Goal: Task Accomplishment & Management: Complete application form

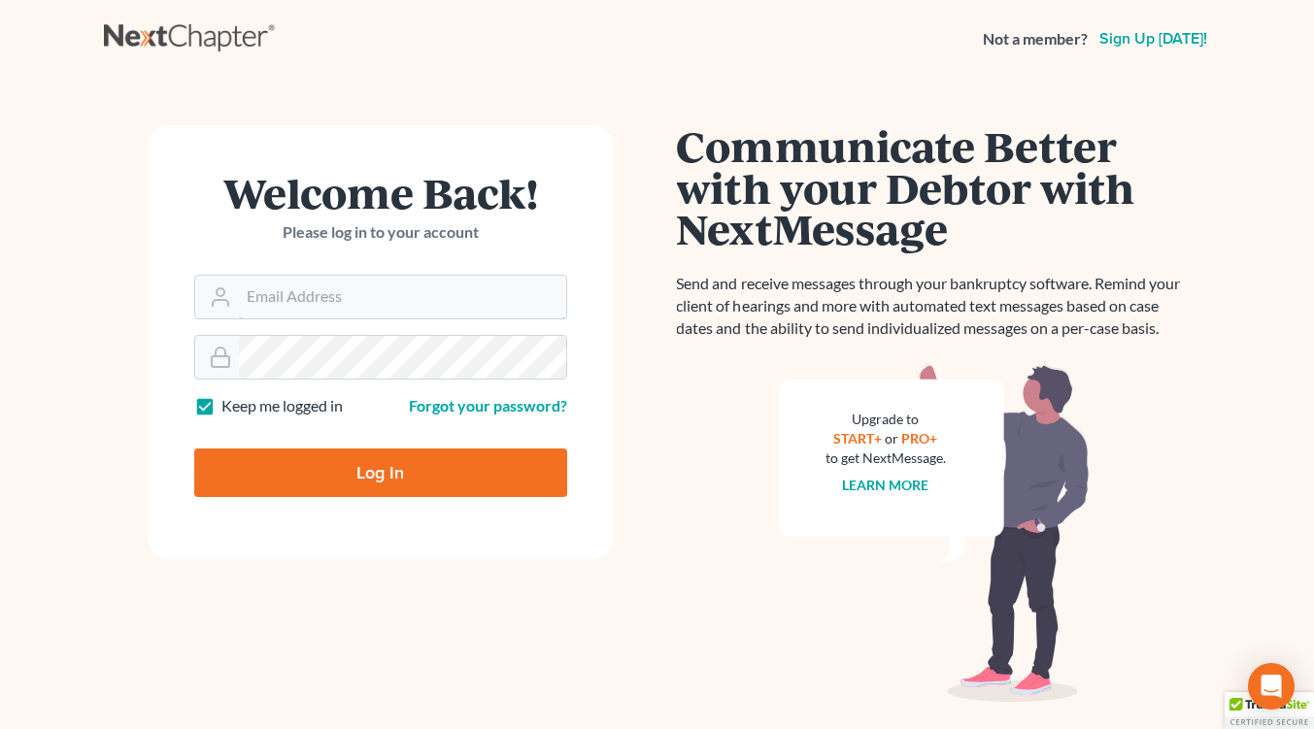
type input "[EMAIL_ADDRESS][DOMAIN_NAME]"
click at [347, 476] on input "Log In" at bounding box center [380, 473] width 373 height 49
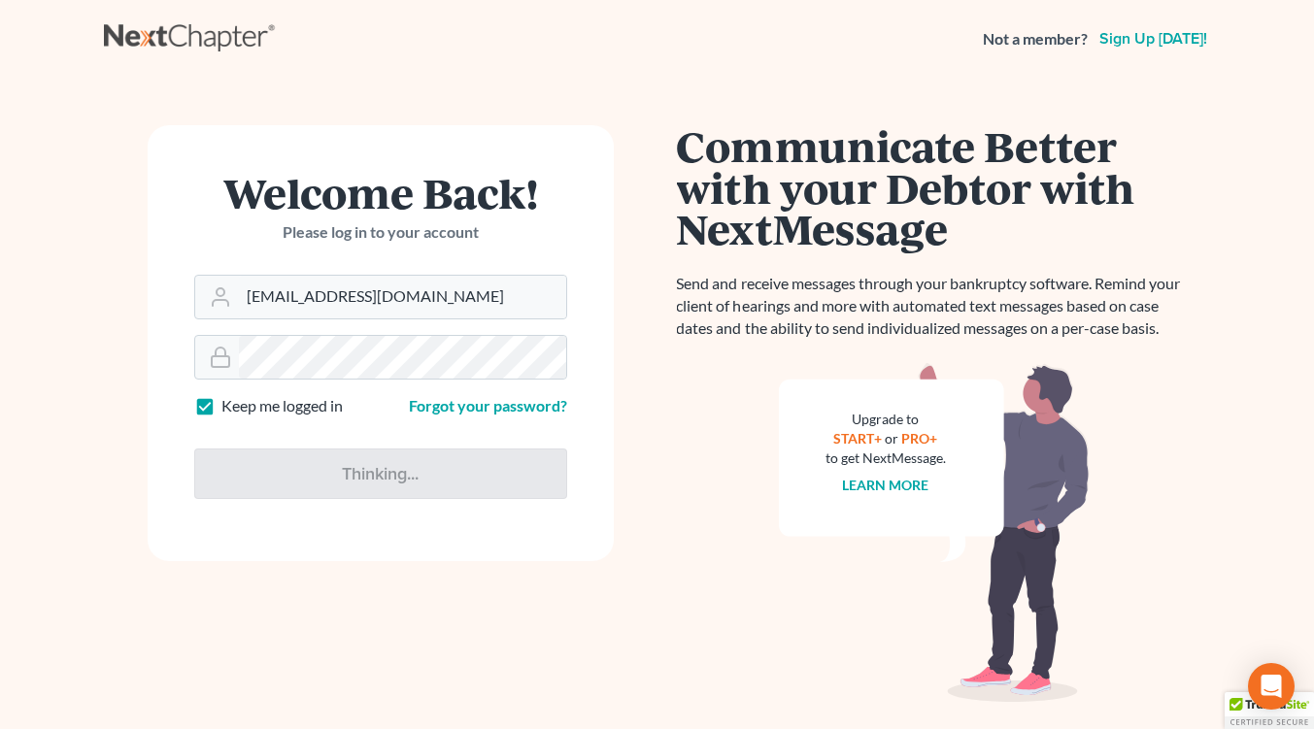
type input "Thinking..."
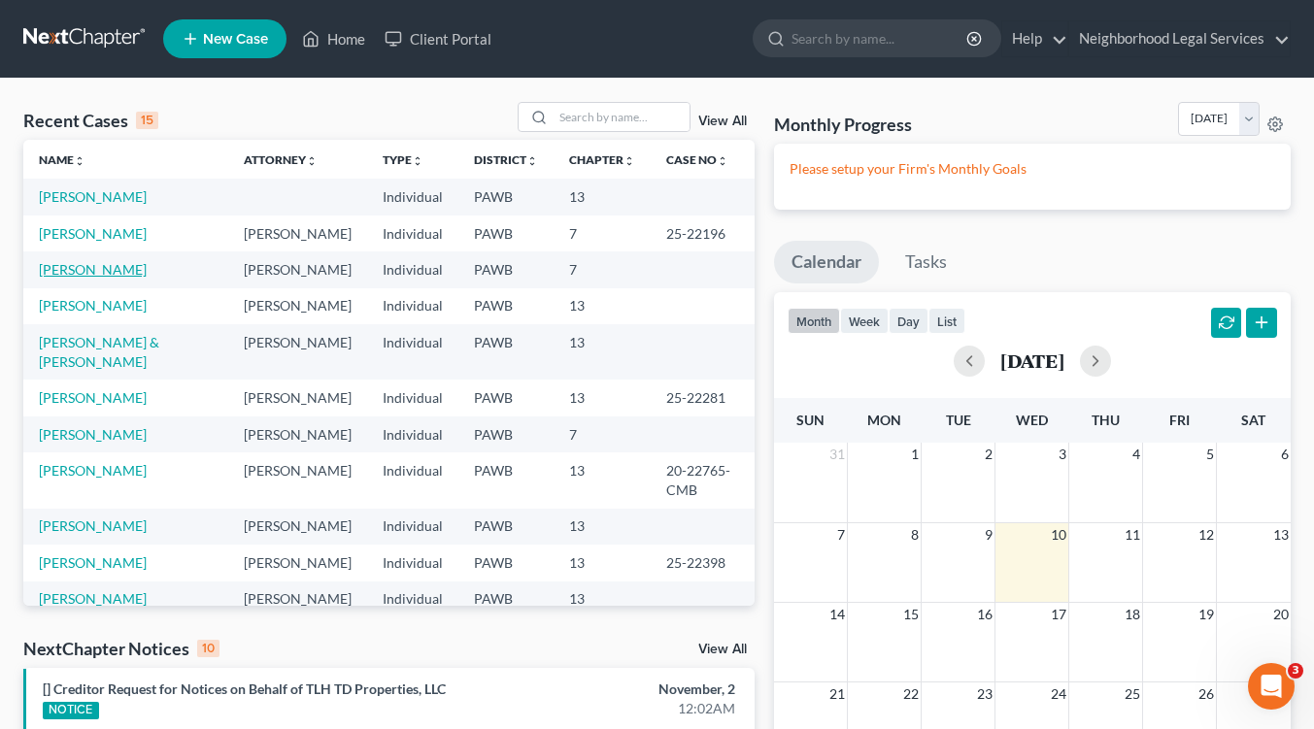
click at [59, 274] on link "[PERSON_NAME]" at bounding box center [93, 269] width 108 height 17
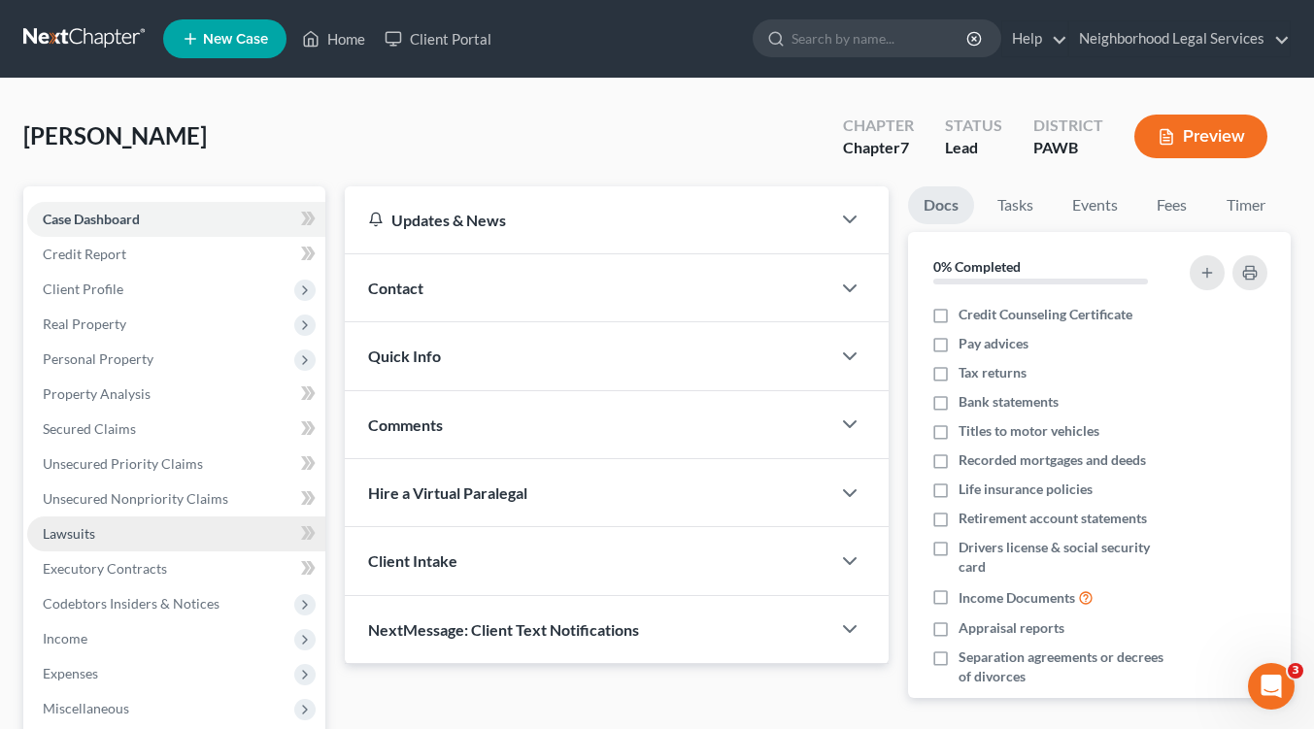
click at [75, 534] on span "Lawsuits" at bounding box center [69, 533] width 52 height 17
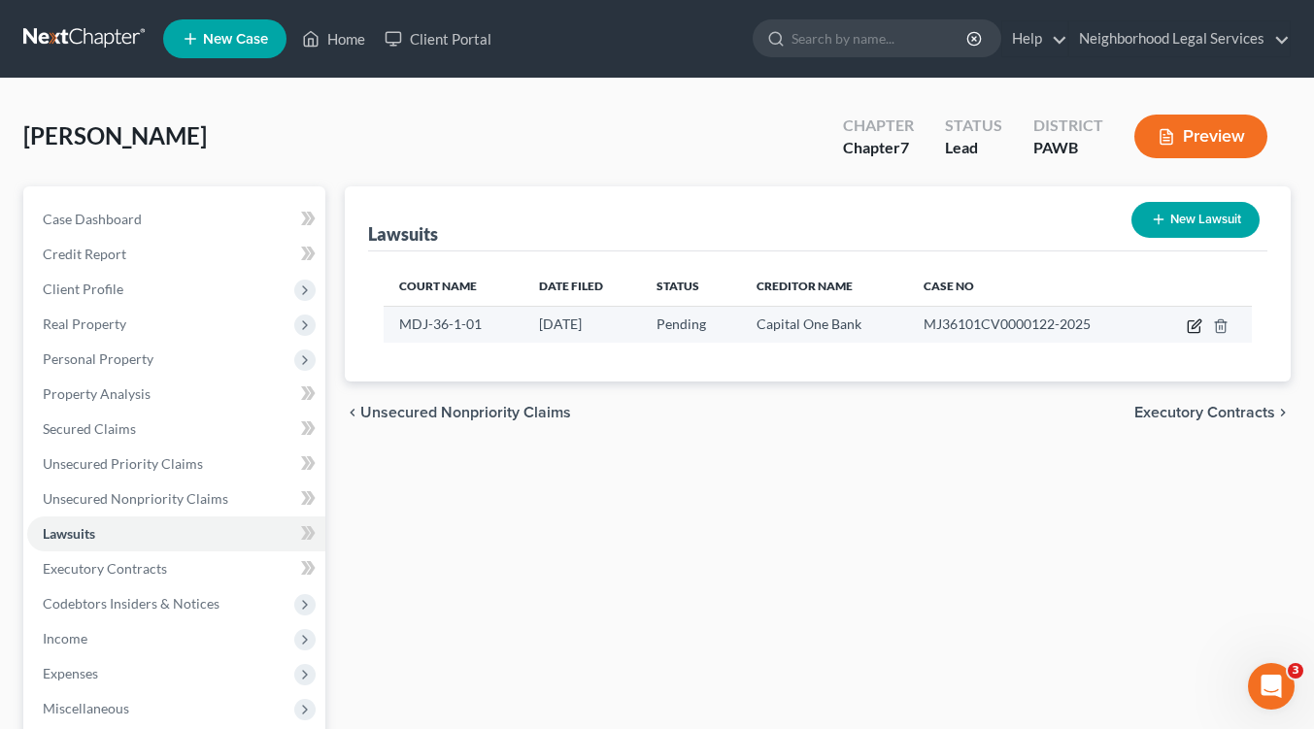
click at [1191, 323] on icon "button" at bounding box center [1195, 327] width 16 height 16
select select "39"
select select "0"
select select "4"
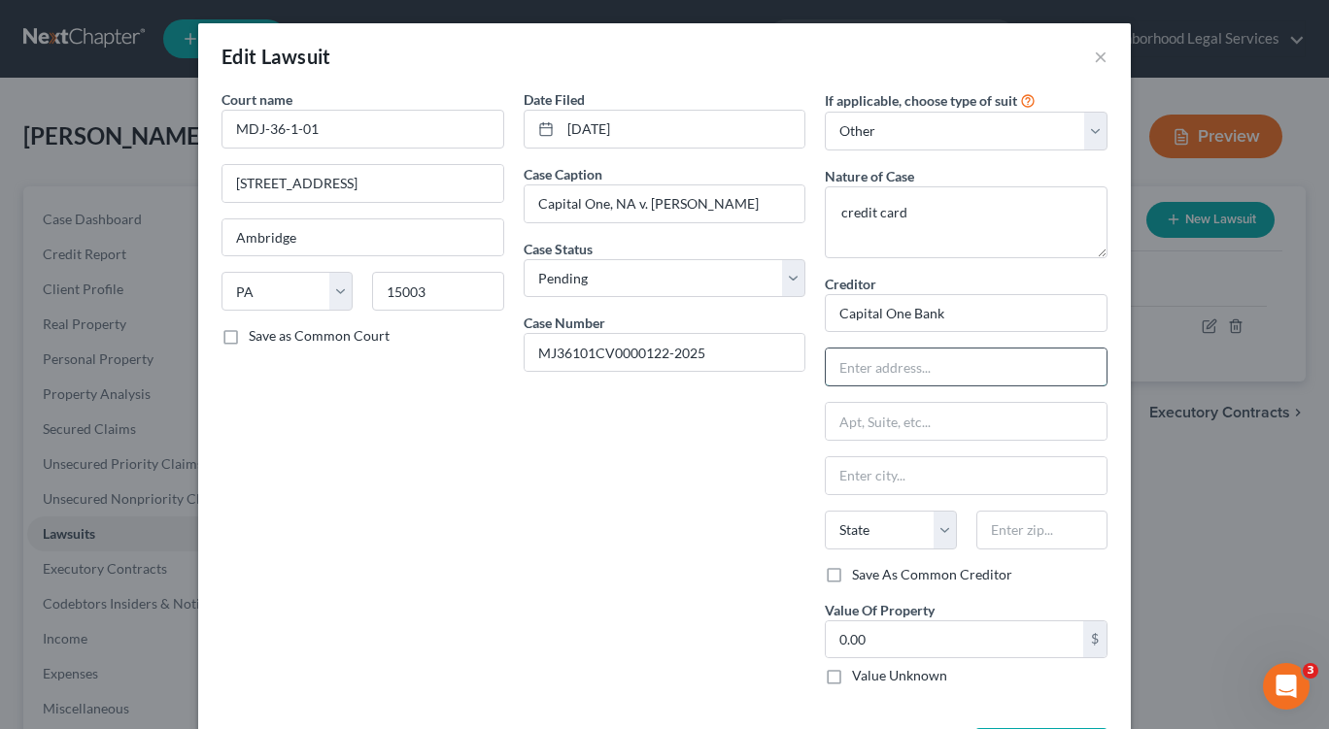
click at [889, 371] on input "text" at bounding box center [965, 367] width 281 height 37
click at [1096, 56] on button "×" at bounding box center [1101, 56] width 14 height 23
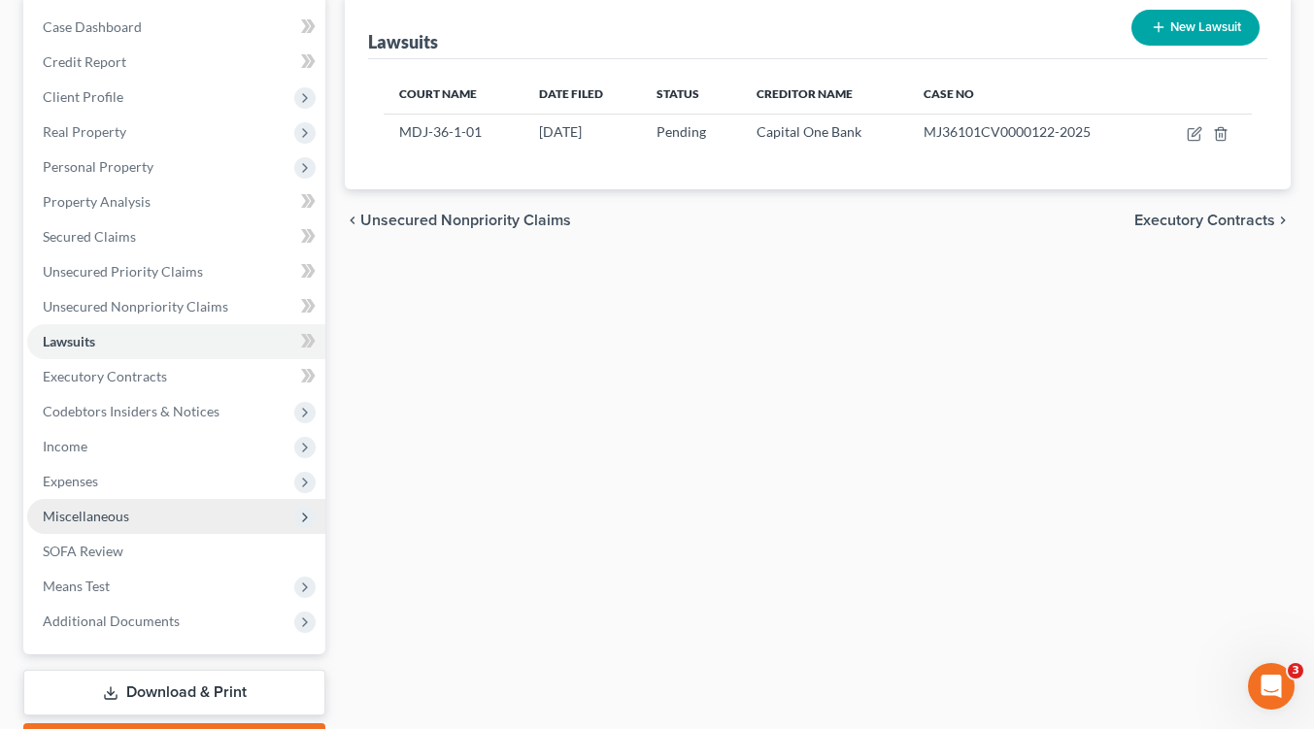
scroll to position [194, 0]
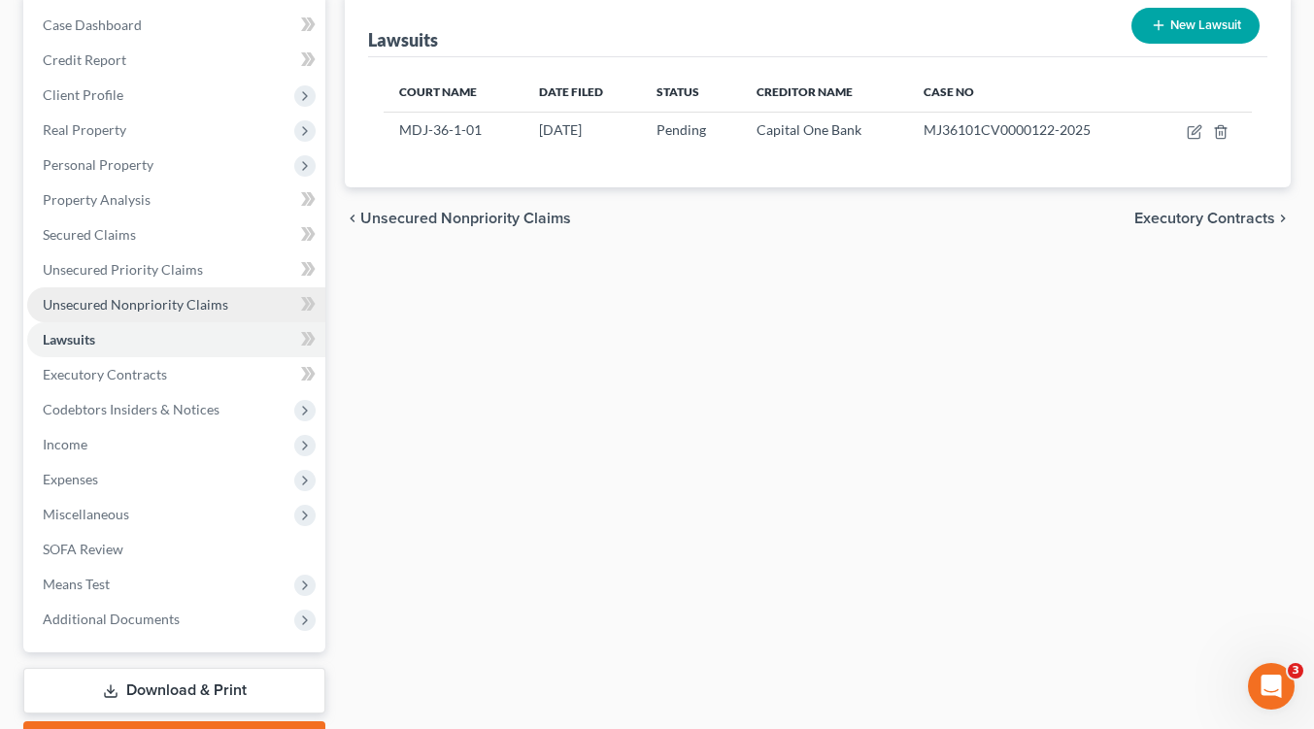
click at [158, 303] on span "Unsecured Nonpriority Claims" at bounding box center [135, 304] width 185 height 17
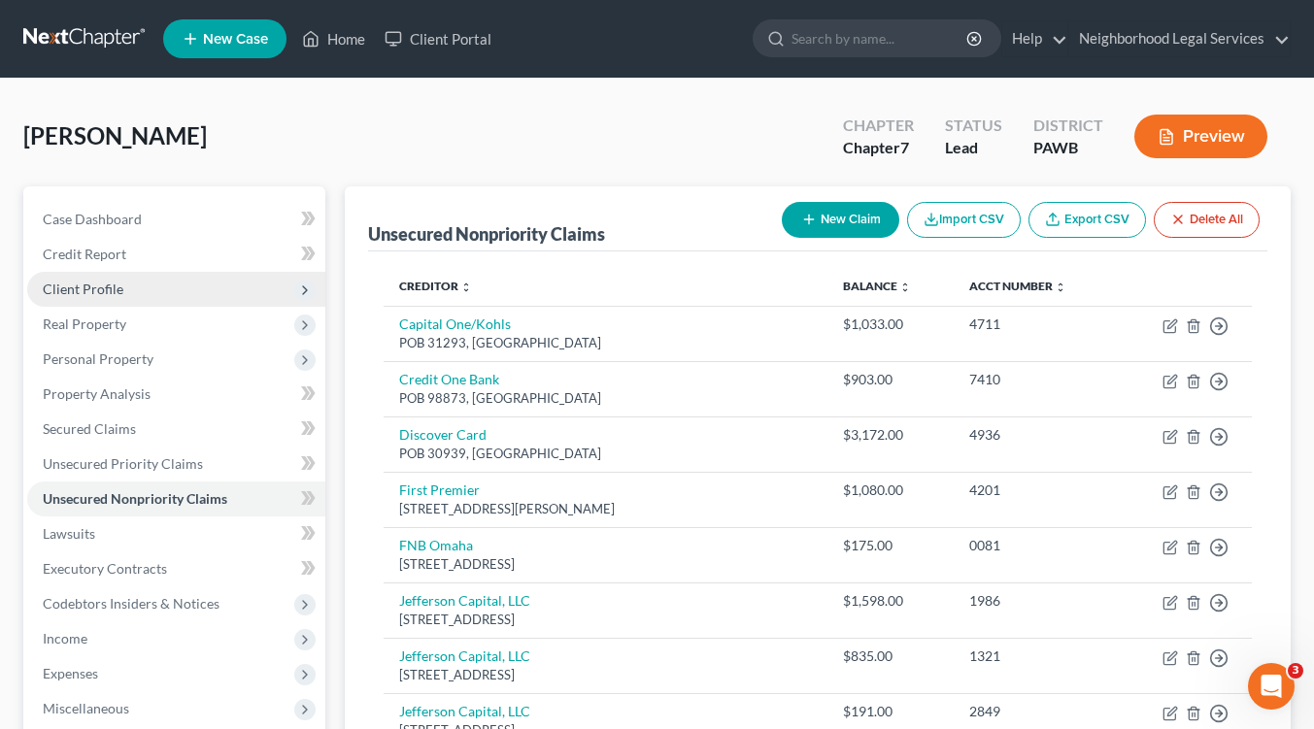
click at [125, 286] on span "Client Profile" at bounding box center [176, 289] width 298 height 35
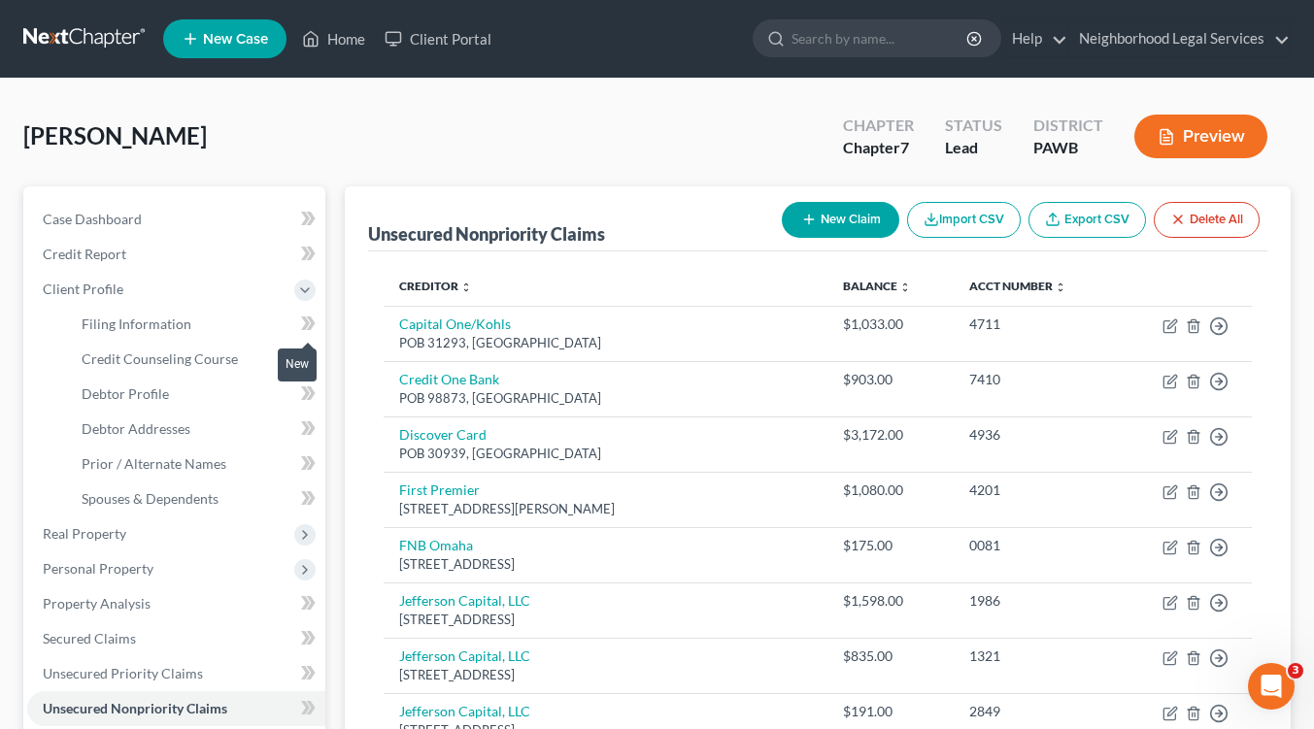
click at [309, 317] on icon at bounding box center [311, 324] width 9 height 14
click at [308, 399] on icon at bounding box center [308, 394] width 15 height 24
click at [308, 396] on icon at bounding box center [308, 394] width 15 height 24
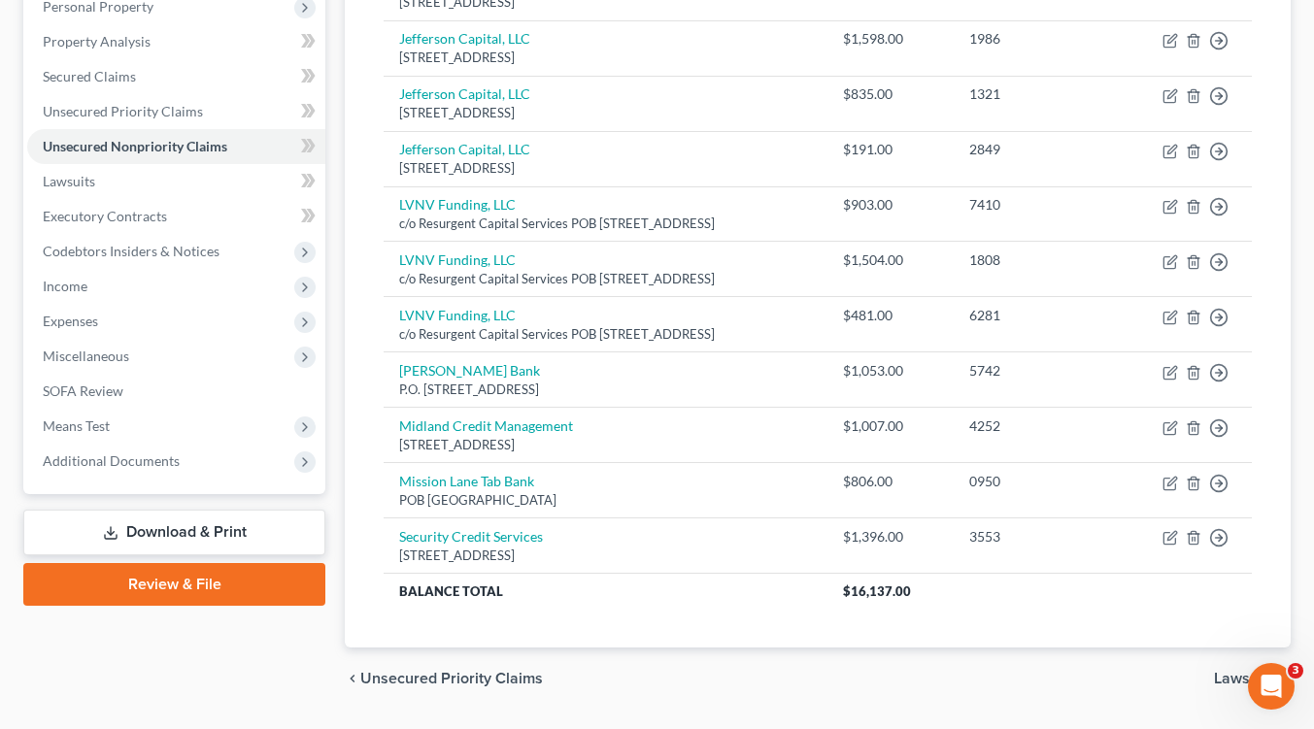
scroll to position [616, 0]
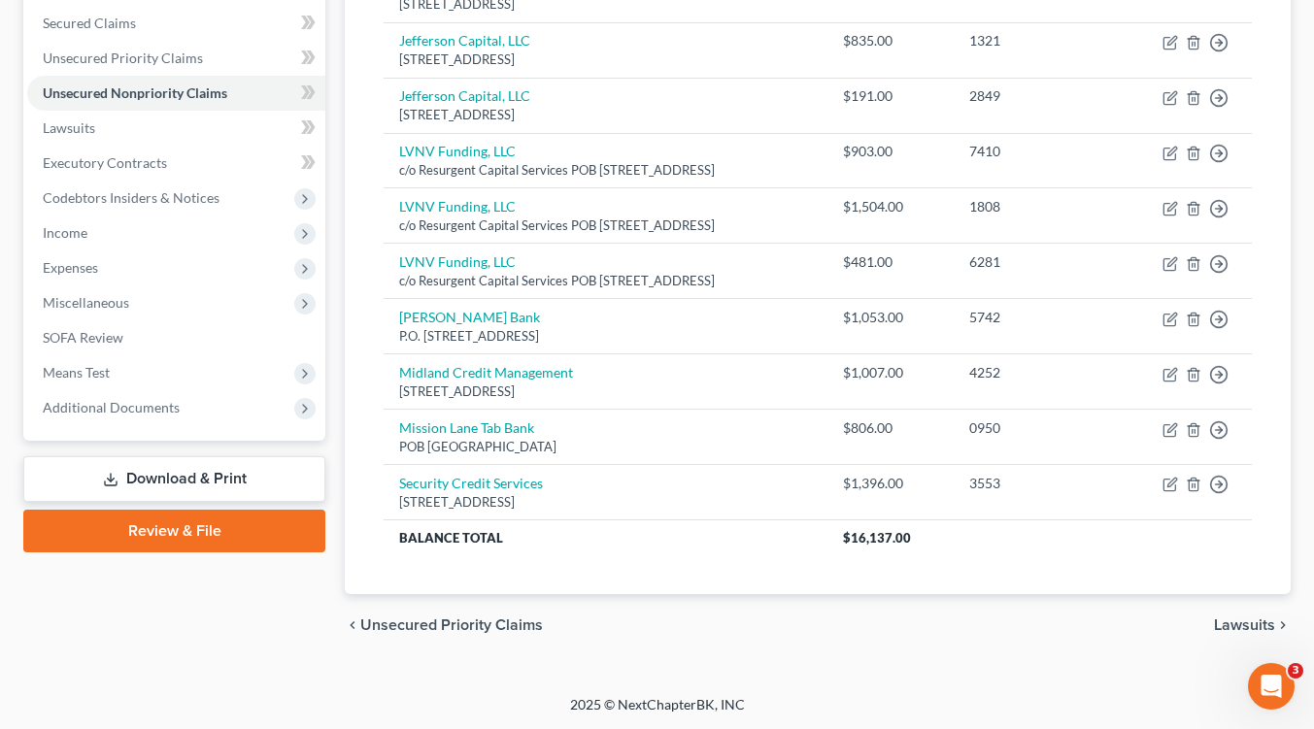
click at [385, 623] on span "Unsecured Priority Claims" at bounding box center [451, 626] width 183 height 16
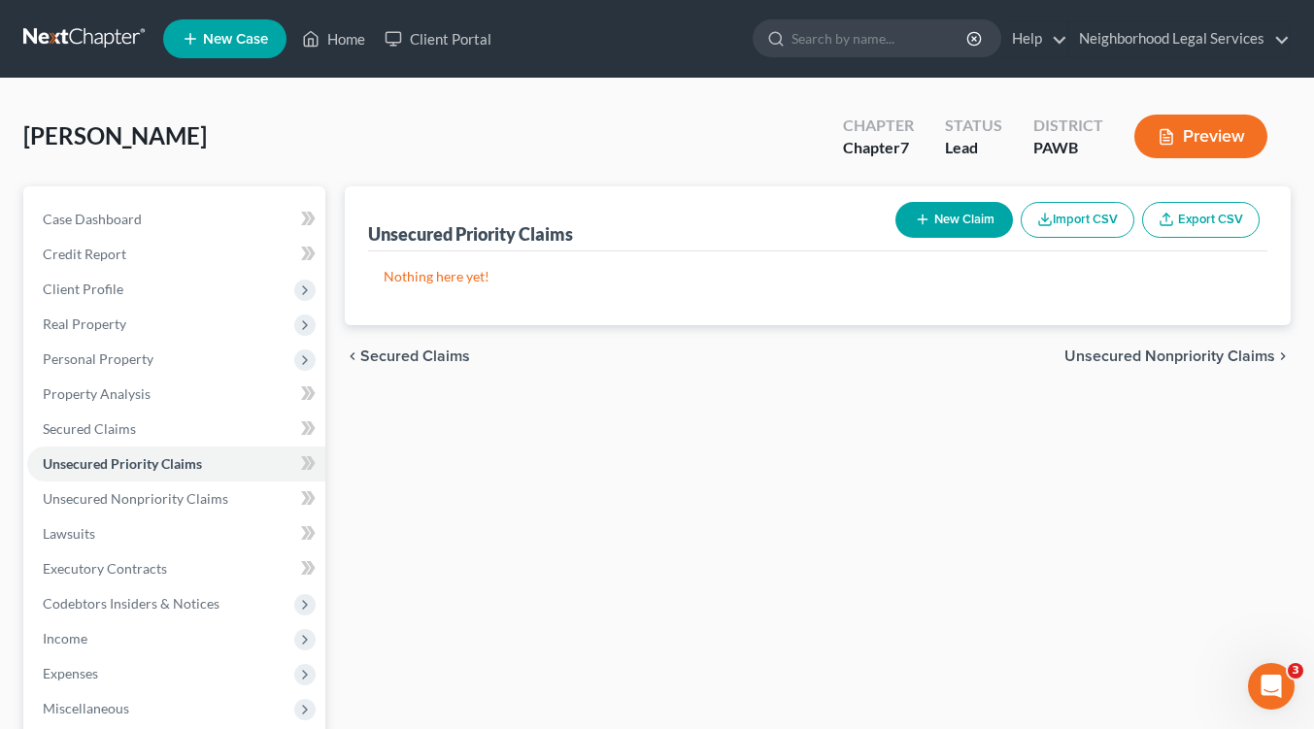
click at [359, 357] on icon "chevron_left" at bounding box center [353, 357] width 16 height 16
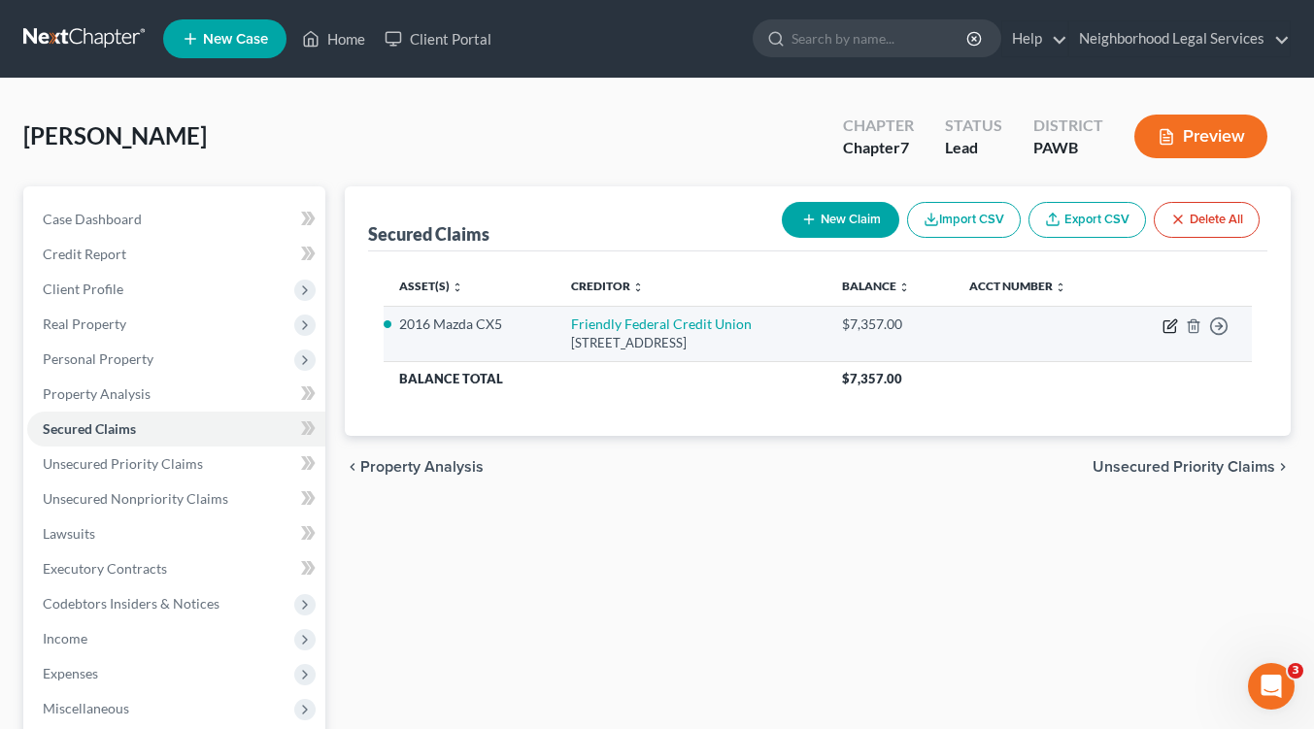
click at [1169, 325] on icon "button" at bounding box center [1171, 324] width 9 height 9
select select "39"
select select "2"
select select "4"
select select "0"
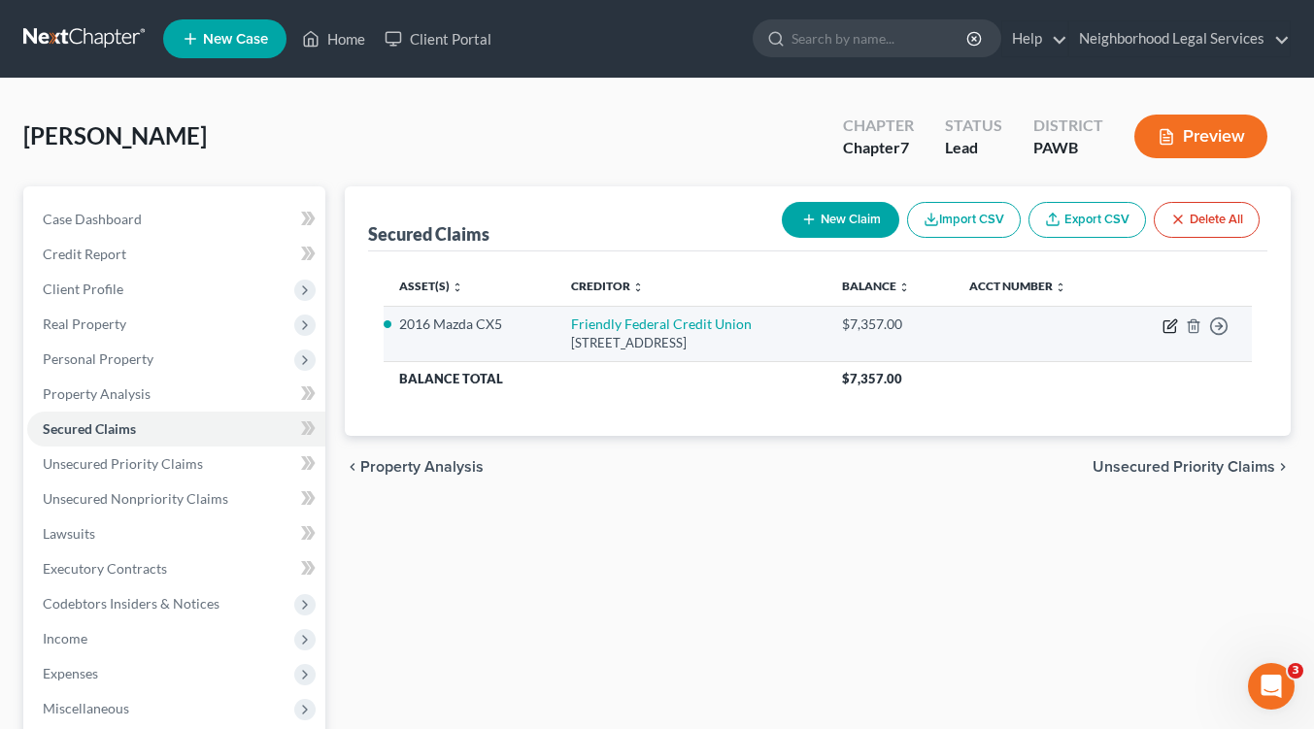
select select "0"
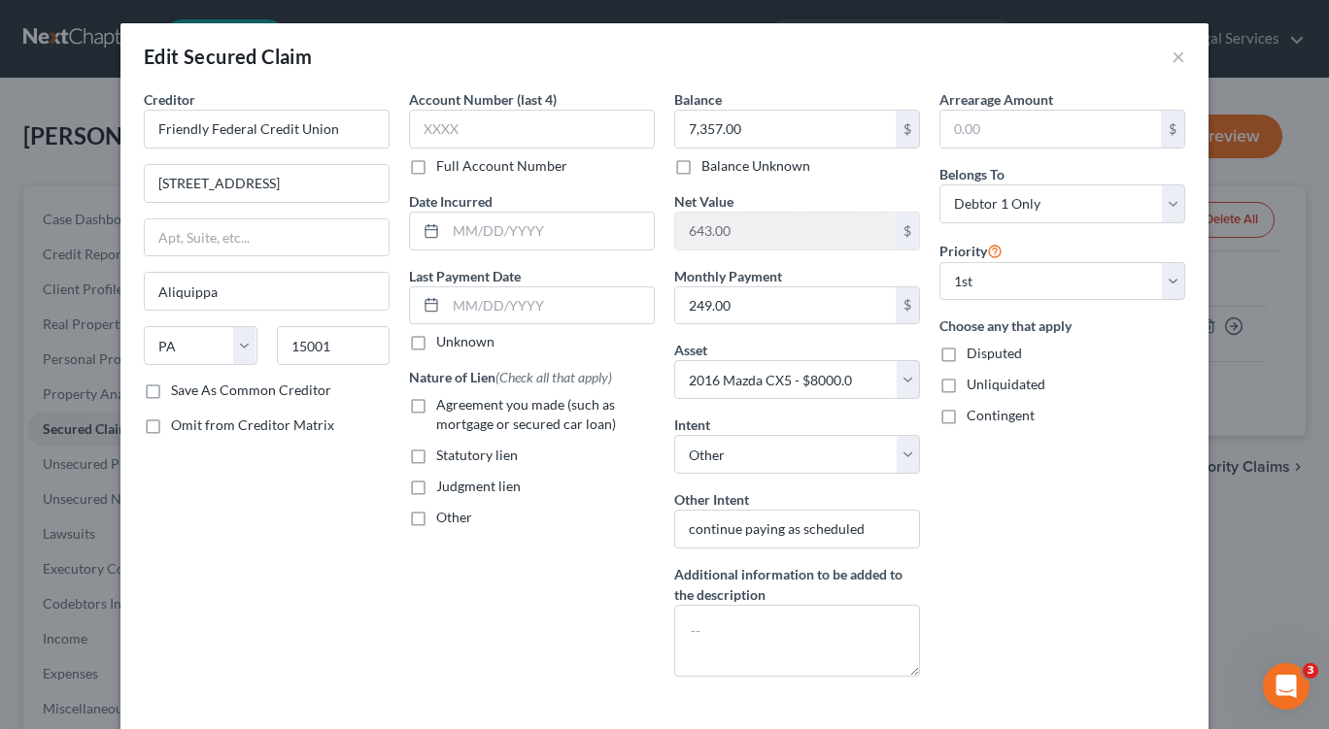
click at [436, 411] on label "Agreement you made (such as mortgage or secured car loan)" at bounding box center [545, 414] width 219 height 39
click at [444, 408] on input "Agreement you made (such as mortgage or secured car loan)" at bounding box center [450, 401] width 13 height 13
checkbox input "true"
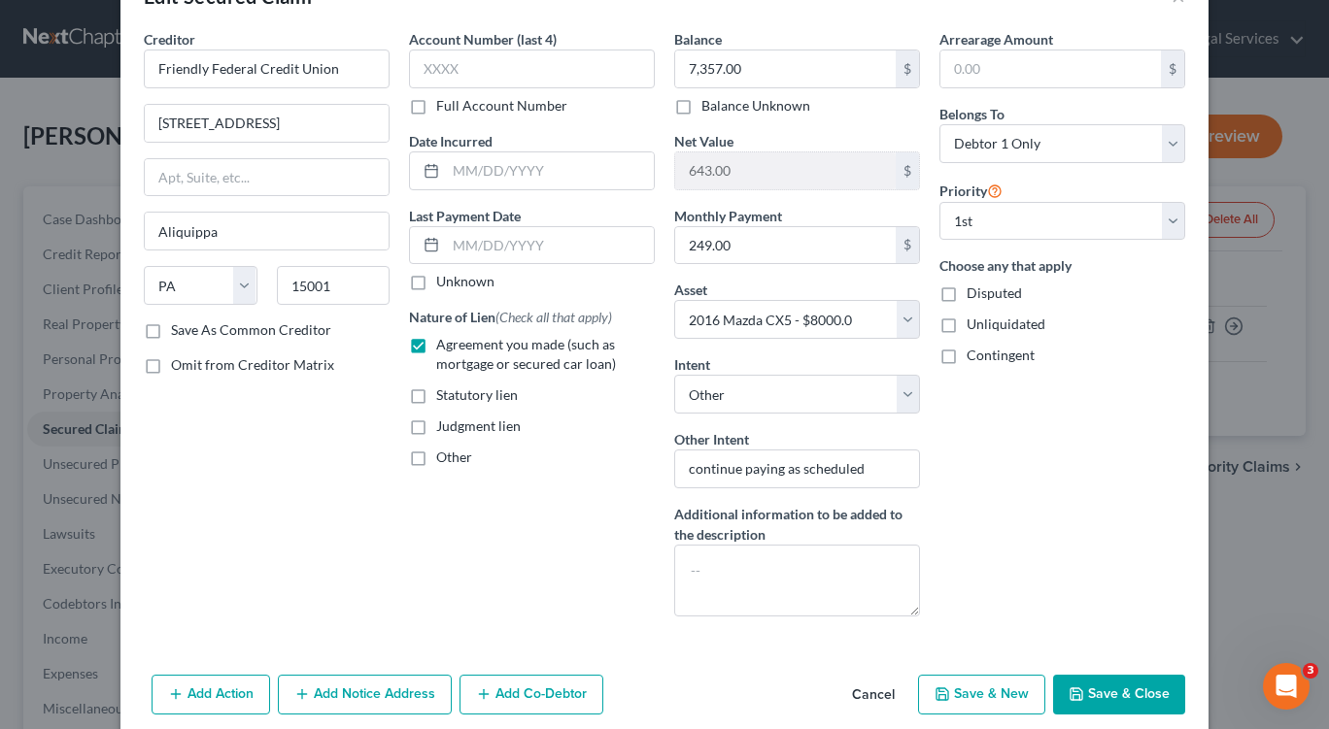
scroll to position [100, 0]
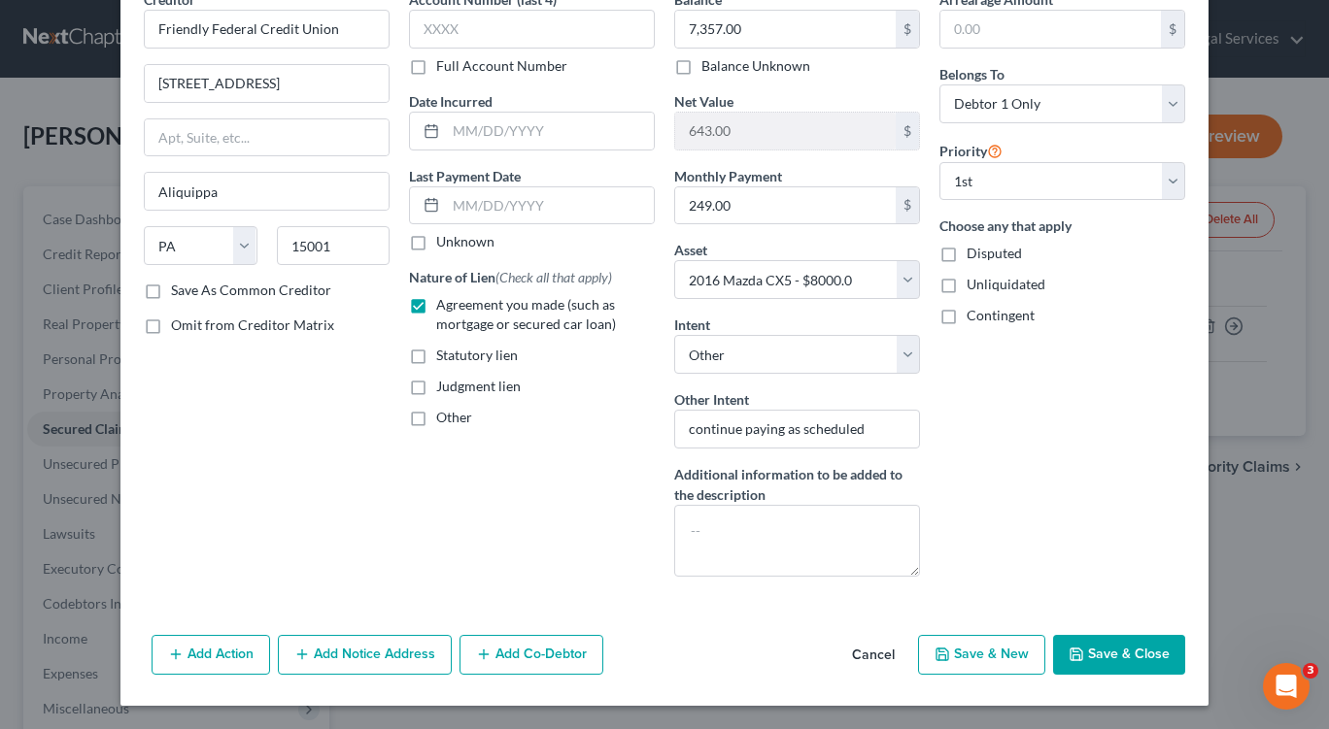
click at [966, 657] on button "Save & New" at bounding box center [981, 655] width 127 height 41
select select
select select "0"
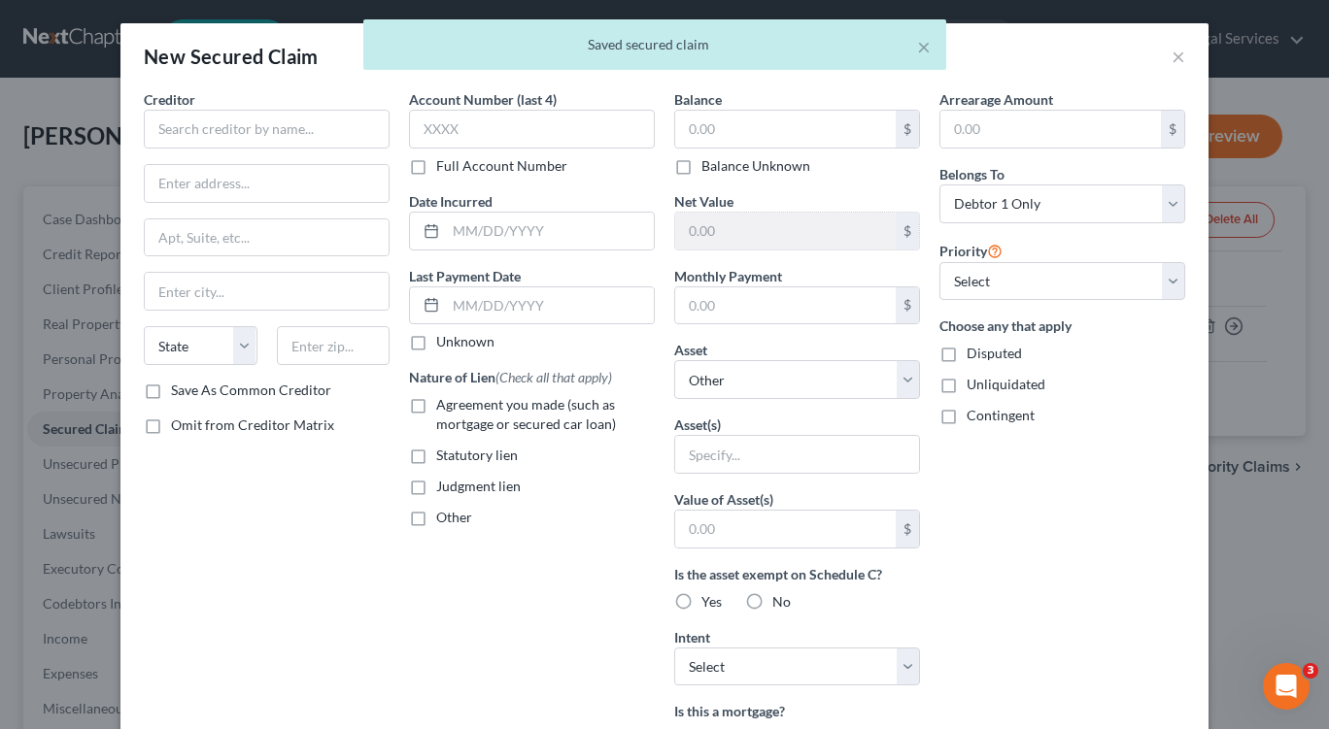
click at [1163, 58] on div "× Saved secured claim" at bounding box center [654, 49] width 1329 height 60
click at [1171, 56] on div "× Saved secured claim" at bounding box center [654, 49] width 1329 height 60
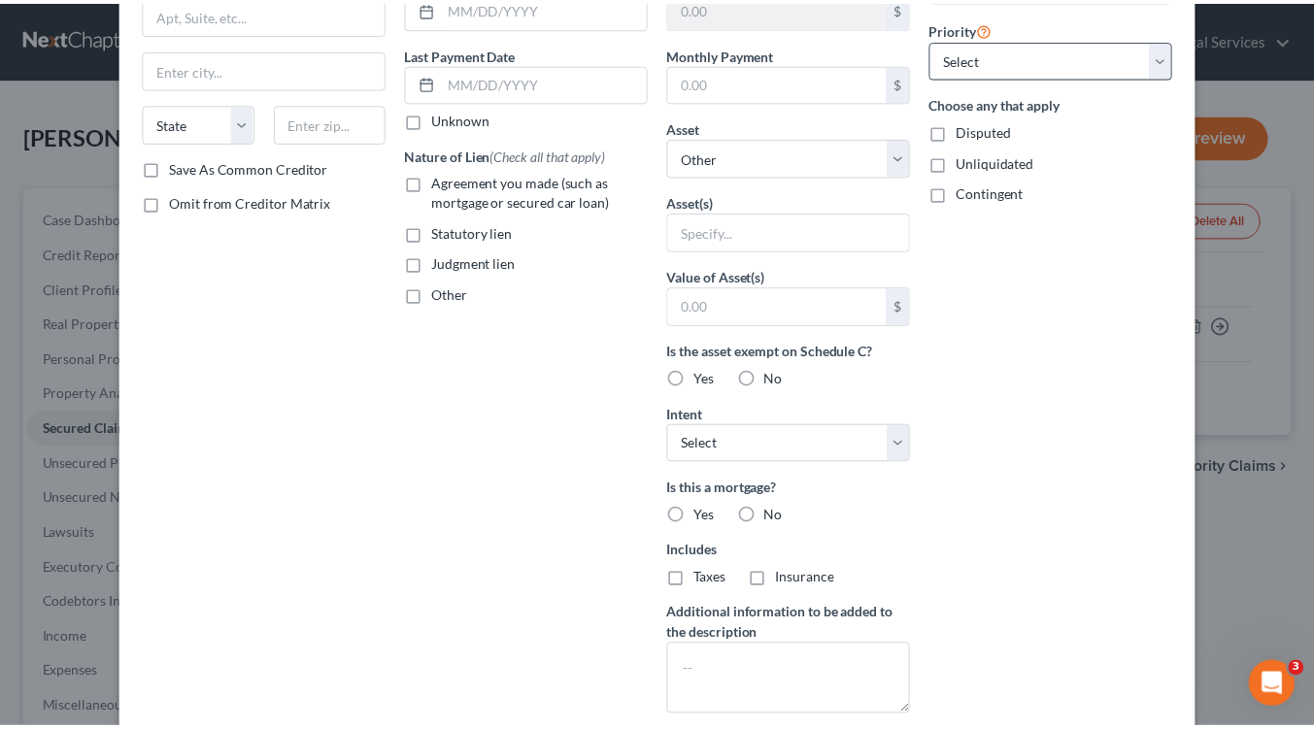
scroll to position [0, 0]
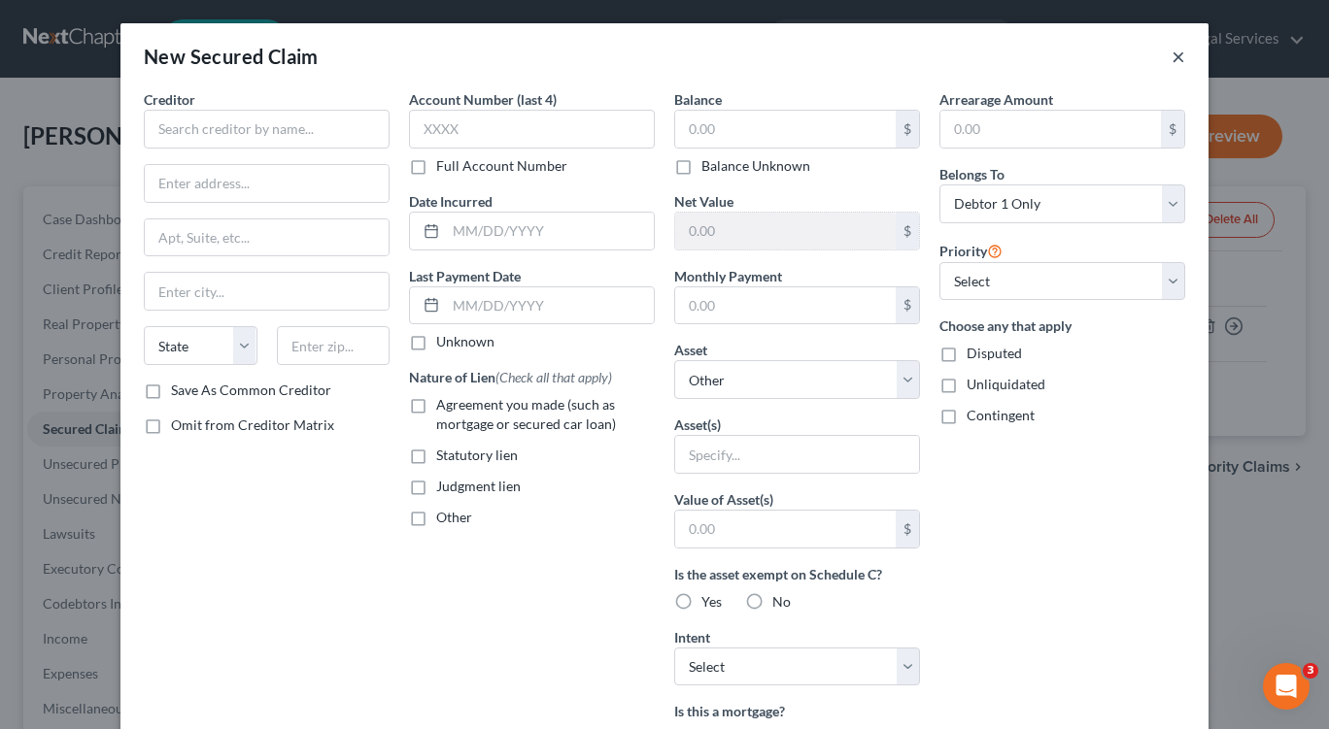
click at [1171, 57] on button "×" at bounding box center [1178, 56] width 14 height 23
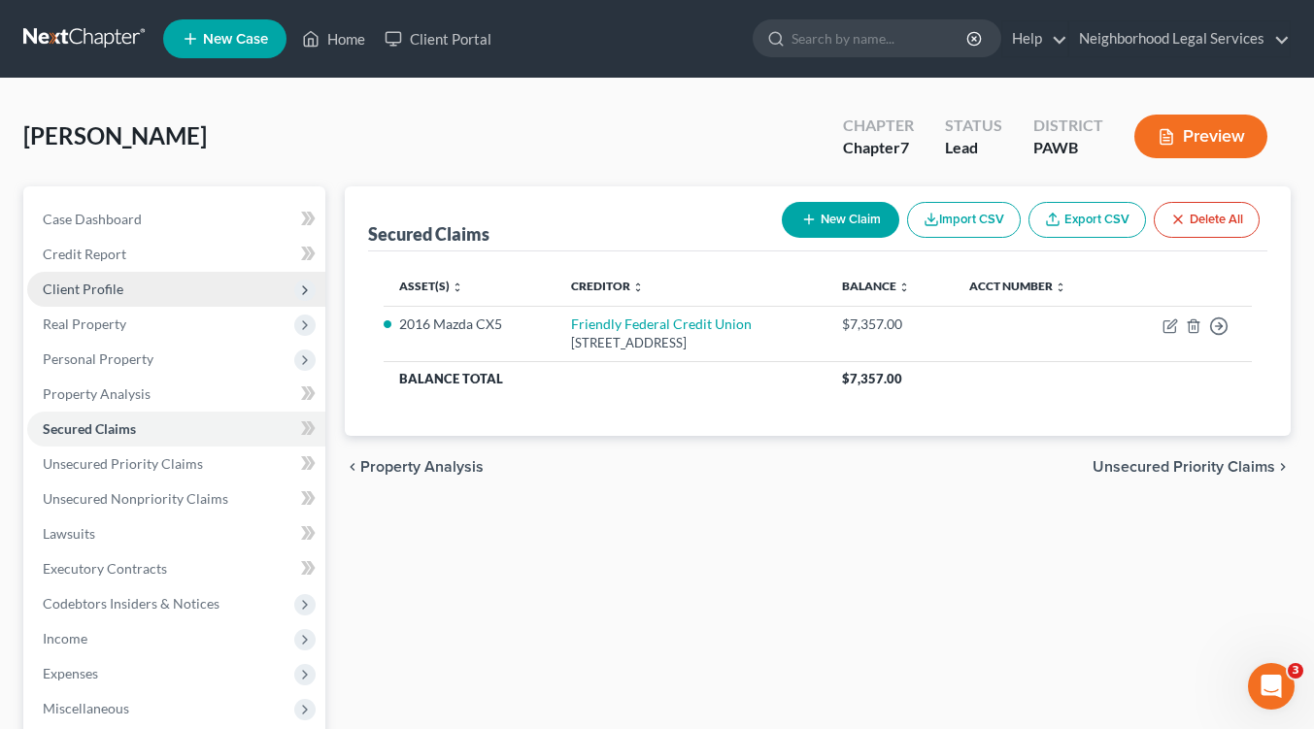
click at [115, 288] on span "Client Profile" at bounding box center [83, 289] width 81 height 17
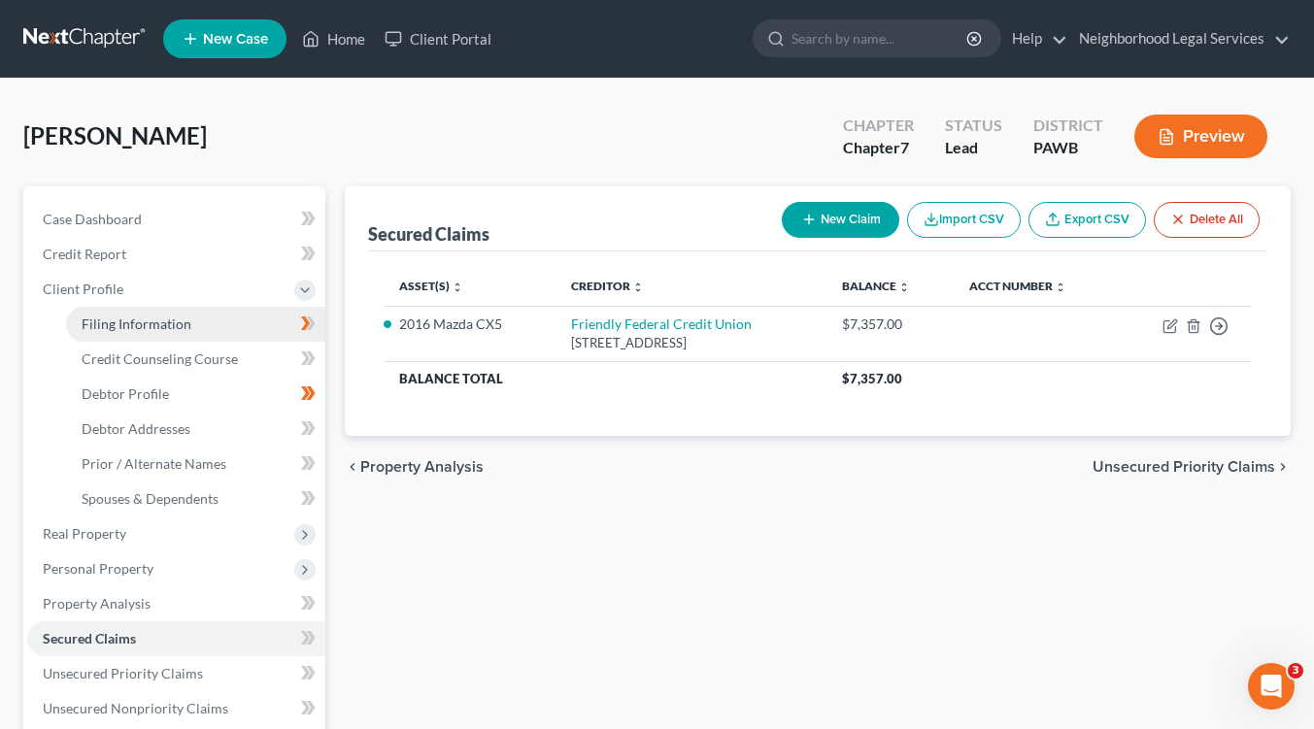
click at [160, 322] on span "Filing Information" at bounding box center [137, 324] width 110 height 17
select select "1"
select select "0"
select select "1"
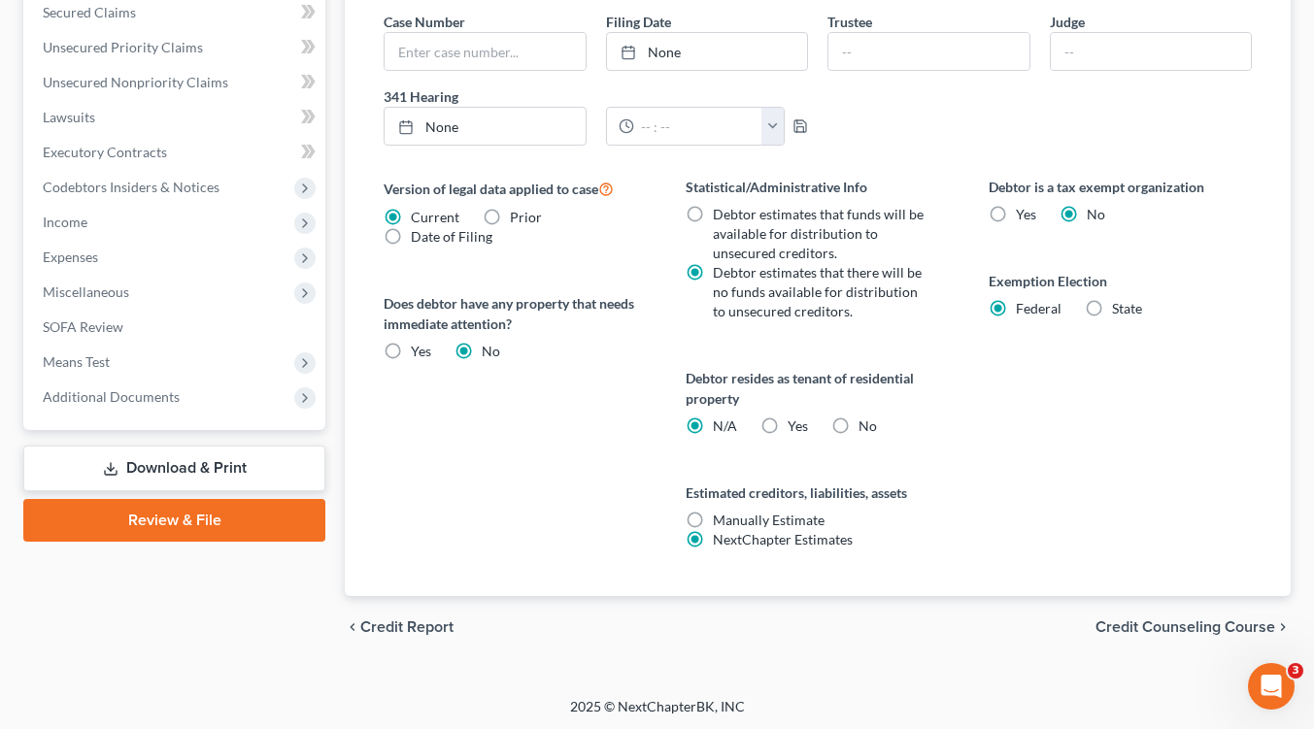
scroll to position [628, 0]
click at [1138, 624] on span "Credit Counseling Course" at bounding box center [1185, 626] width 180 height 16
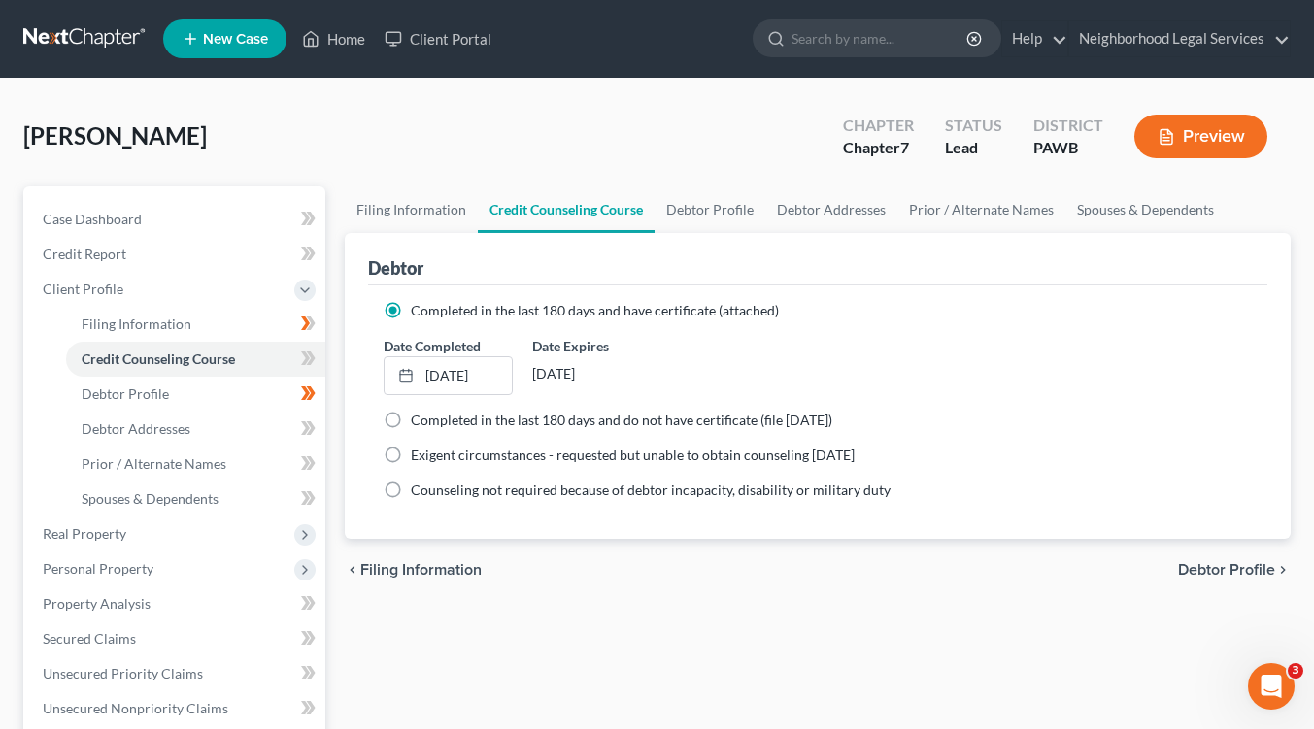
click at [1204, 568] on span "Debtor Profile" at bounding box center [1226, 570] width 97 height 16
select select "0"
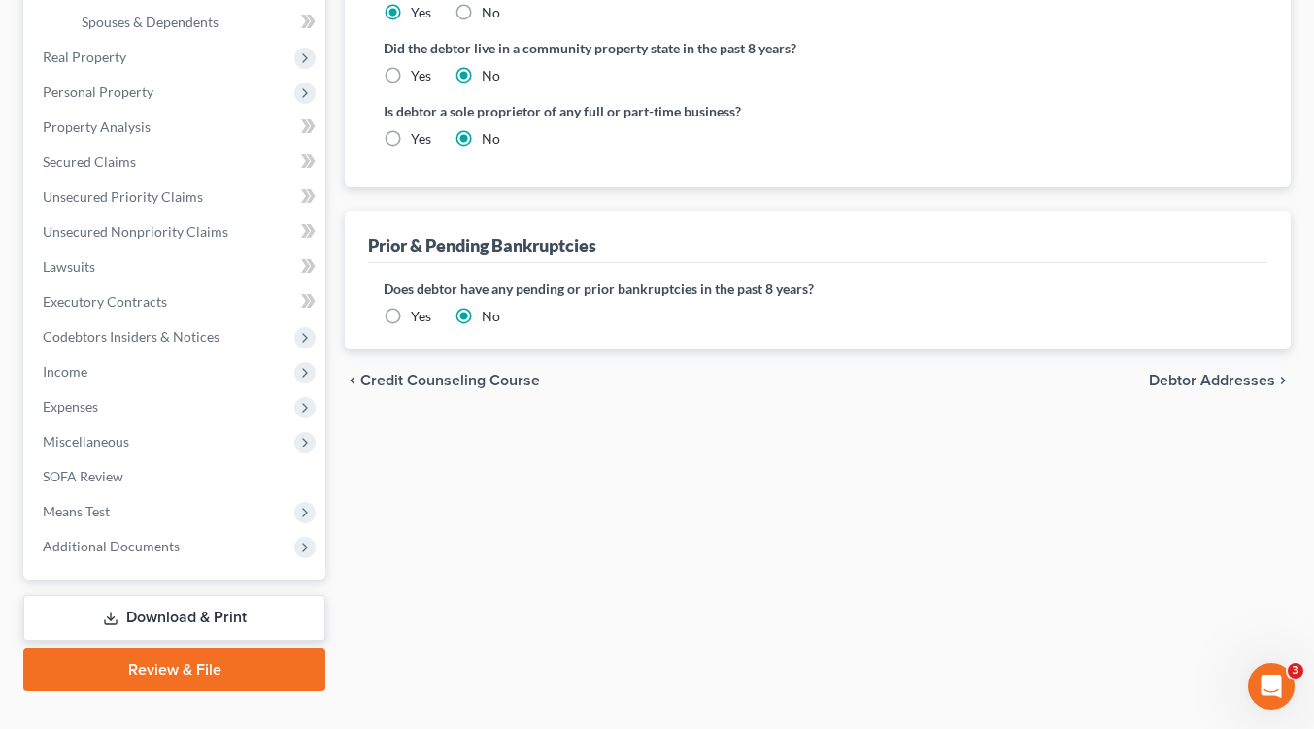
scroll to position [486, 0]
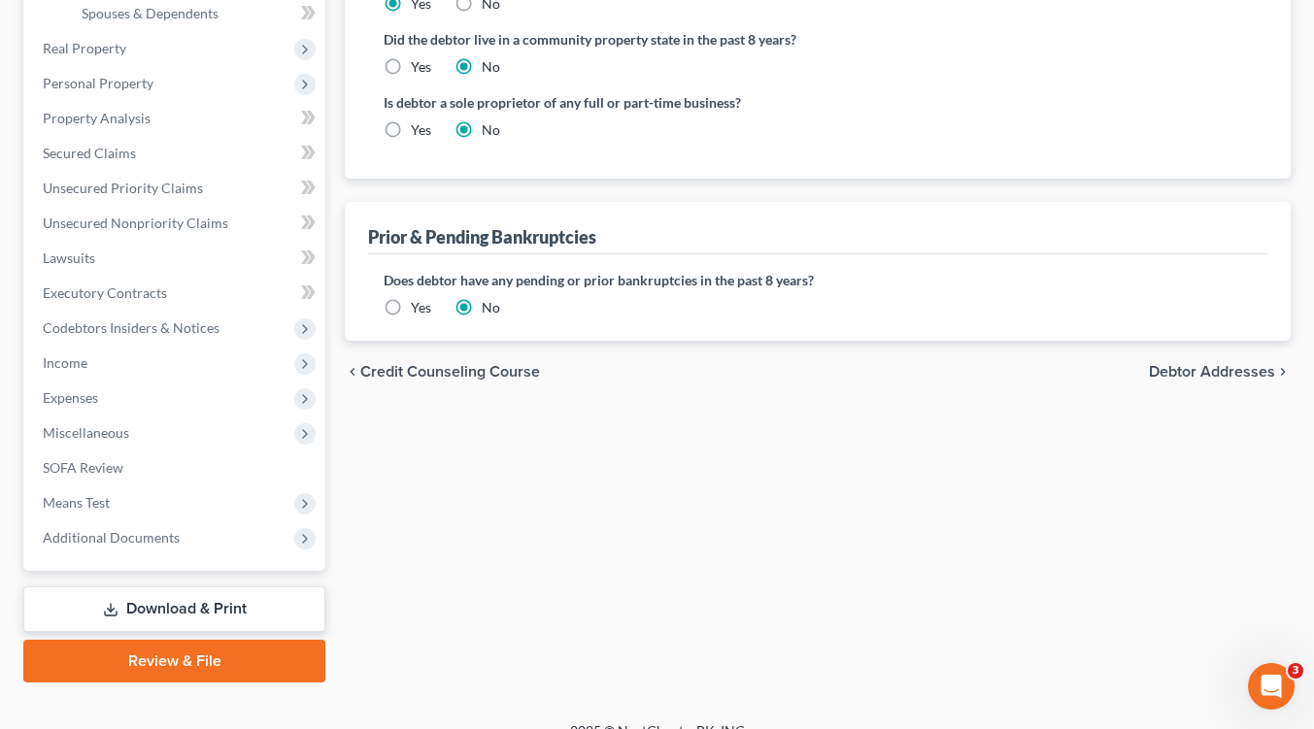
click at [1185, 369] on span "Debtor Addresses" at bounding box center [1212, 372] width 126 height 16
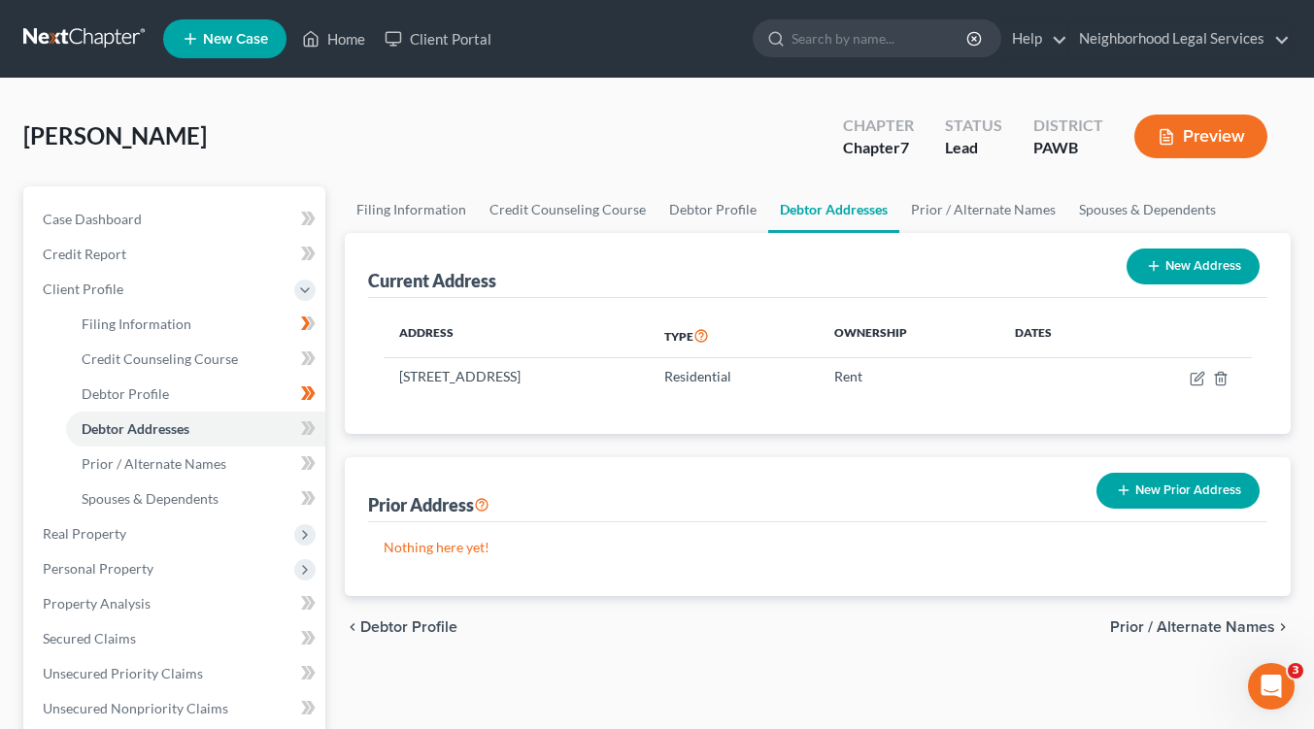
click at [1166, 639] on div "chevron_left Debtor Profile Prior / Alternate Names chevron_right" at bounding box center [818, 627] width 946 height 62
click at [1167, 630] on span "Prior / Alternate Names" at bounding box center [1192, 628] width 165 height 16
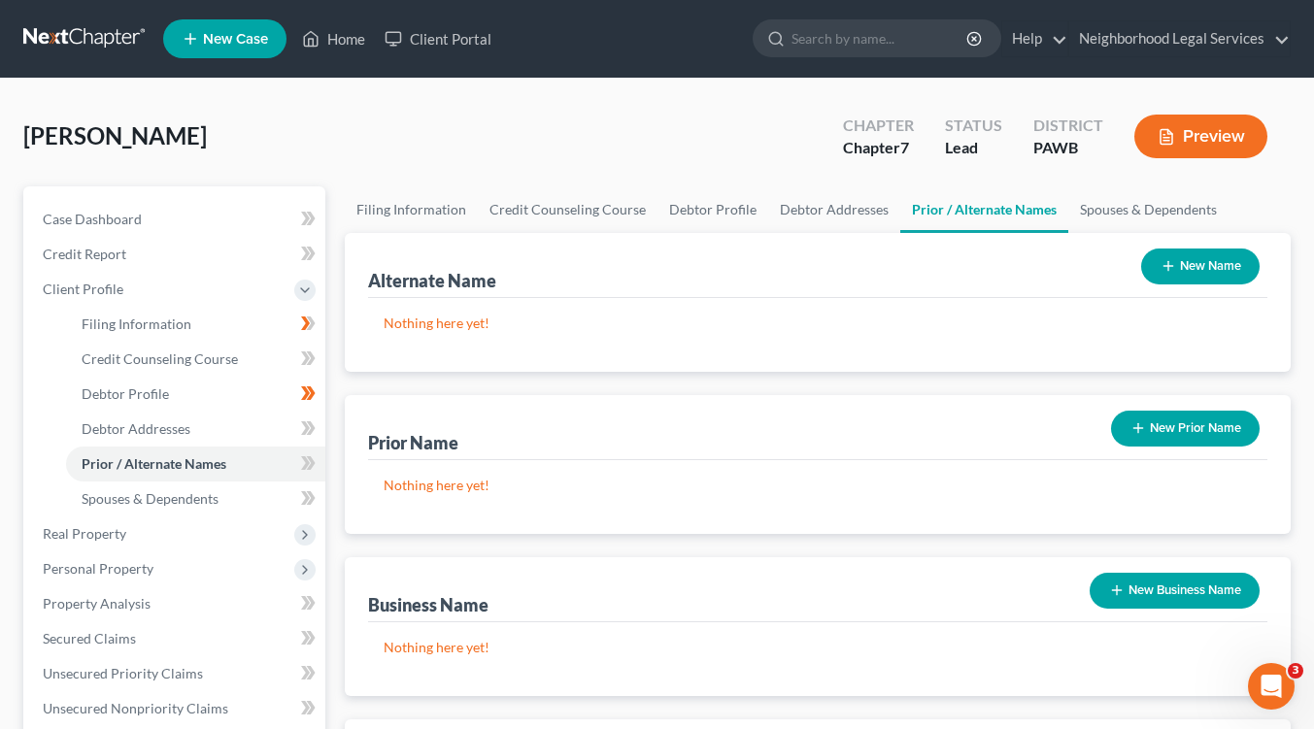
click at [1194, 260] on button "New Name" at bounding box center [1200, 267] width 118 height 36
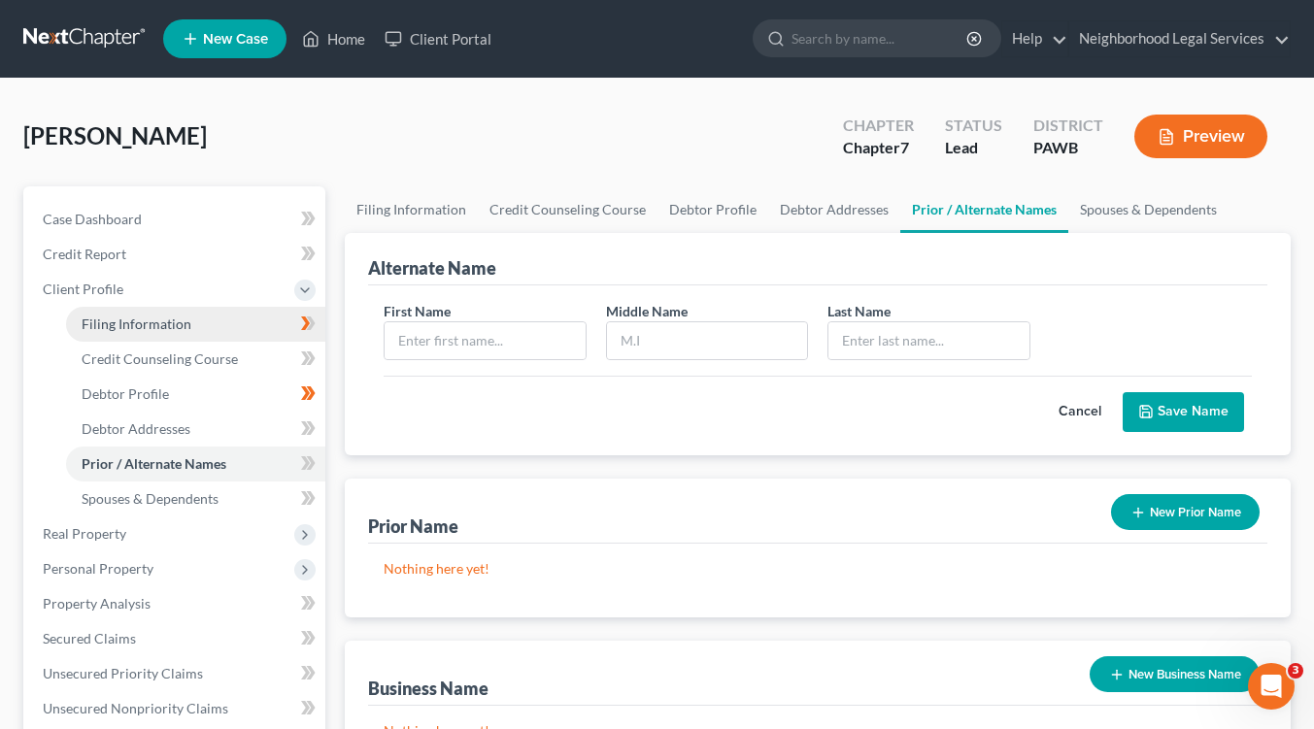
click at [116, 326] on span "Filing Information" at bounding box center [137, 324] width 110 height 17
select select "1"
select select "0"
select select "69"
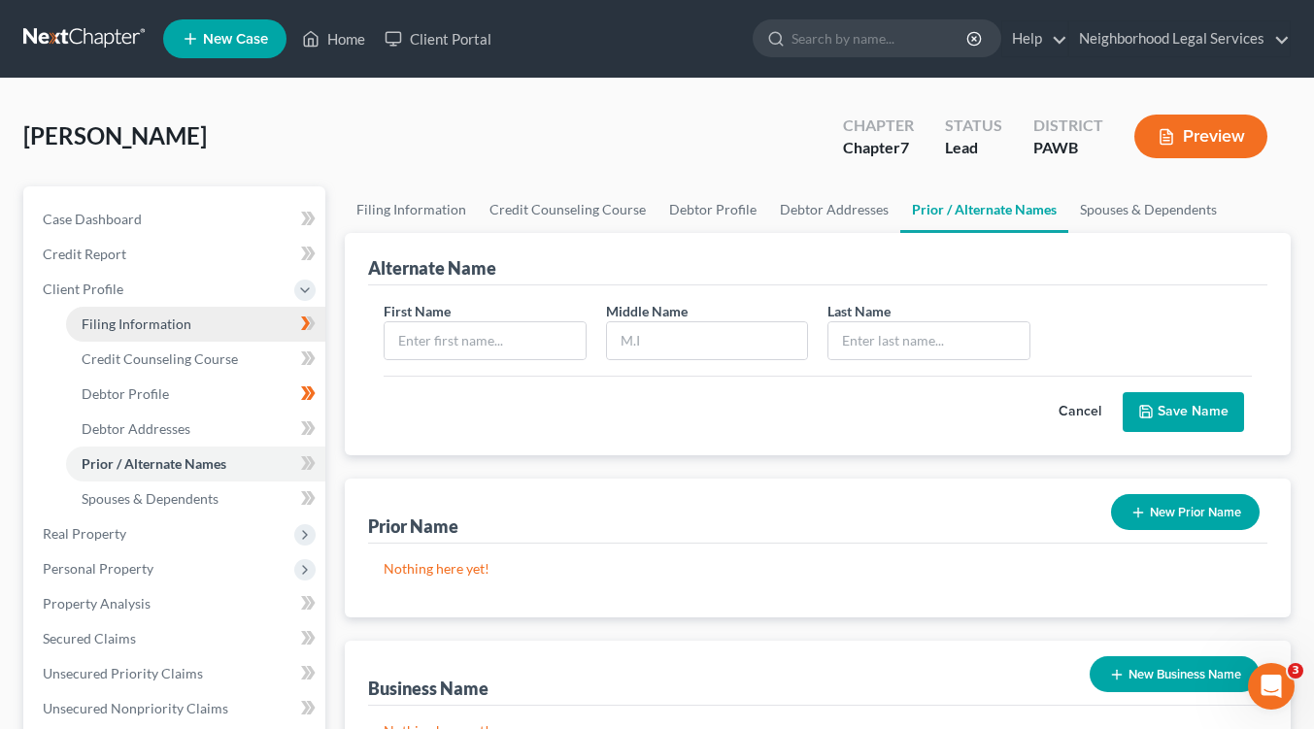
select select "3"
select select "1"
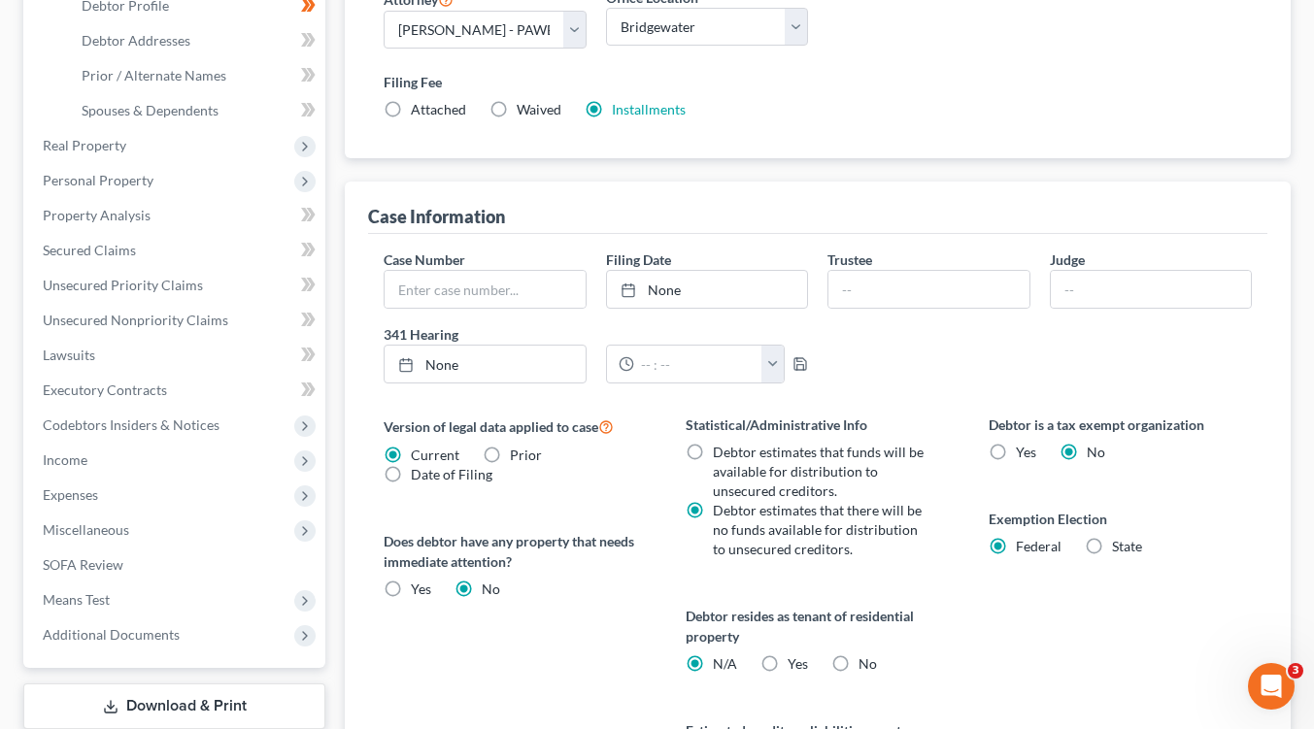
scroll to position [628, 0]
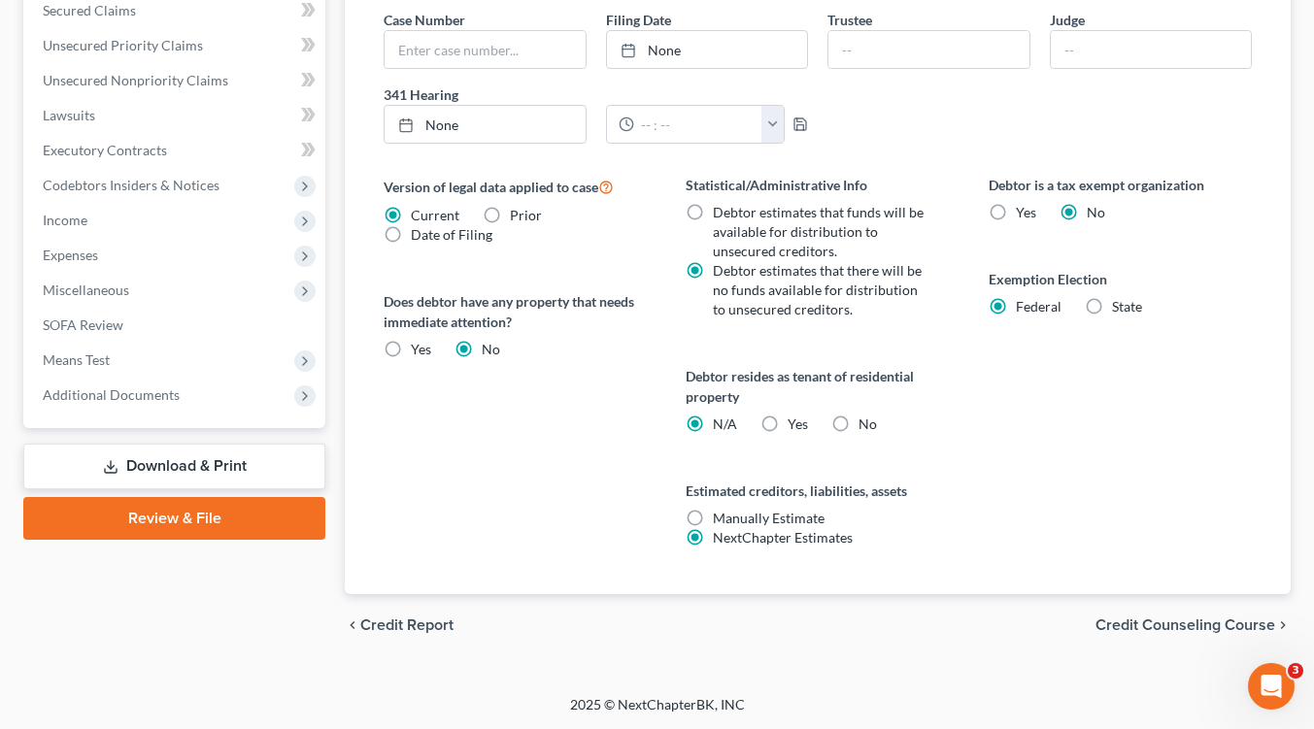
click at [1115, 624] on span "Credit Counseling Course" at bounding box center [1185, 626] width 180 height 16
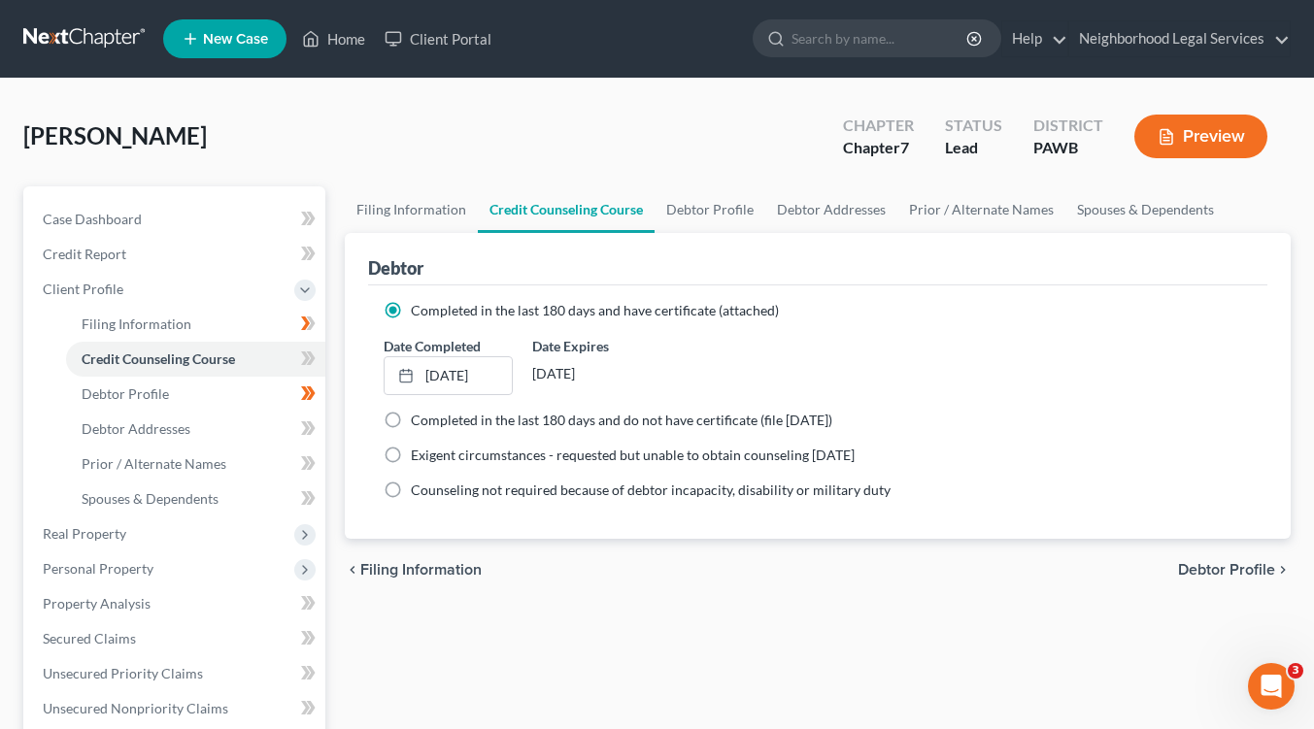
click at [1189, 572] on span "Debtor Profile" at bounding box center [1226, 570] width 97 height 16
select select "0"
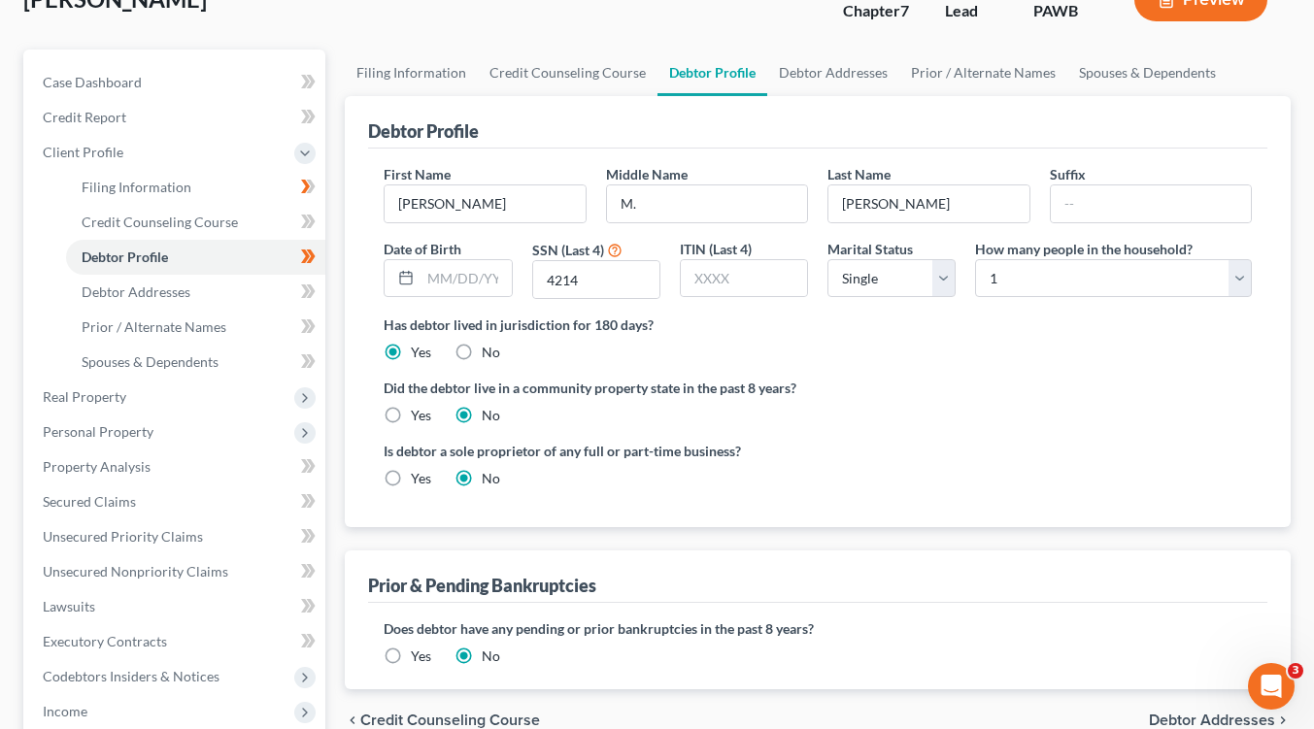
scroll to position [388, 0]
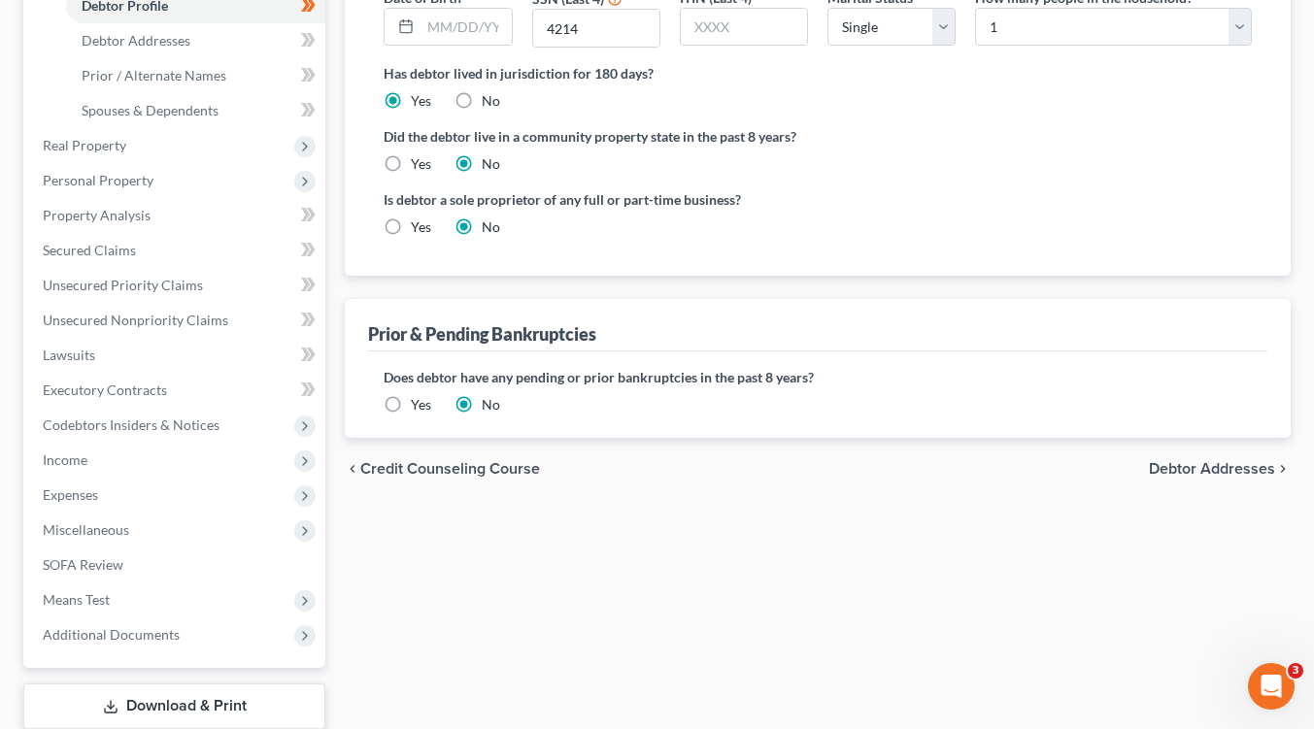
click at [1220, 464] on span "Debtor Addresses" at bounding box center [1212, 469] width 126 height 16
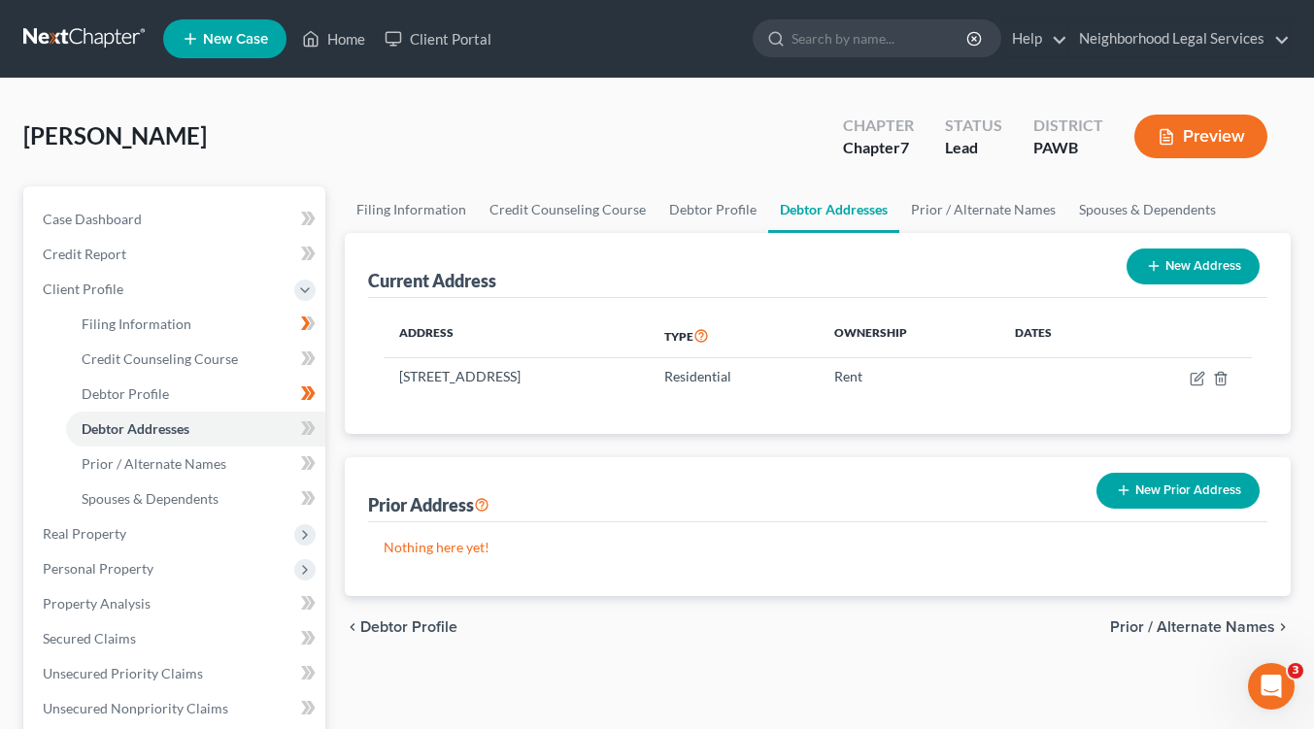
click at [1202, 625] on span "Prior / Alternate Names" at bounding box center [1192, 628] width 165 height 16
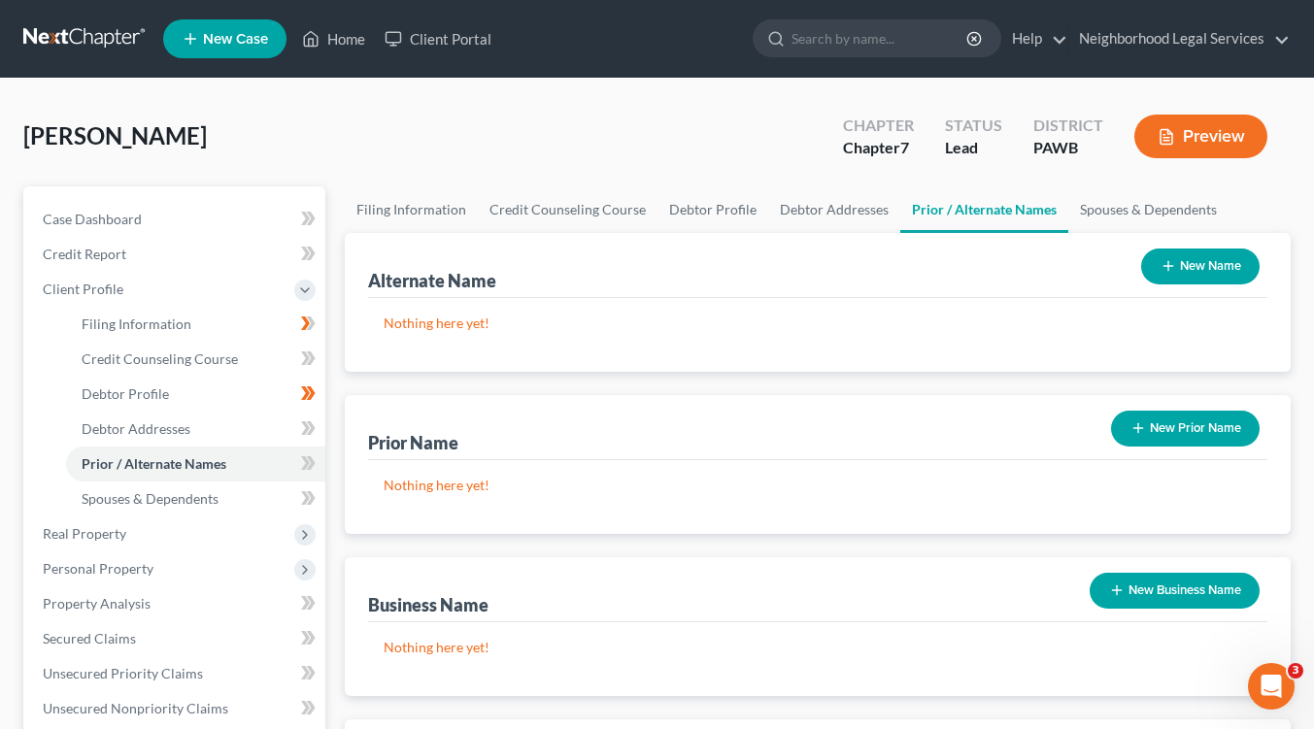
click at [1210, 257] on button "New Name" at bounding box center [1200, 267] width 118 height 36
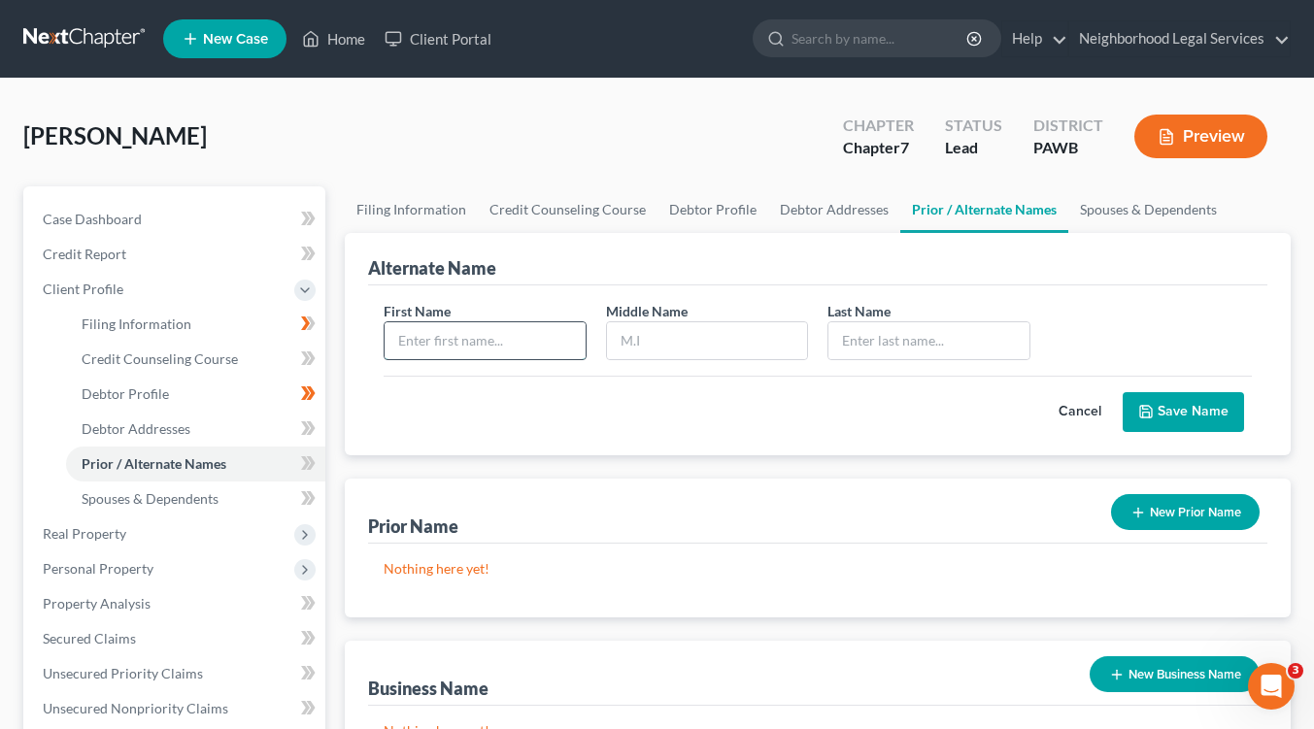
click at [488, 339] on input "text" at bounding box center [485, 340] width 200 height 37
type input "Lisa"
click at [853, 349] on input "text" at bounding box center [928, 340] width 200 height 37
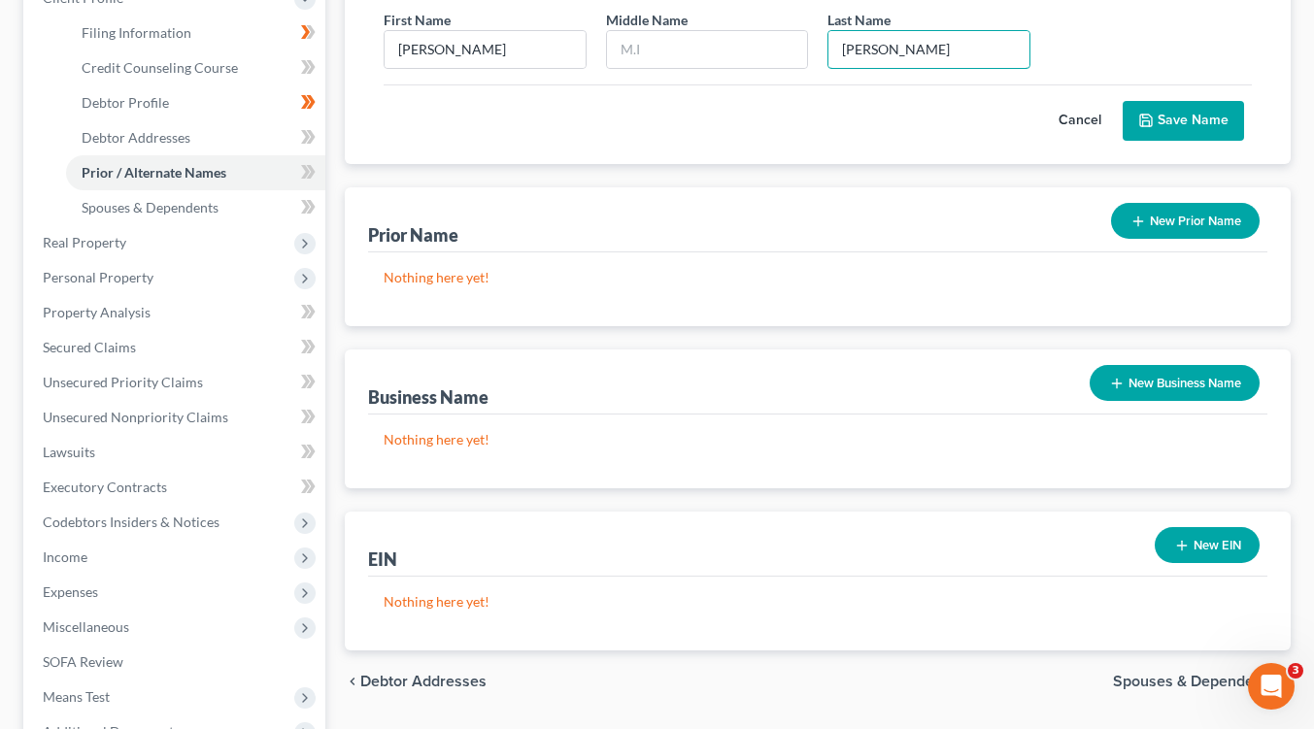
scroll to position [486, 0]
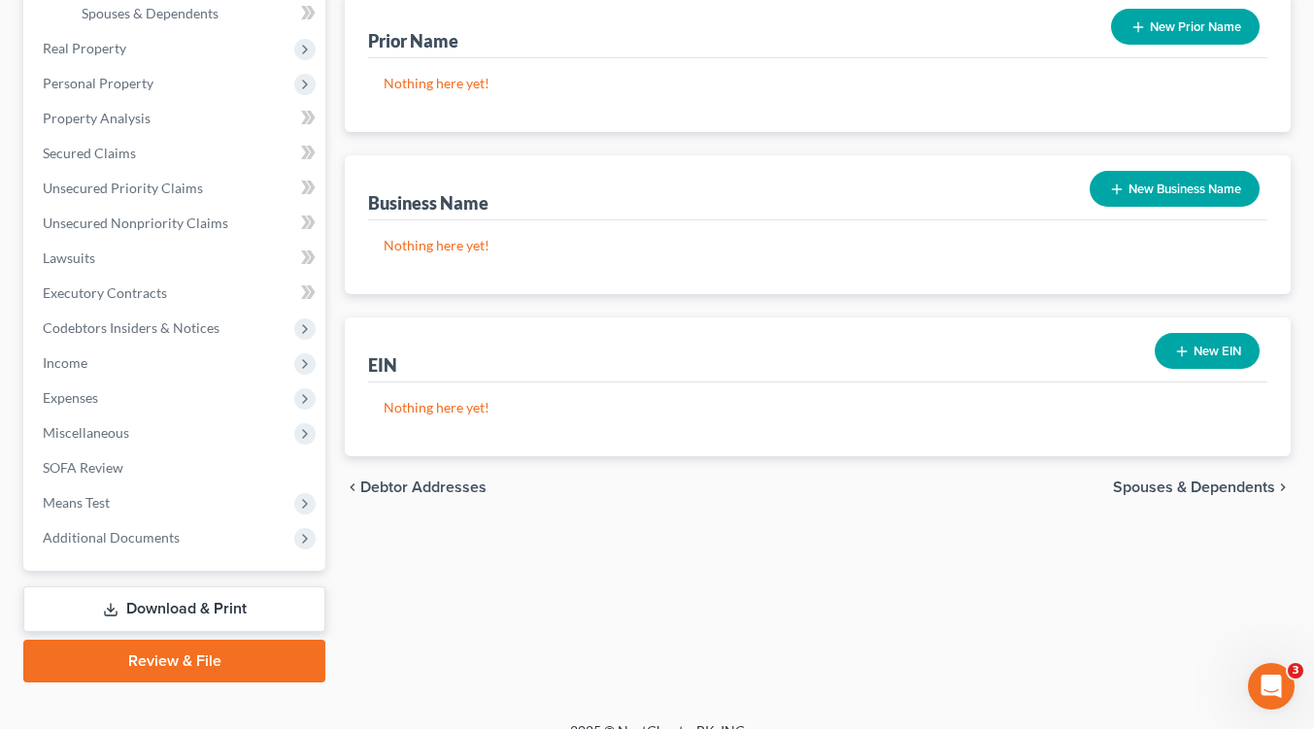
type input "Thomas"
click at [1175, 495] on span "Spouses & Dependents" at bounding box center [1194, 488] width 162 height 16
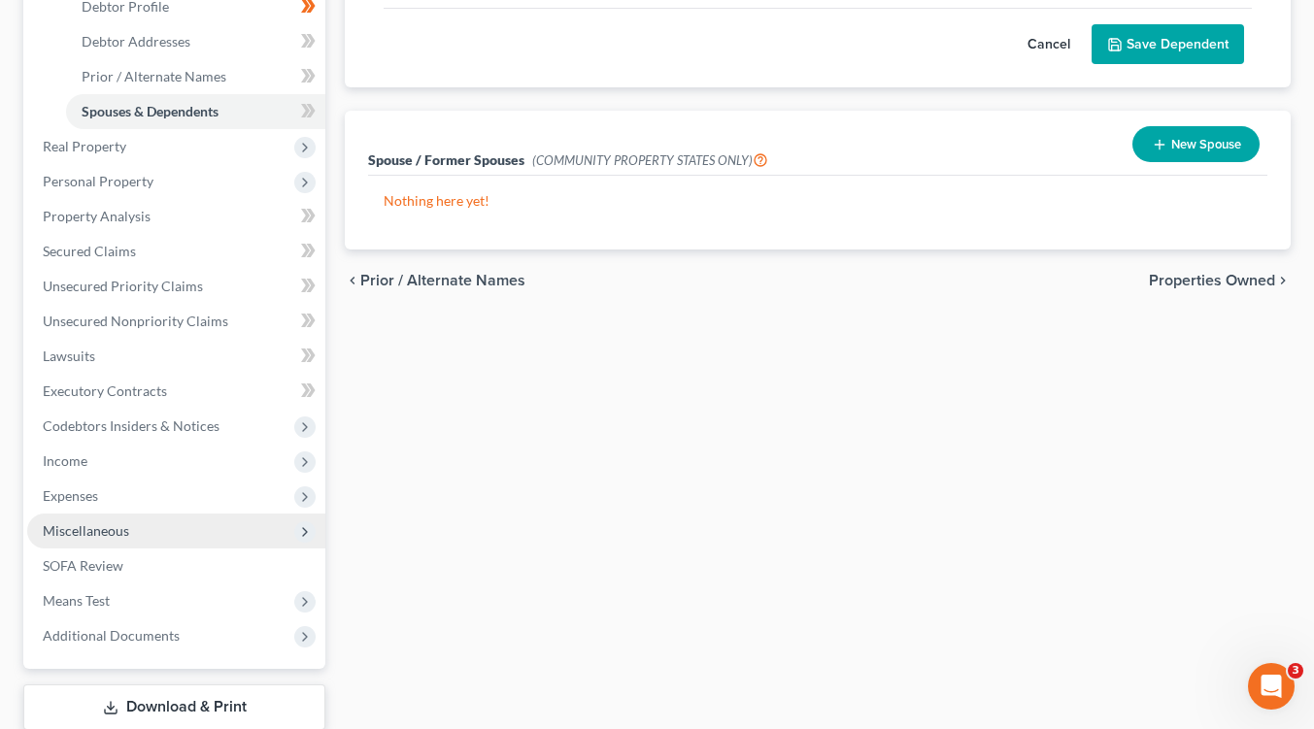
scroll to position [388, 0]
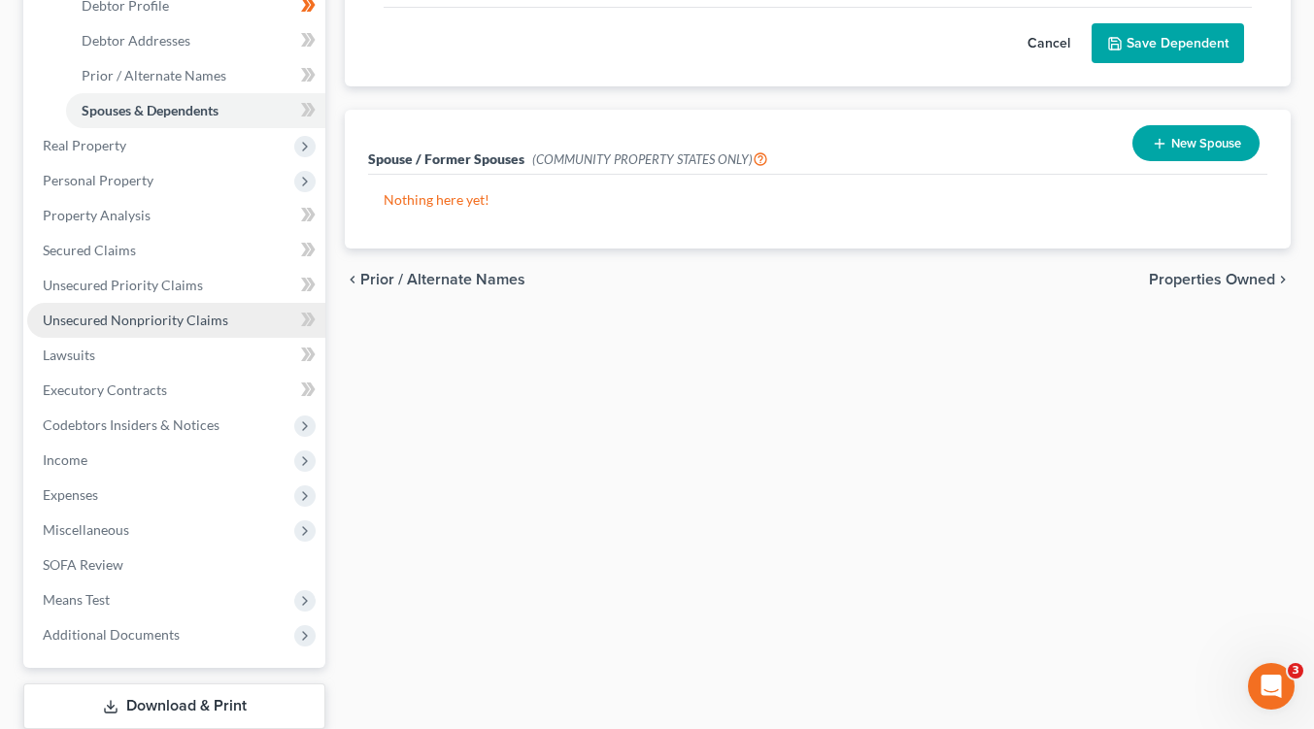
click at [142, 329] on link "Unsecured Nonpriority Claims" at bounding box center [176, 320] width 298 height 35
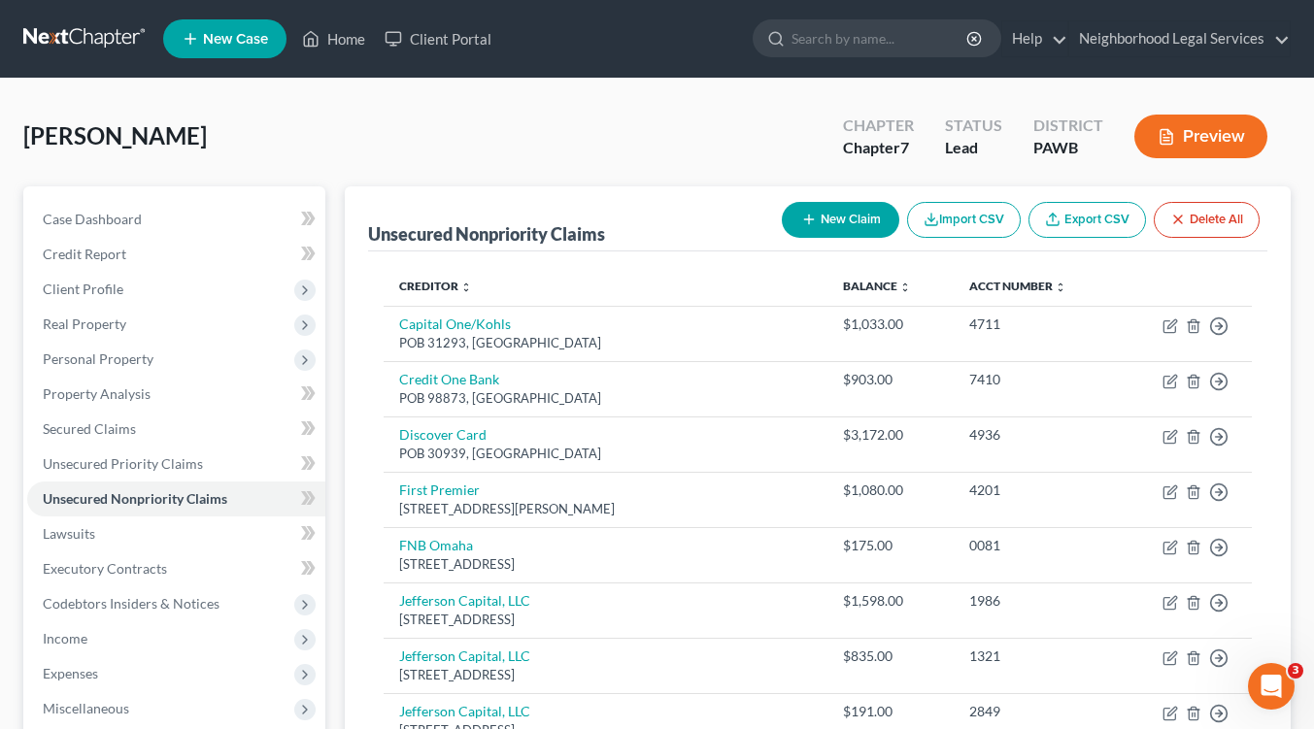
click at [847, 221] on button "New Claim" at bounding box center [841, 220] width 118 height 36
select select "0"
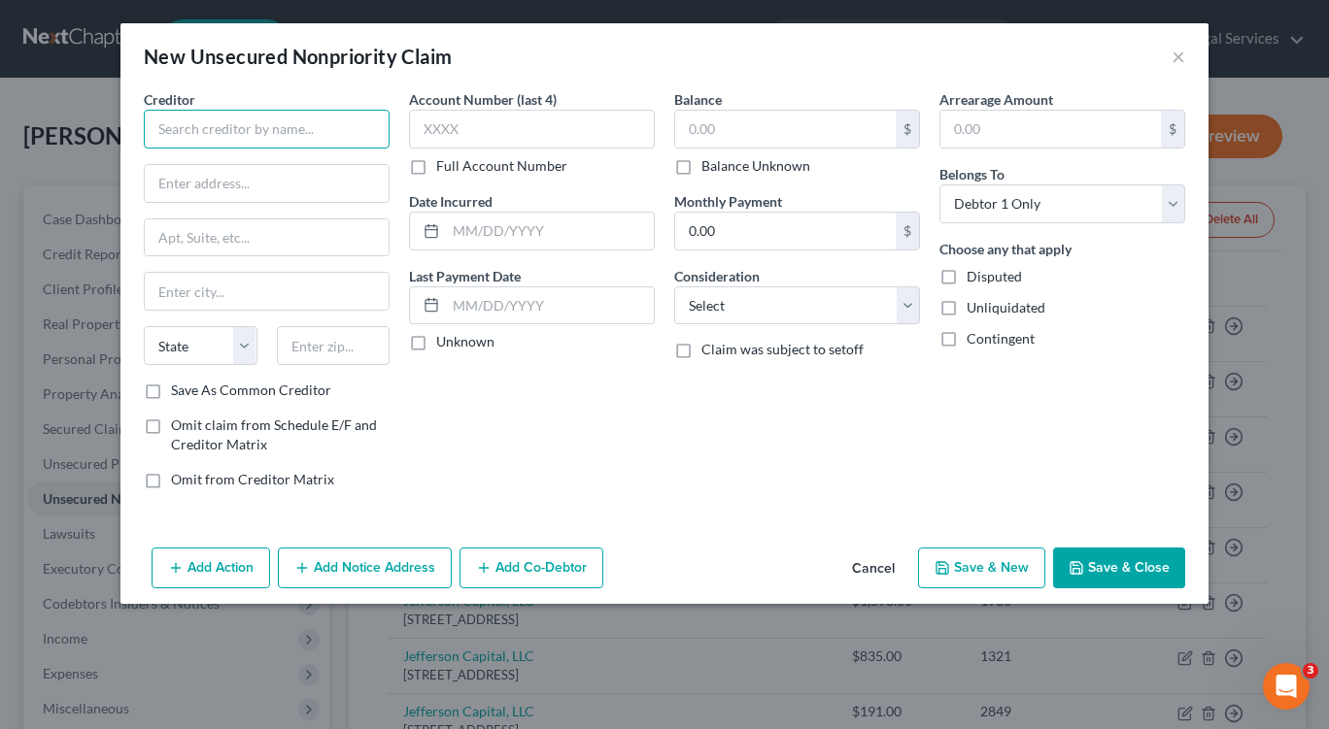
click at [319, 132] on input "text" at bounding box center [267, 129] width 246 height 39
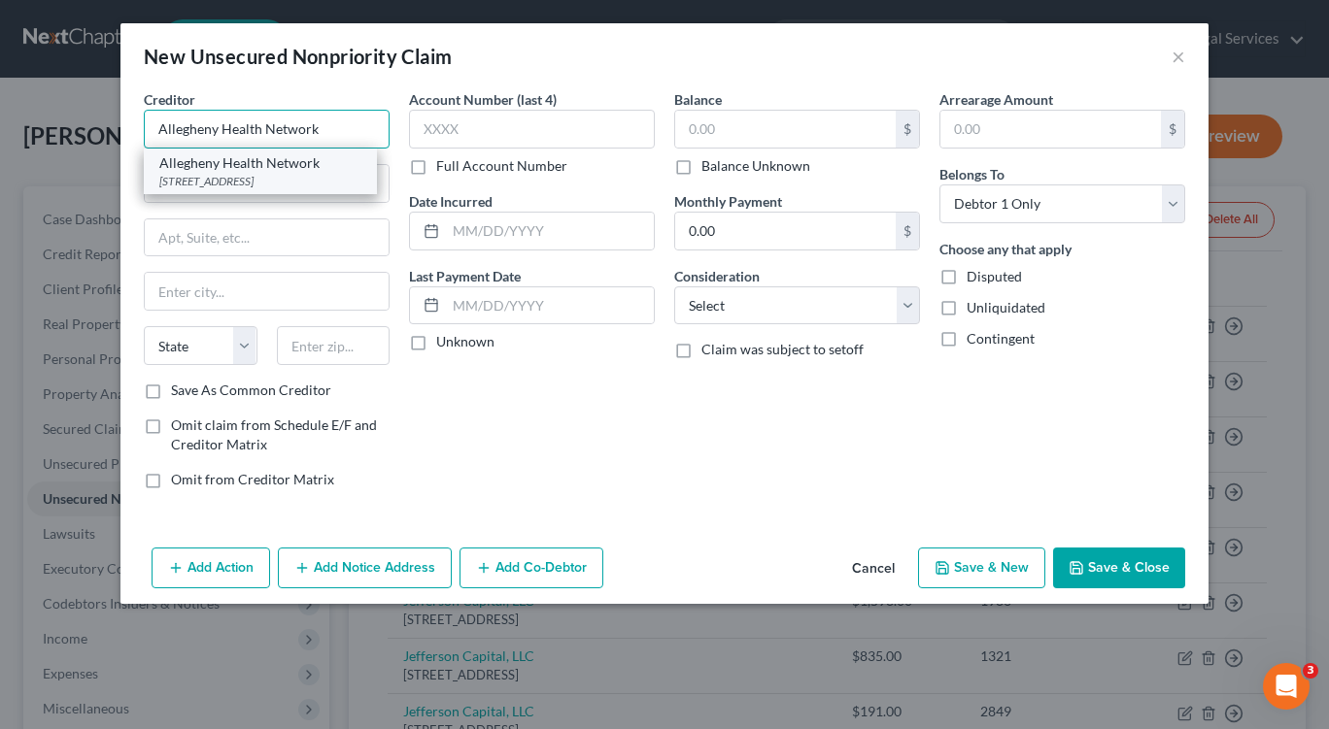
type input "Allegheny Health Network"
click at [320, 170] on div "Allegheny Health Network" at bounding box center [260, 162] width 202 height 19
type input "120 5th Ave."
type input "Pittsburgh"
select select "39"
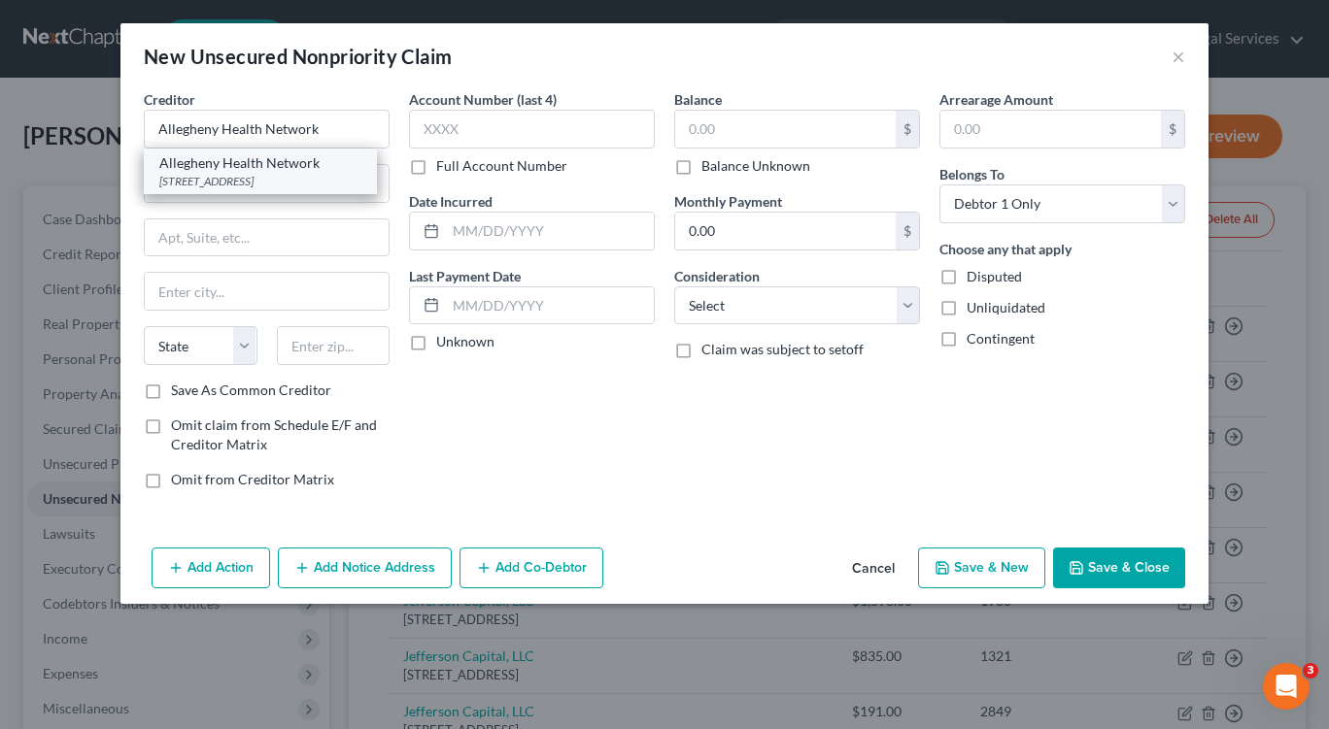
type input "15222"
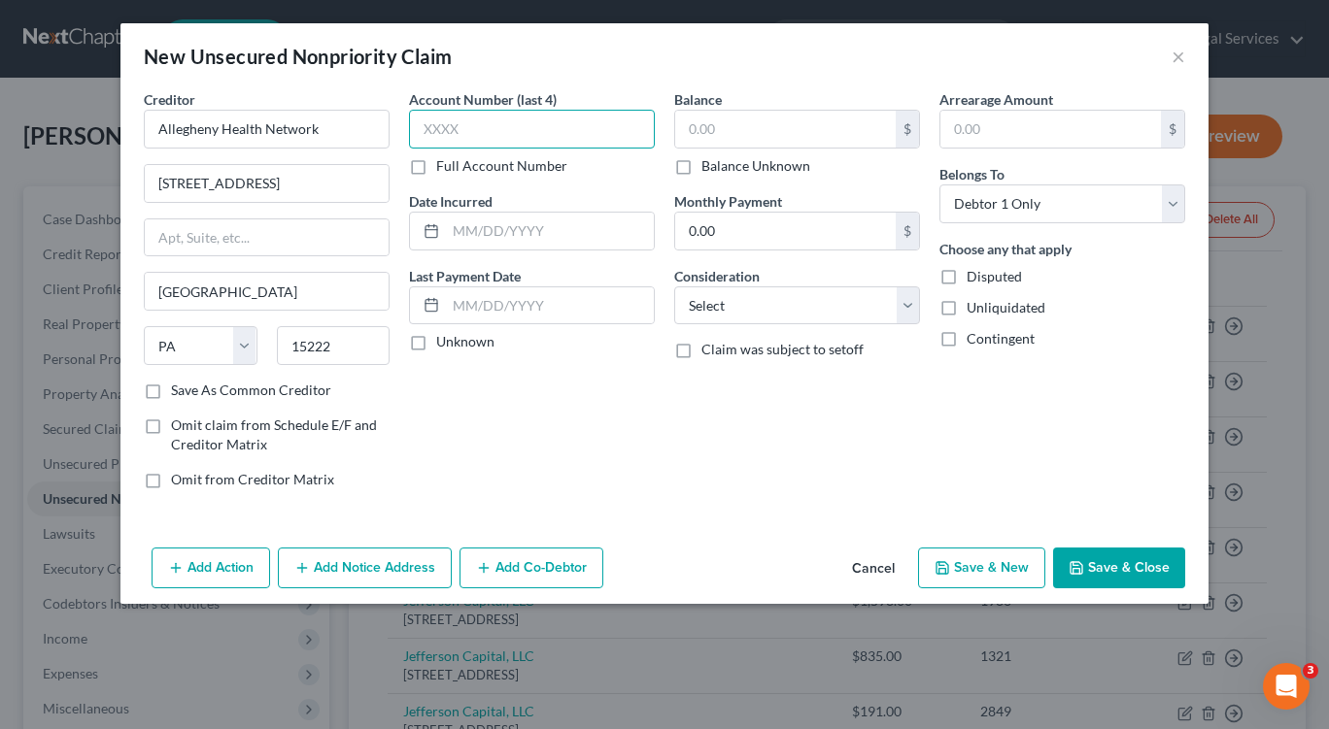
click at [518, 140] on input "text" at bounding box center [532, 129] width 246 height 39
type input "1157"
click at [460, 238] on input "text" at bounding box center [550, 231] width 208 height 37
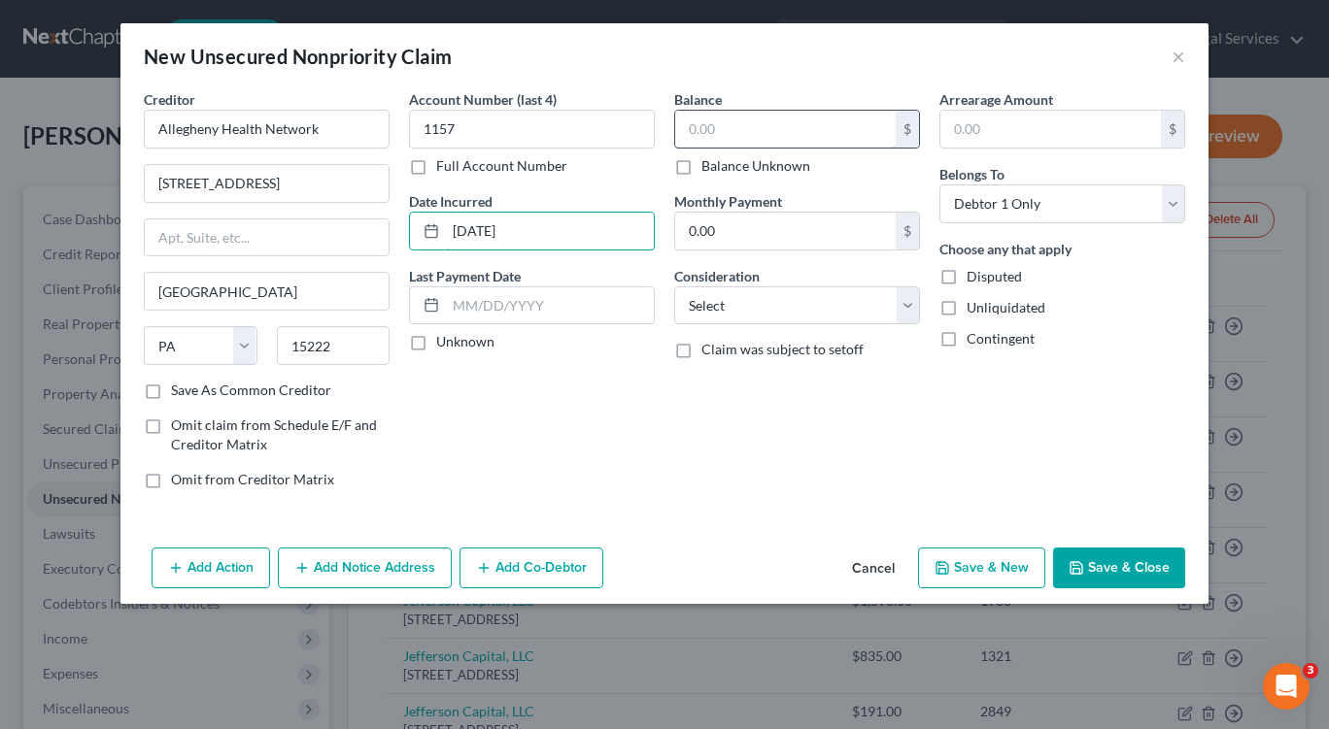
type input "05/25/2025"
click at [707, 134] on input "text" at bounding box center [785, 129] width 220 height 37
type input "30.00"
click at [907, 302] on select "Select Cable / Satellite Services Collection Agency Credit Card Debt Debt Couns…" at bounding box center [797, 305] width 246 height 39
select select "9"
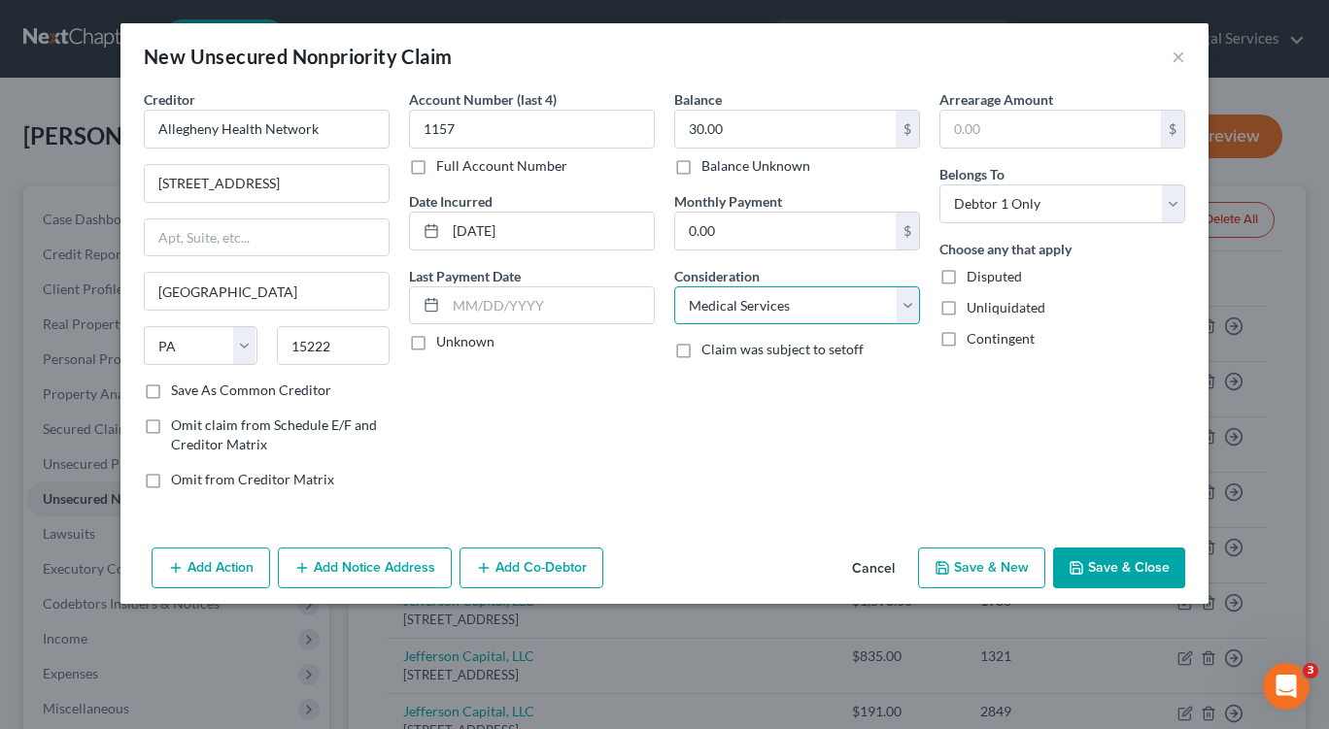
click at [674, 286] on select "Select Cable / Satellite Services Collection Agency Credit Card Debt Debt Couns…" at bounding box center [797, 305] width 246 height 39
click at [980, 563] on button "Save & New" at bounding box center [981, 568] width 127 height 41
select select "0"
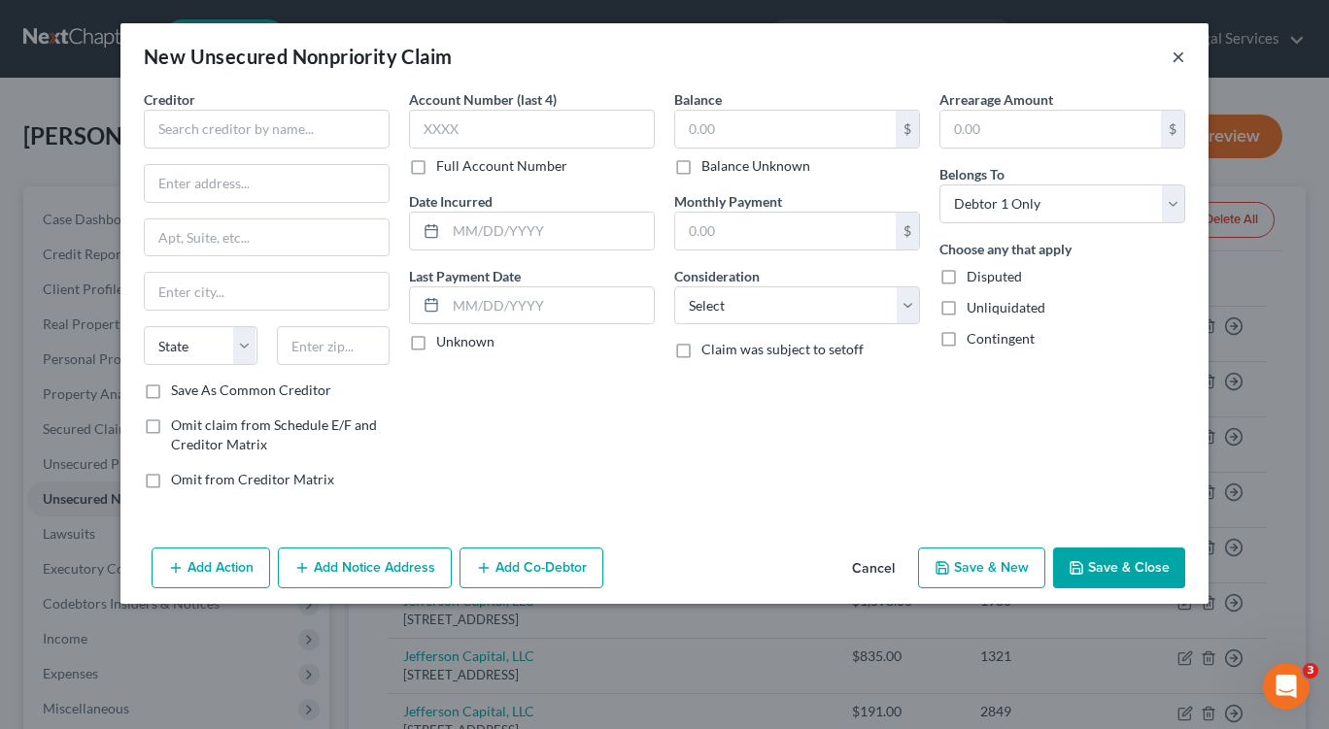
click at [1178, 60] on button "×" at bounding box center [1178, 56] width 14 height 23
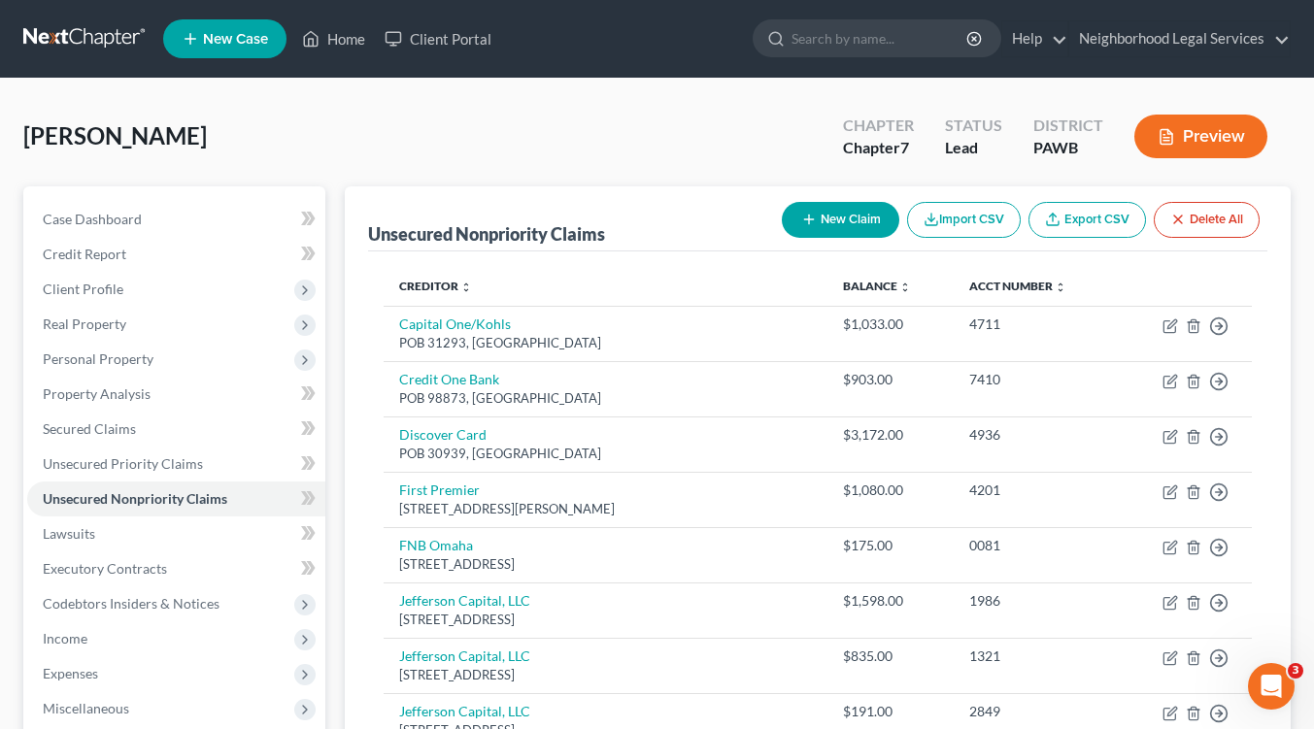
click at [816, 226] on button "New Claim" at bounding box center [841, 220] width 118 height 36
select select "0"
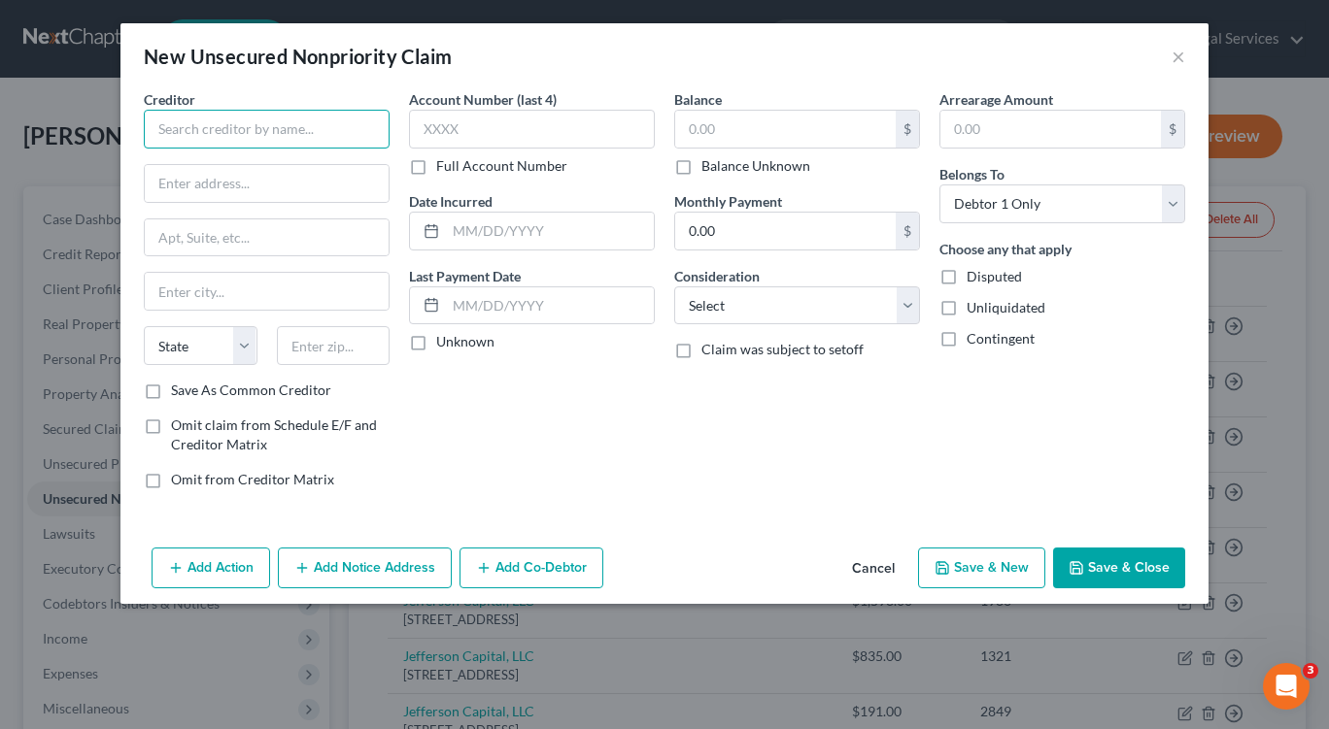
click at [198, 123] on input "text" at bounding box center [267, 129] width 246 height 39
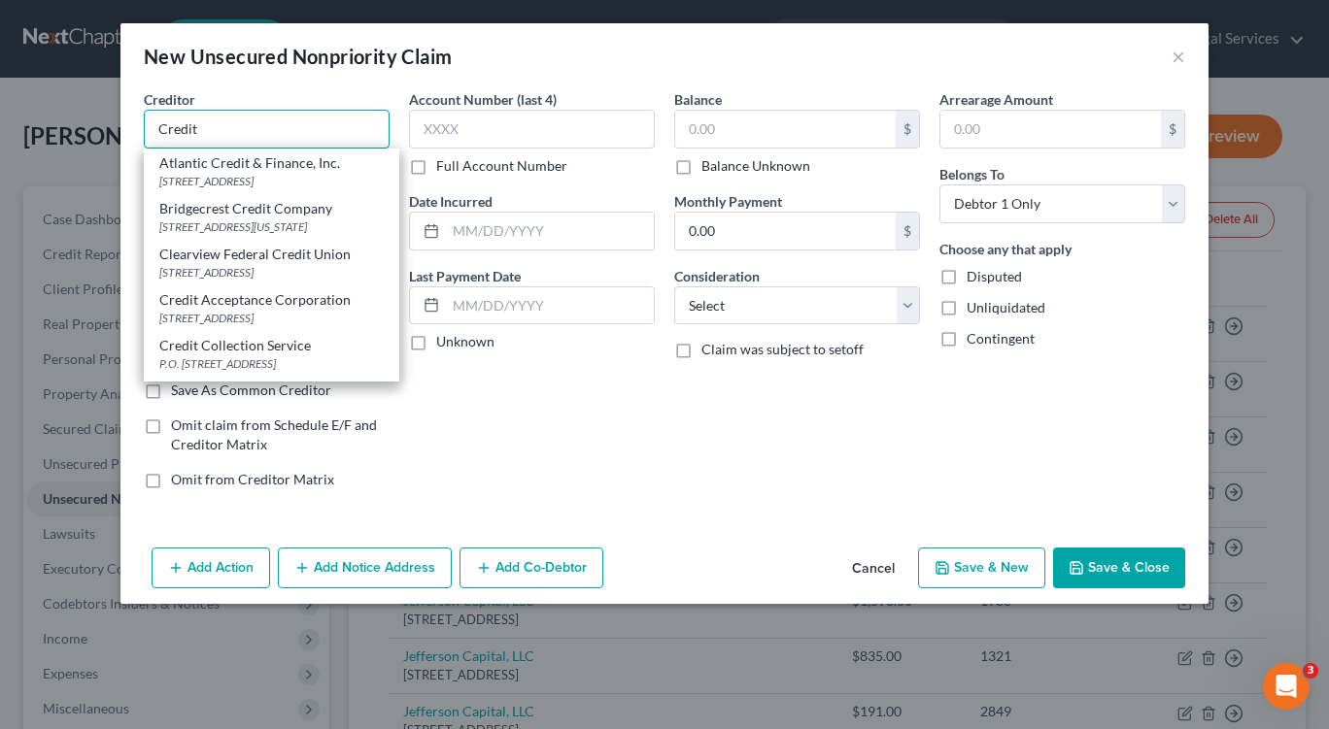
click at [198, 124] on input "Credit" at bounding box center [267, 129] width 246 height 39
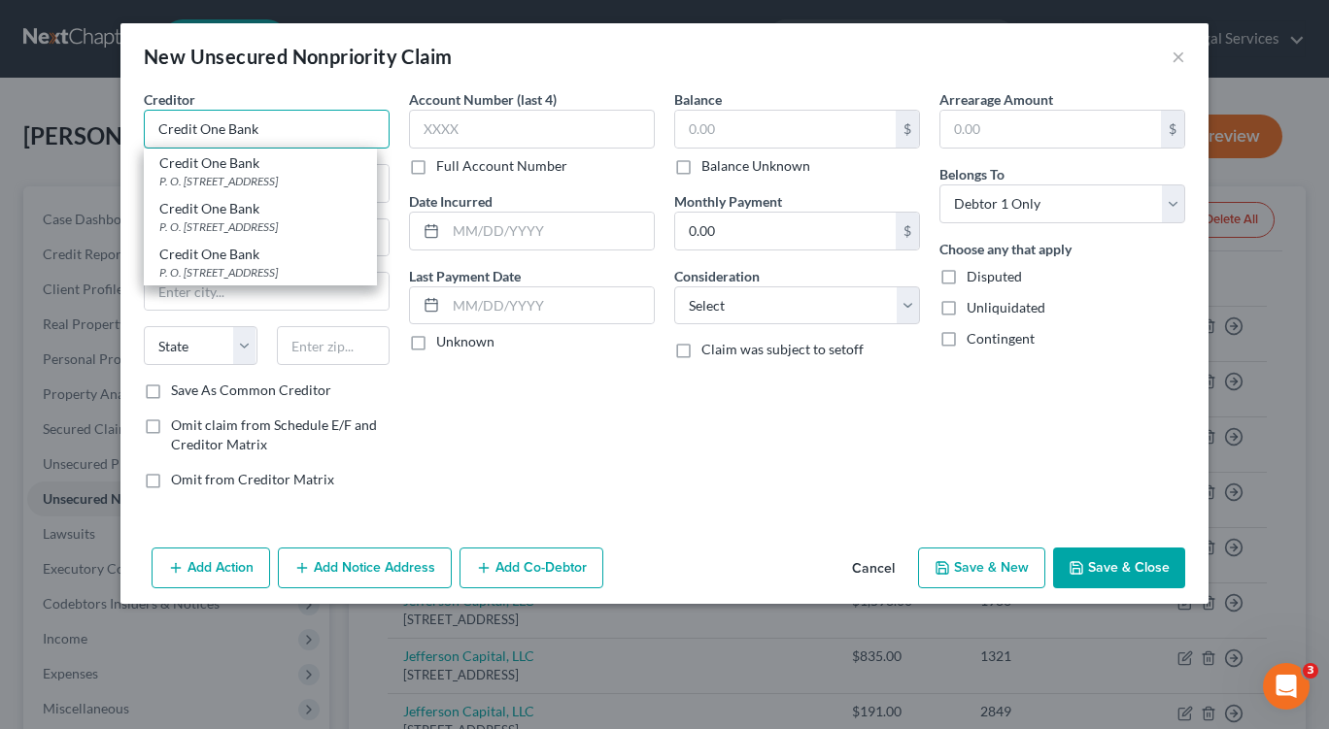
type input "Credit One Bank"
click at [673, 461] on div "Balance $ Balance Unknown Balance Undetermined $ Balance Unknown Monthly Paymen…" at bounding box center [796, 297] width 265 height 416
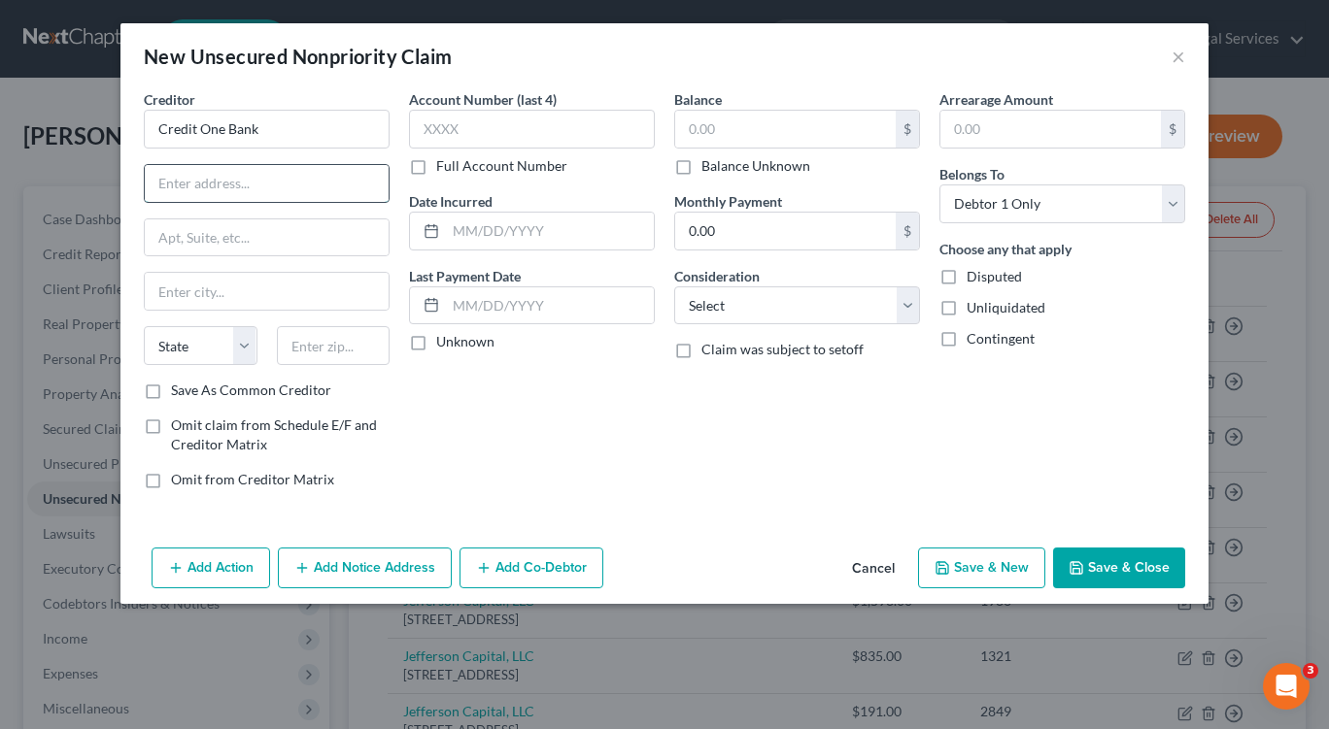
click at [236, 180] on input "text" at bounding box center [267, 183] width 244 height 37
type input "POB 1269"
click at [235, 298] on input "text" at bounding box center [267, 291] width 244 height 37
type input "Greenville"
click at [313, 327] on input "text" at bounding box center [334, 345] width 114 height 39
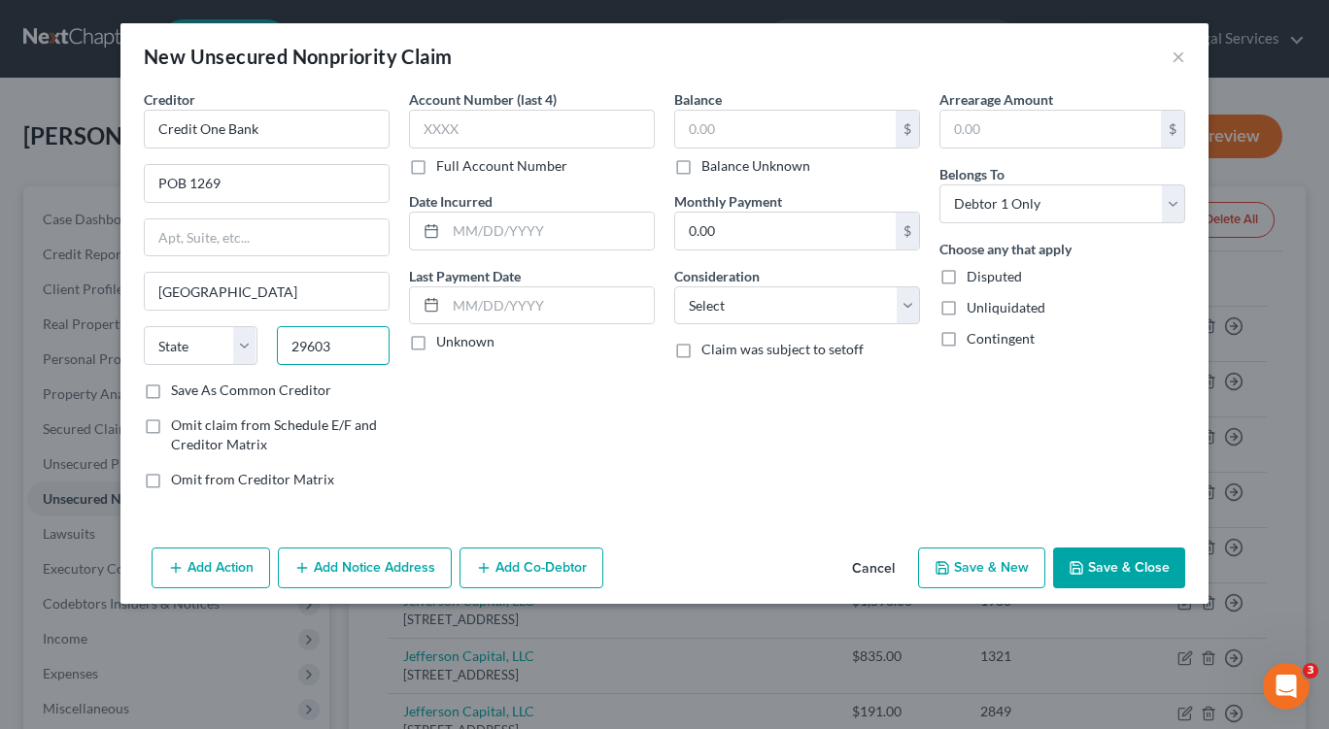
type input "29603"
select select "42"
click at [392, 417] on div "Creditor * Credit One Bank POB 1269 Greenville State AL AK AR AZ CA CO CT DE DC…" at bounding box center [266, 297] width 265 height 416
click at [483, 130] on input "text" at bounding box center [532, 129] width 246 height 39
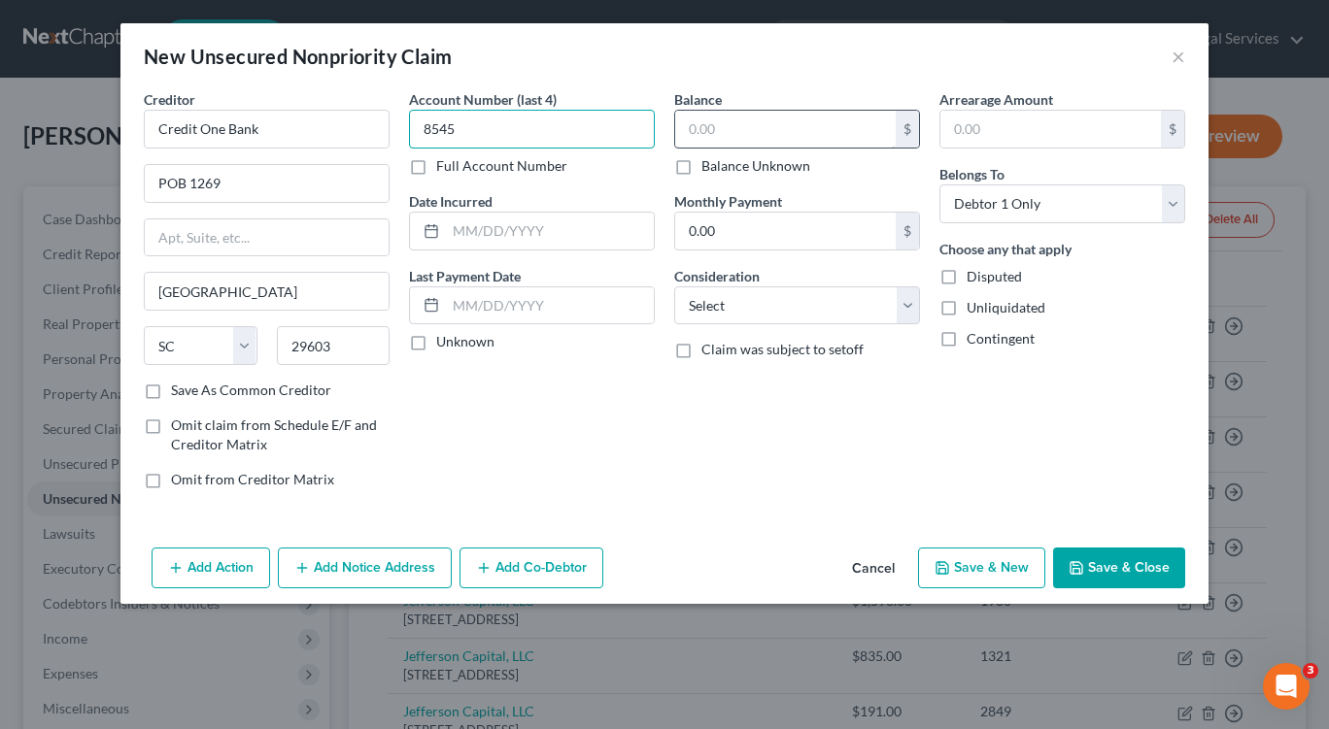
type input "8545"
click at [722, 139] on input "text" at bounding box center [785, 129] width 220 height 37
type input "1,000.00"
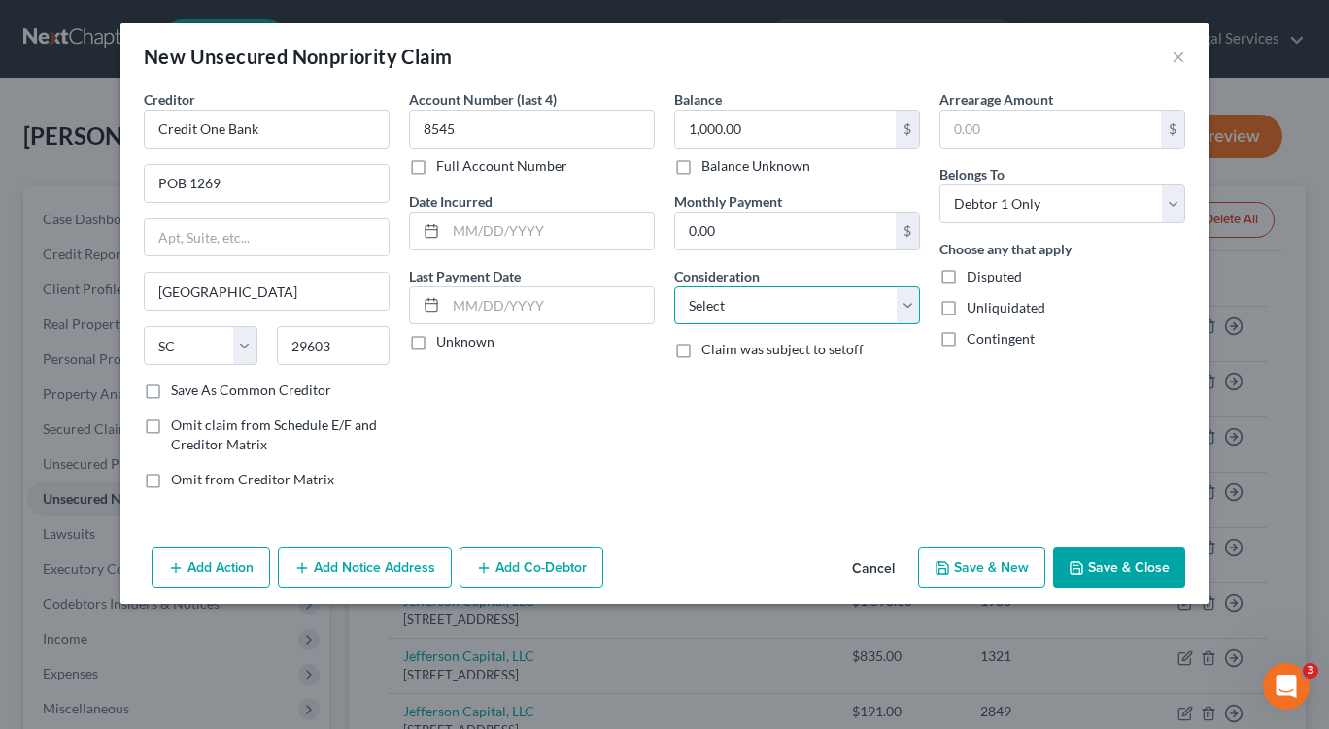
click at [903, 302] on select "Select Cable / Satellite Services Collection Agency Credit Card Debt Debt Couns…" at bounding box center [797, 305] width 246 height 39
select select "2"
click at [674, 286] on select "Select Cable / Satellite Services Collection Agency Credit Card Debt Debt Couns…" at bounding box center [797, 305] width 246 height 39
click at [1128, 574] on button "Save & Close" at bounding box center [1119, 568] width 132 height 41
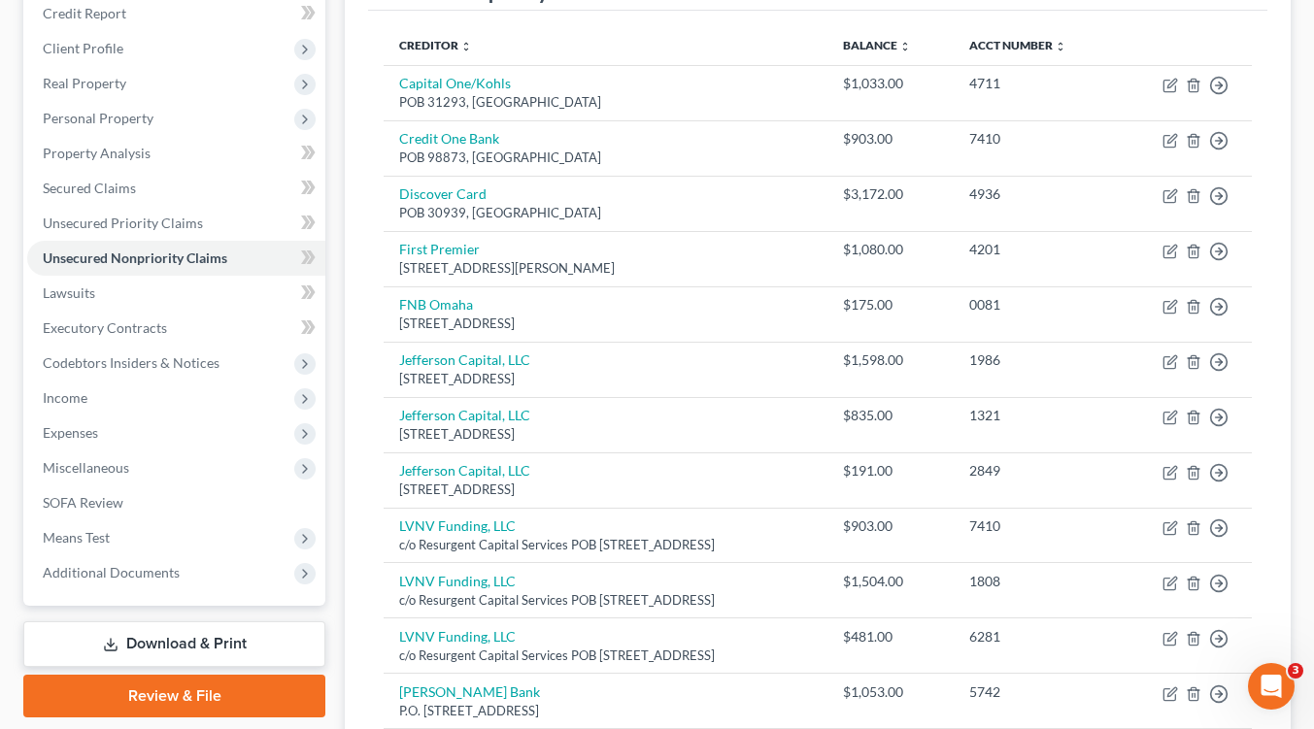
scroll to position [144, 0]
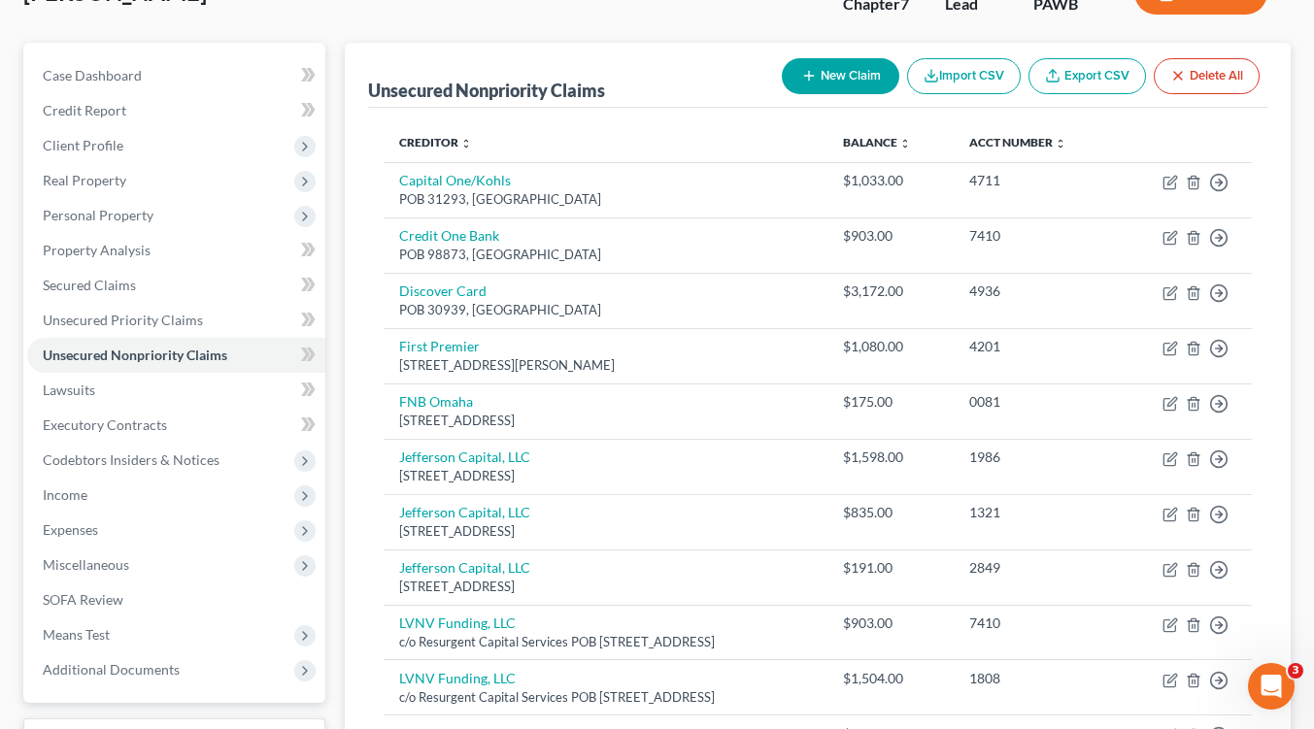
click at [811, 79] on icon "button" at bounding box center [809, 76] width 16 height 16
select select "0"
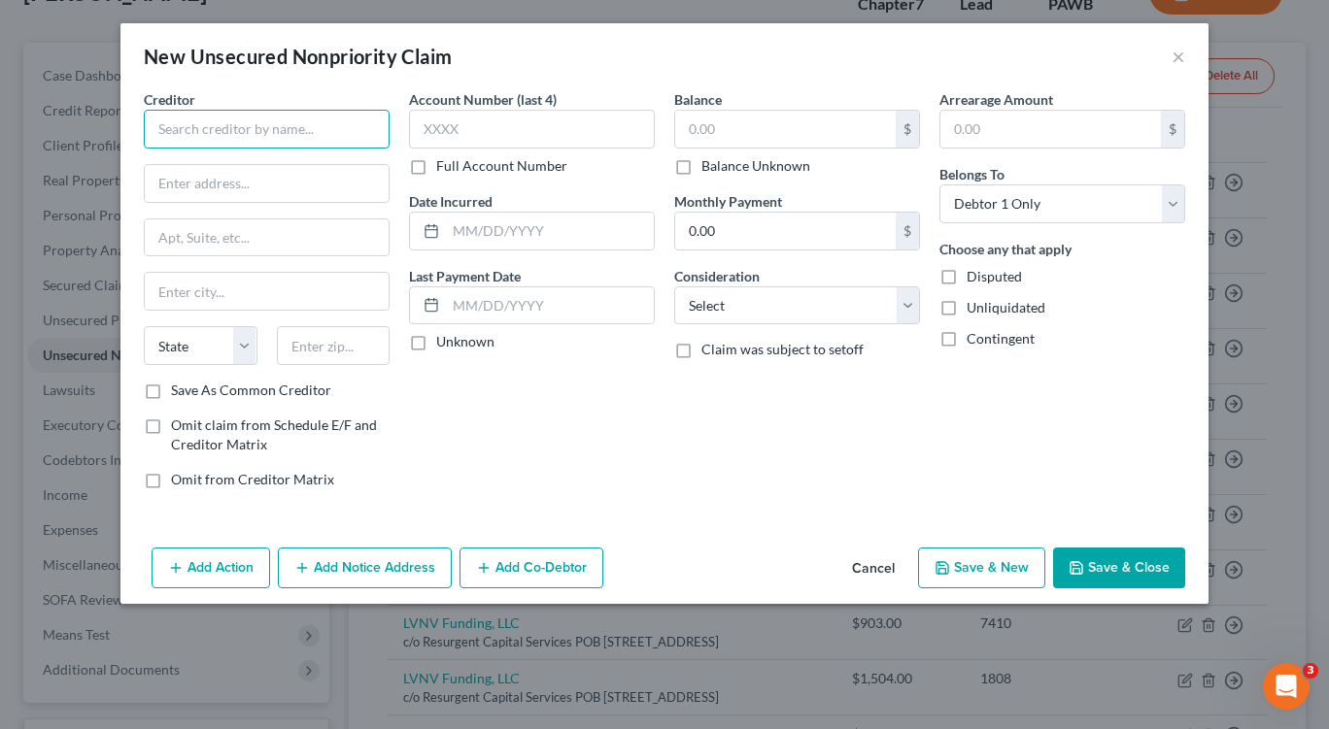
click at [284, 131] on input "text" at bounding box center [267, 129] width 246 height 39
type input "Fortiva"
click at [227, 183] on input "text" at bounding box center [267, 183] width 244 height 37
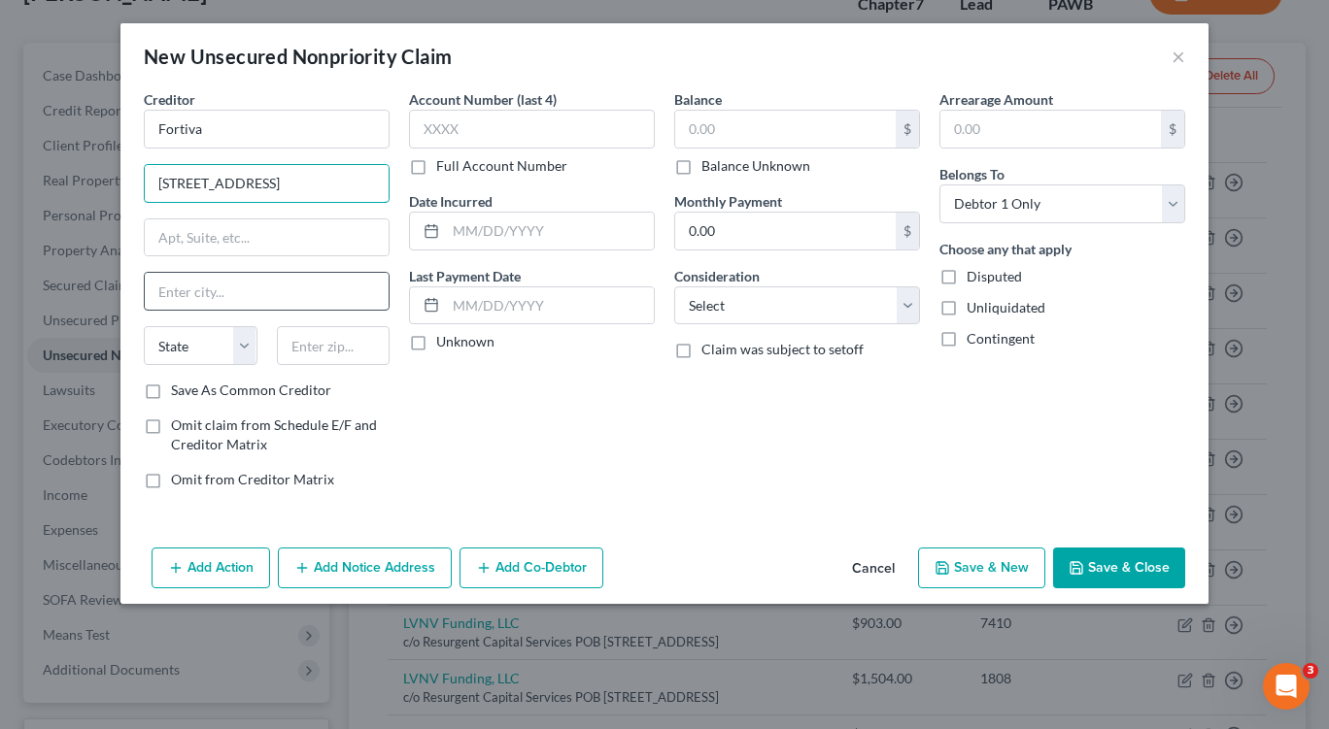
type input "200 14th Avenue E"
drag, startPoint x: 187, startPoint y: 297, endPoint x: 185, endPoint y: 281, distance: 16.6
click at [187, 297] on input "text" at bounding box center [267, 291] width 244 height 37
type input "Sartell"
drag, startPoint x: 245, startPoint y: 343, endPoint x: 214, endPoint y: 349, distance: 31.6
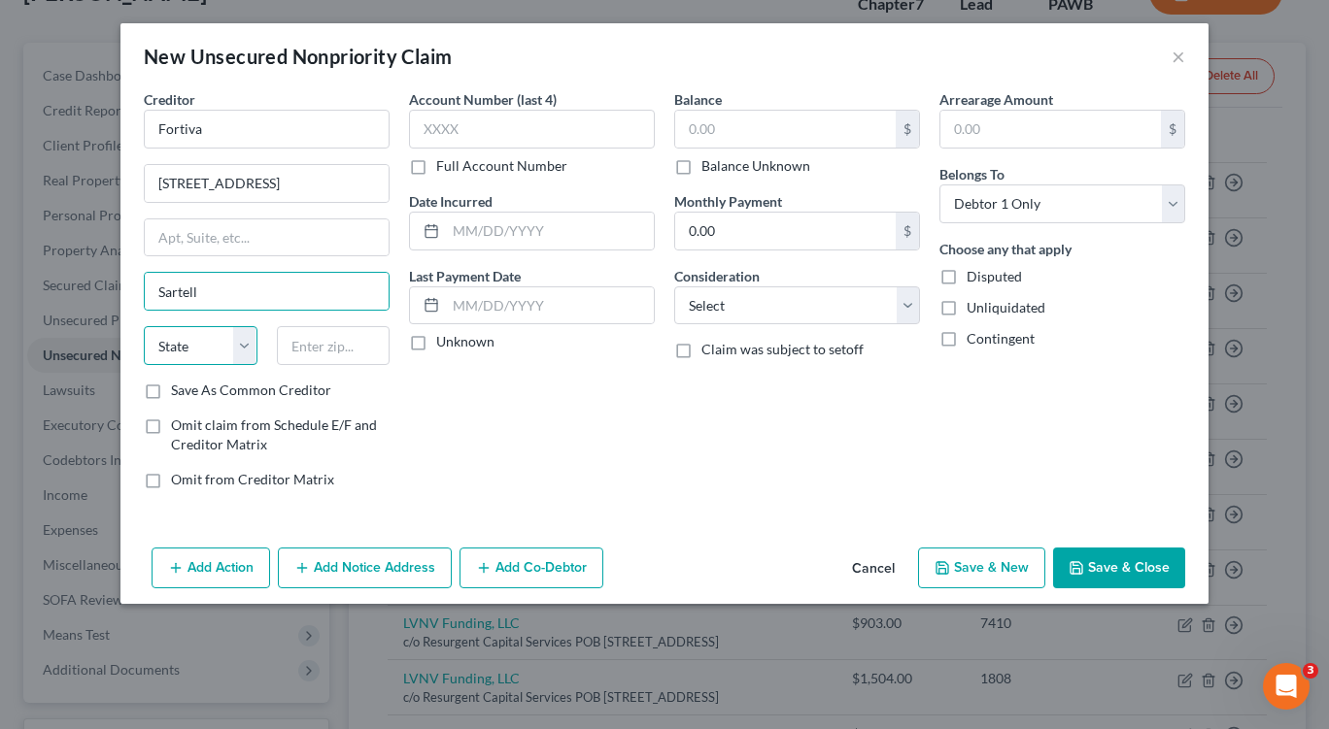
click at [245, 343] on select "State AL AK AR AZ CA CO CT DE DC FL GA GU HI ID IL IN IA KS KY LA ME MD MA MI M…" at bounding box center [201, 345] width 114 height 39
select select "24"
click at [144, 326] on select "State AL AK AR AZ CA CO CT DE DC FL GA GU HI ID IL IN IA KS KY LA ME MD MA MI M…" at bounding box center [201, 345] width 114 height 39
click at [305, 347] on input "text" at bounding box center [334, 345] width 114 height 39
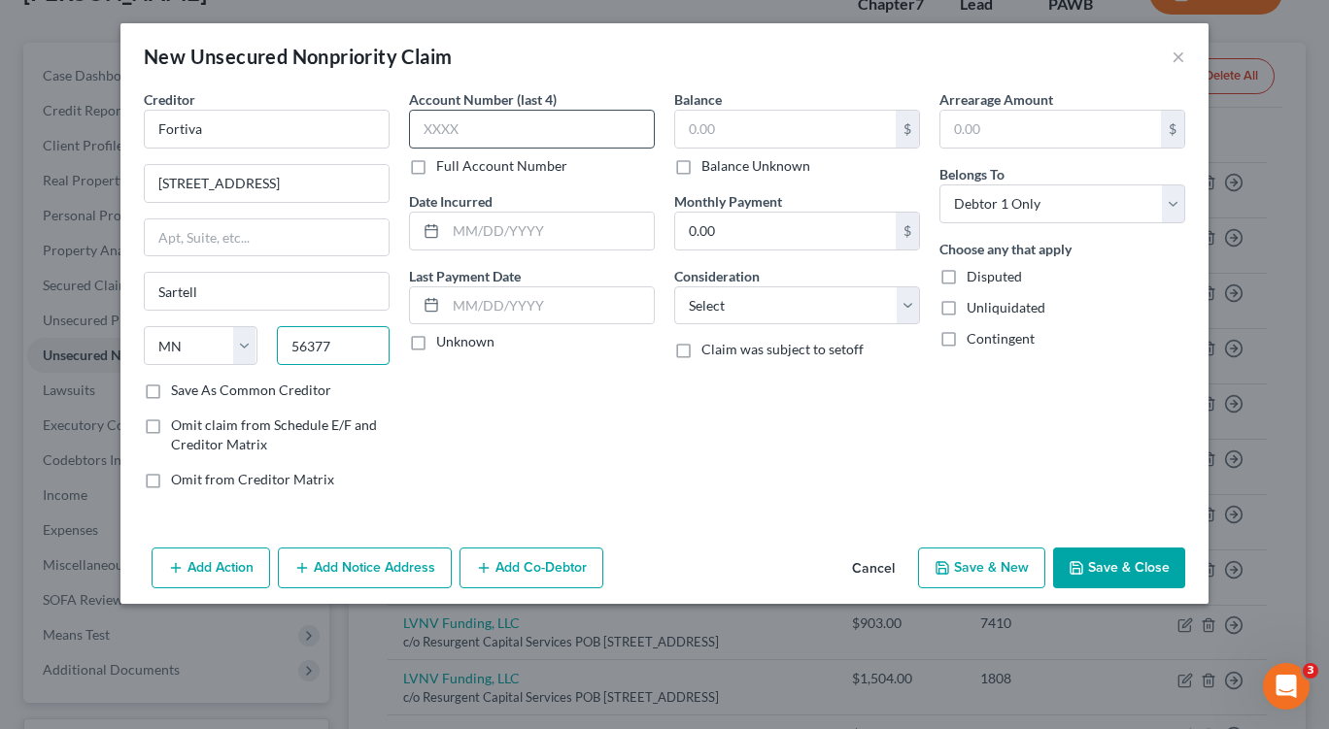
type input "56377"
click at [493, 136] on input "text" at bounding box center [532, 129] width 246 height 39
type input "4511"
click at [712, 133] on input "text" at bounding box center [785, 129] width 220 height 37
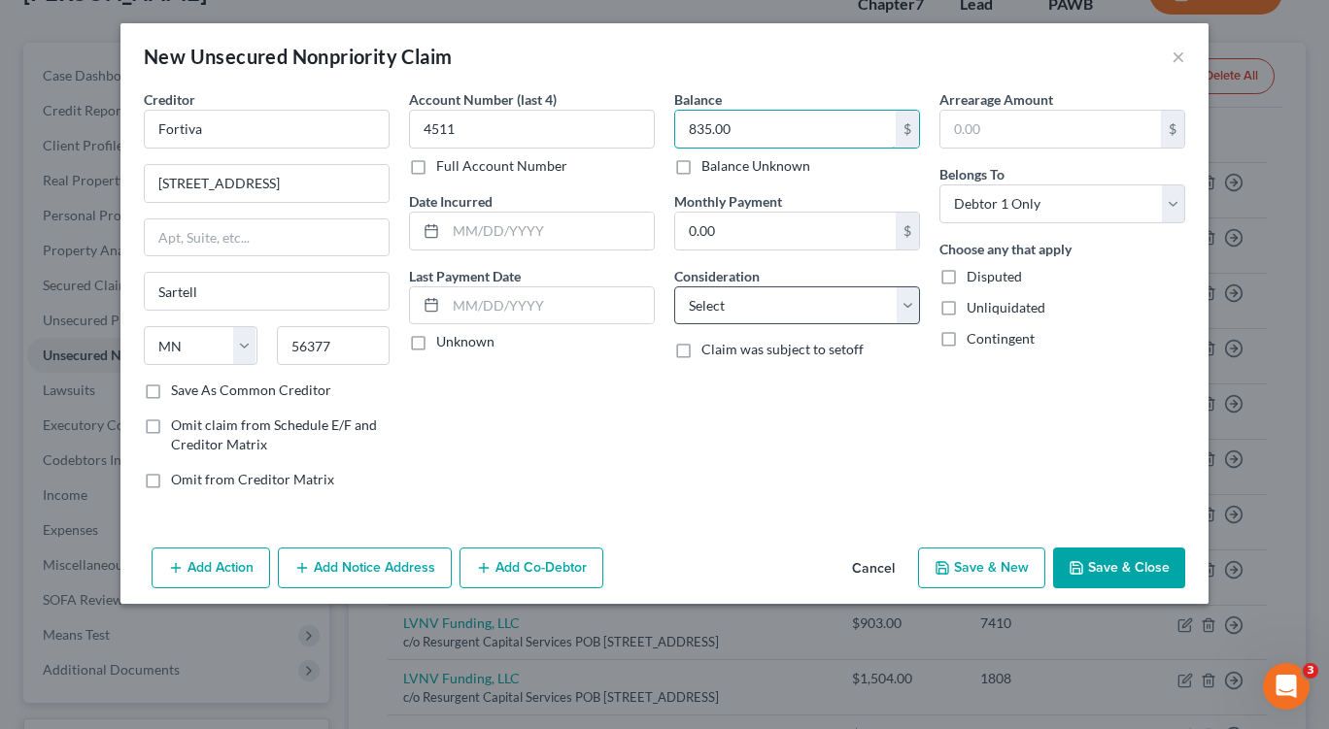
type input "835.00"
click at [904, 299] on select "Select Cable / Satellite Services Collection Agency Credit Card Debt Debt Couns…" at bounding box center [797, 305] width 246 height 39
select select "1"
click at [674, 286] on select "Select Cable / Satellite Services Collection Agency Credit Card Debt Debt Couns…" at bounding box center [797, 305] width 246 height 39
click at [1127, 568] on button "Save & Close" at bounding box center [1119, 568] width 132 height 41
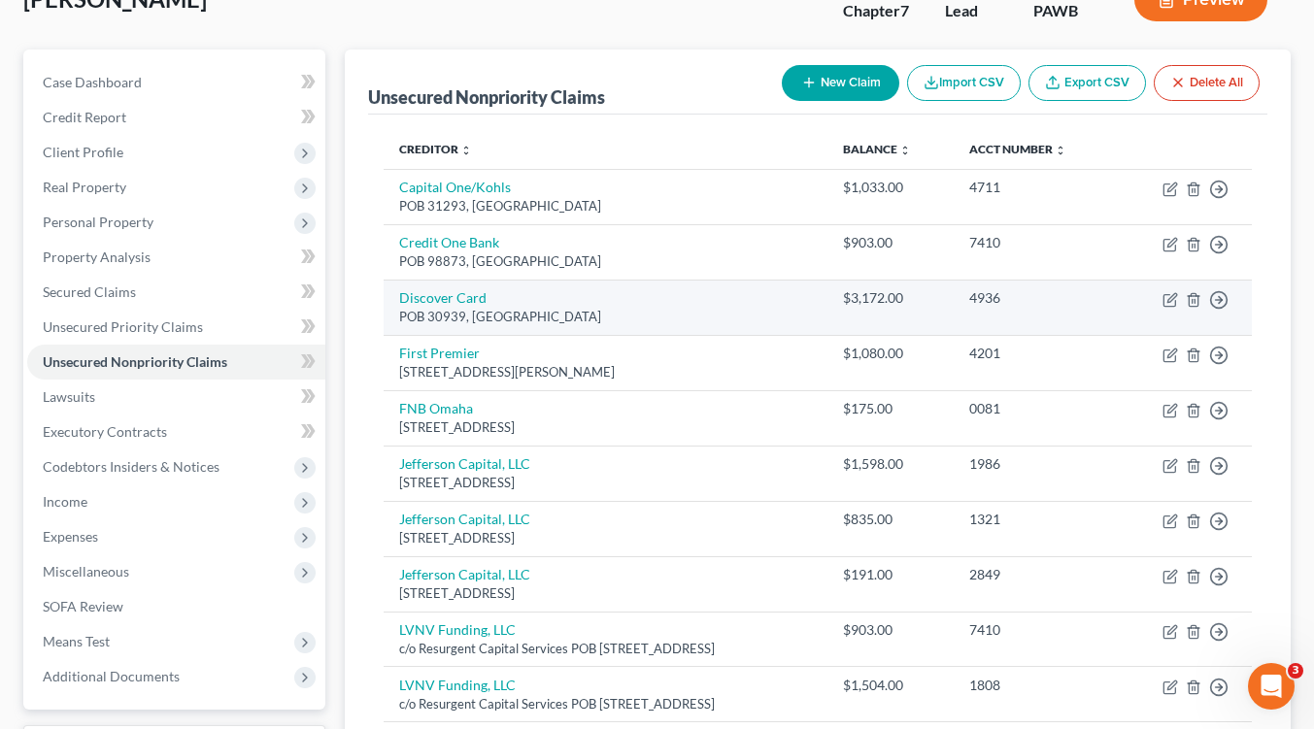
scroll to position [0, 0]
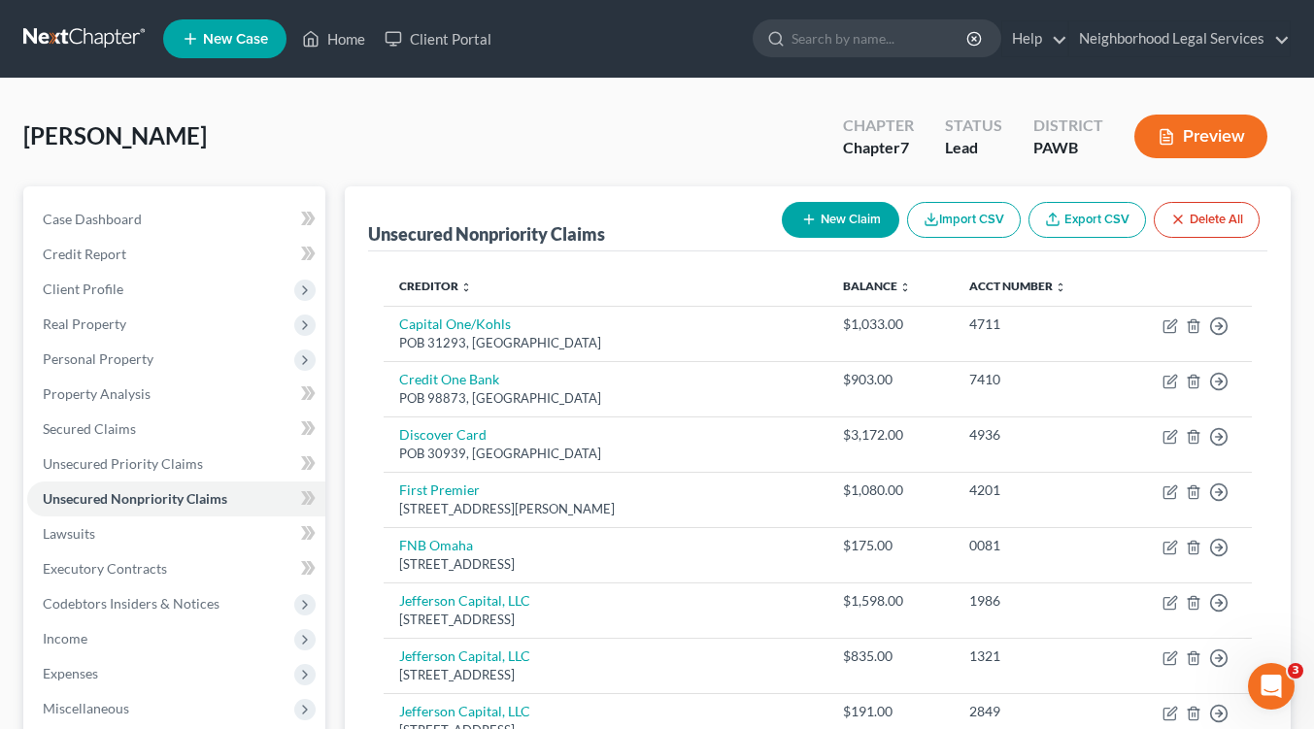
click at [833, 219] on button "New Claim" at bounding box center [841, 220] width 118 height 36
select select "0"
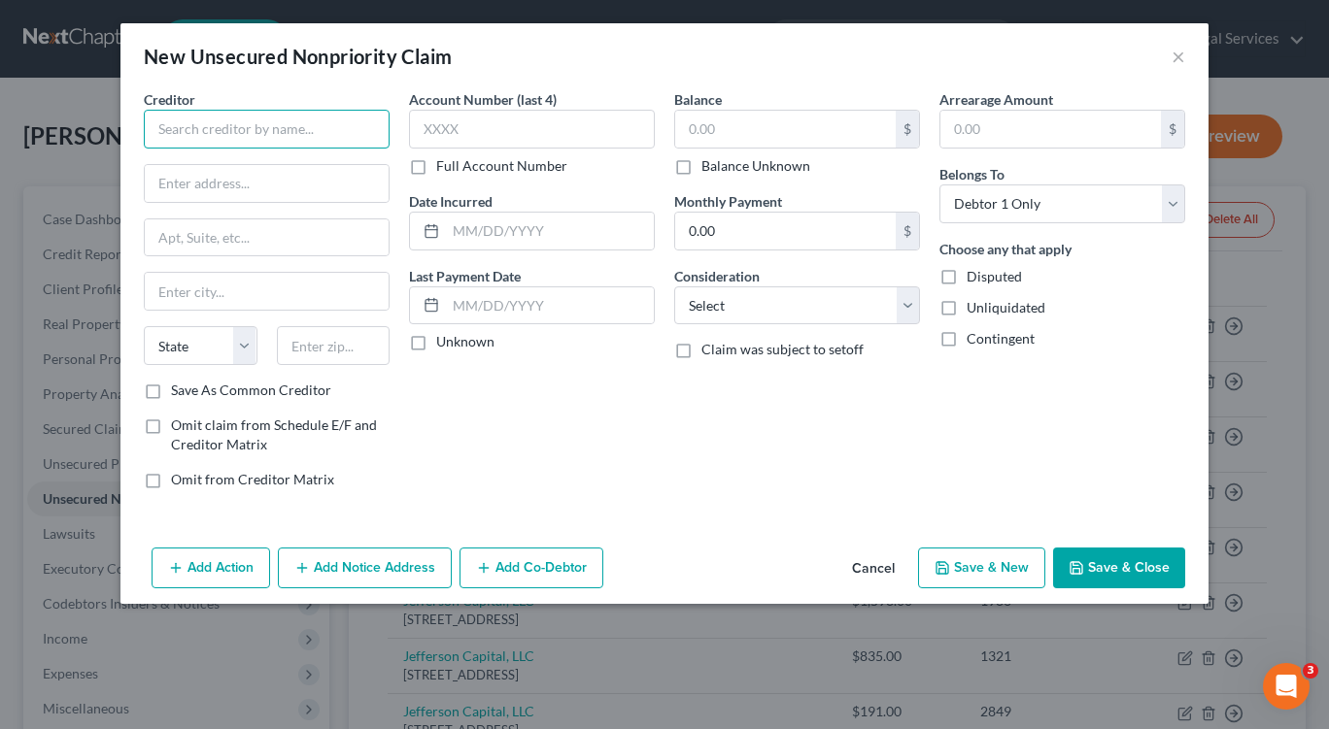
click at [196, 122] on input "text" at bounding box center [267, 129] width 246 height 39
type input "Avant"
click at [258, 179] on input "text" at bounding box center [267, 183] width 244 height 37
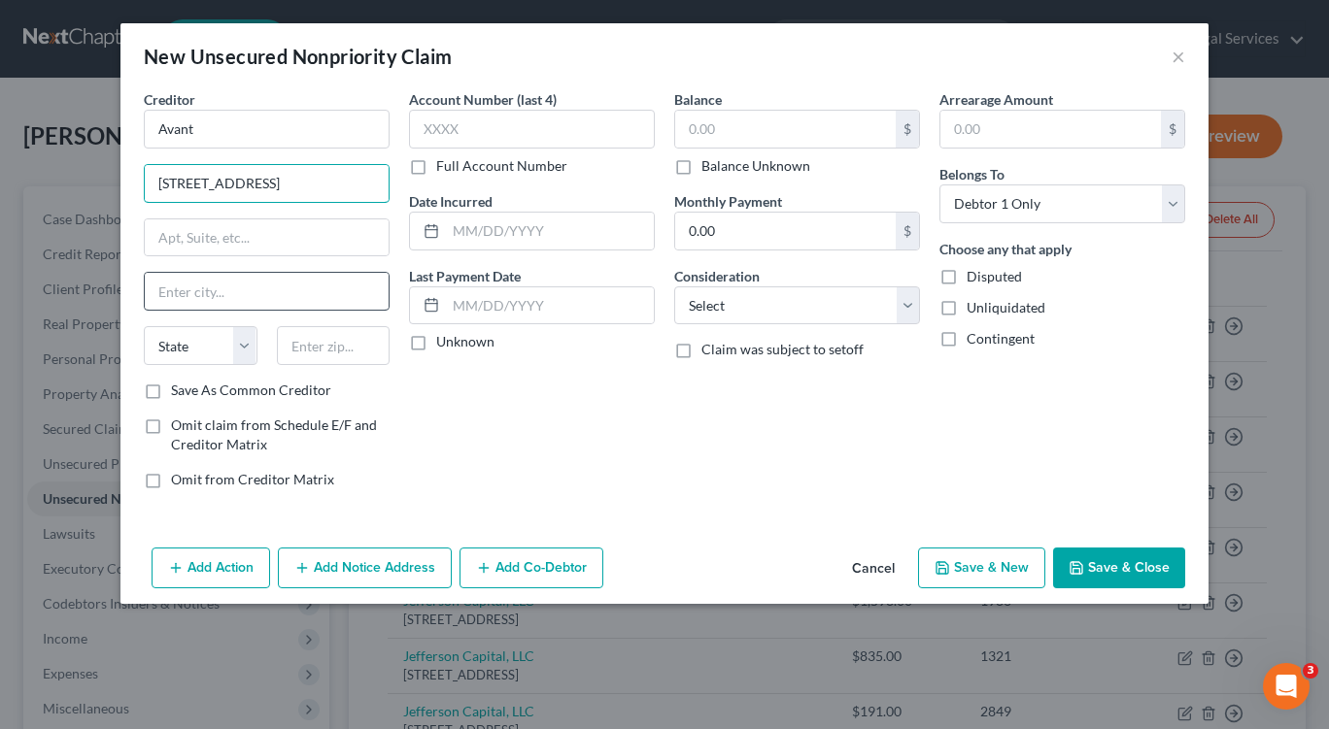
type input "200 14th Avenue E"
click at [280, 296] on input "text" at bounding box center [267, 291] width 244 height 37
type input "Sartell"
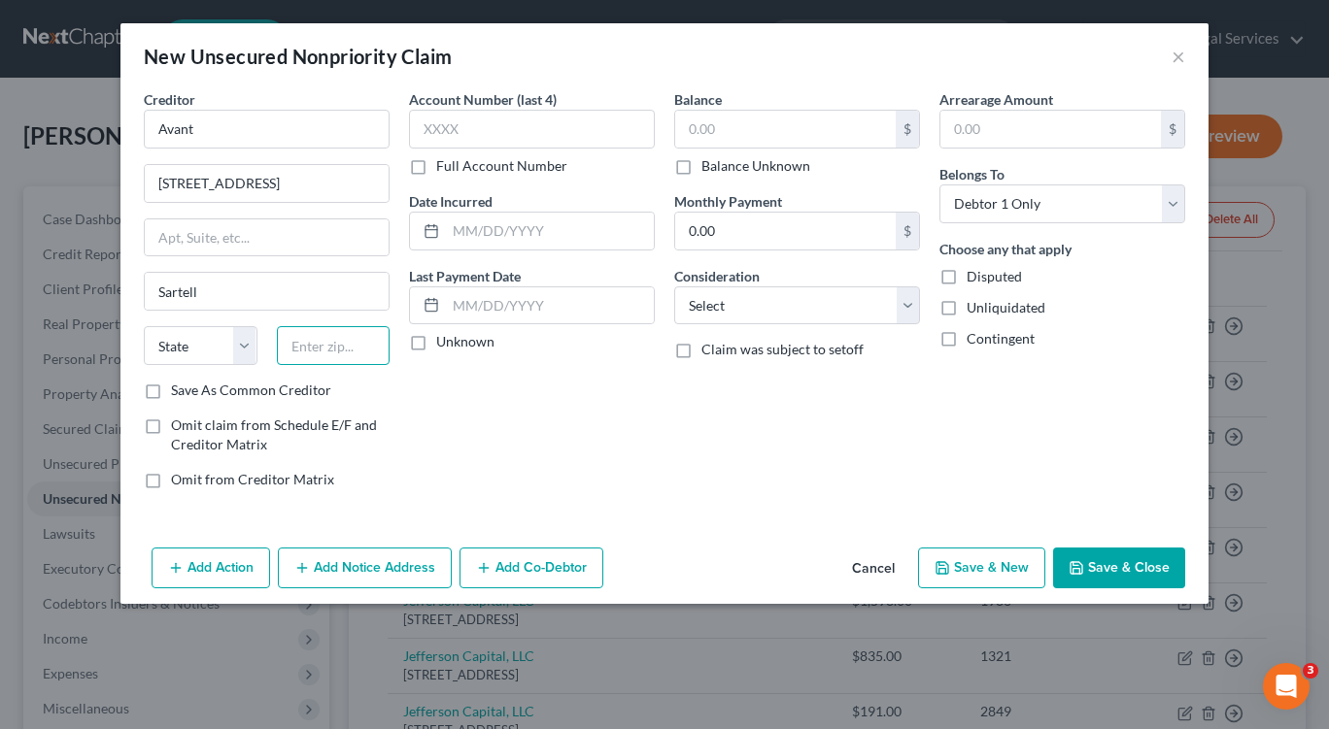
click at [354, 354] on input "text" at bounding box center [334, 345] width 114 height 39
type input "56377"
select select "24"
click at [559, 456] on div "Account Number (last 4) Full Account Number Date Incurred Last Payment Date Unk…" at bounding box center [531, 297] width 265 height 416
click at [493, 129] on input "text" at bounding box center [532, 129] width 246 height 39
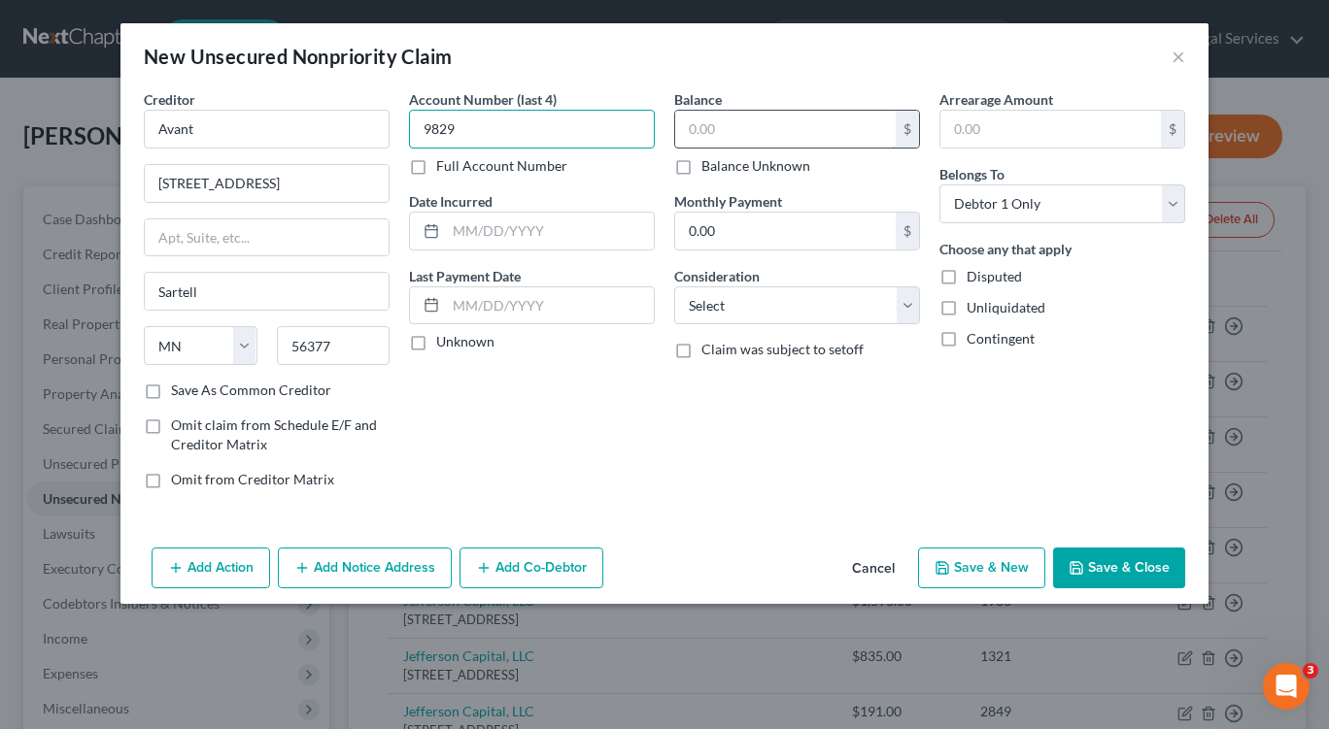
type input "9829"
click at [737, 134] on input "text" at bounding box center [785, 129] width 220 height 37
type input "1,598.00"
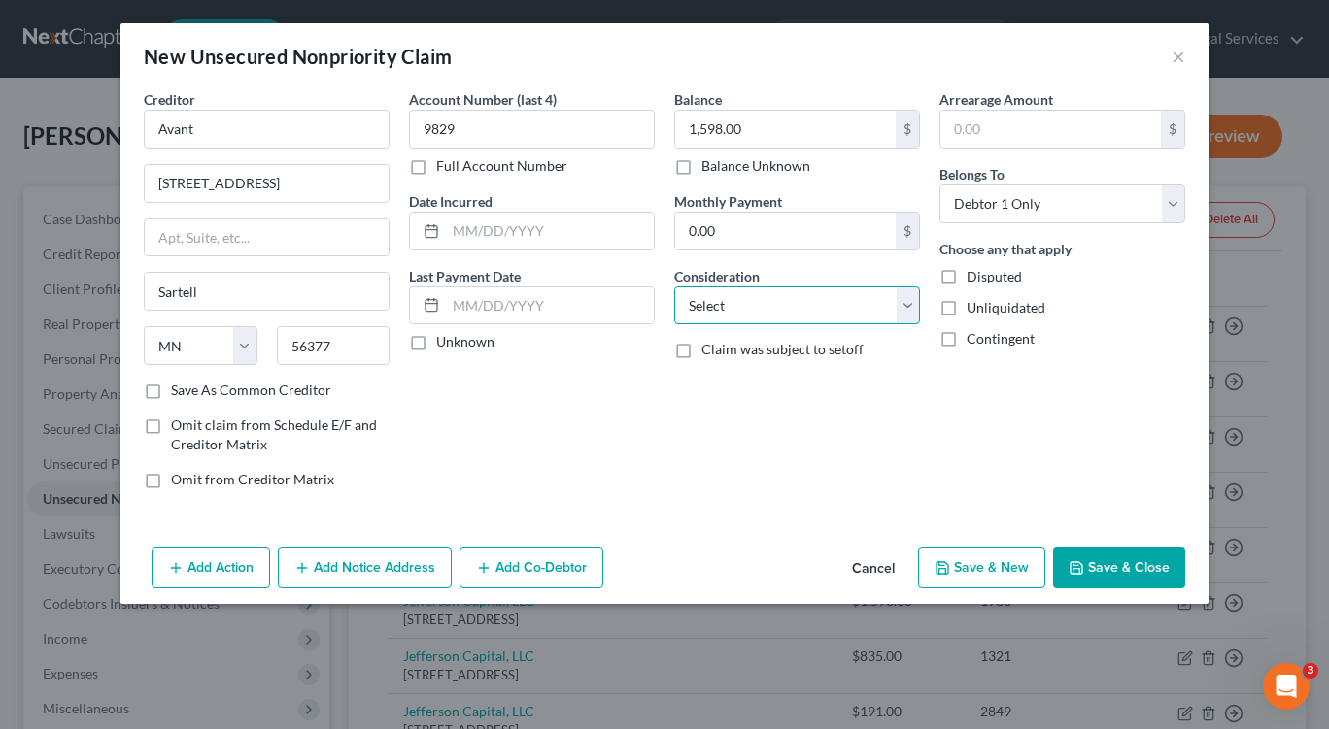
click at [901, 307] on select "Select Cable / Satellite Services Collection Agency Credit Card Debt Debt Couns…" at bounding box center [797, 305] width 246 height 39
select select "1"
click at [674, 286] on select "Select Cable / Satellite Services Collection Agency Credit Card Debt Debt Couns…" at bounding box center [797, 305] width 246 height 39
click at [973, 574] on button "Save & New" at bounding box center [981, 568] width 127 height 41
select select "0"
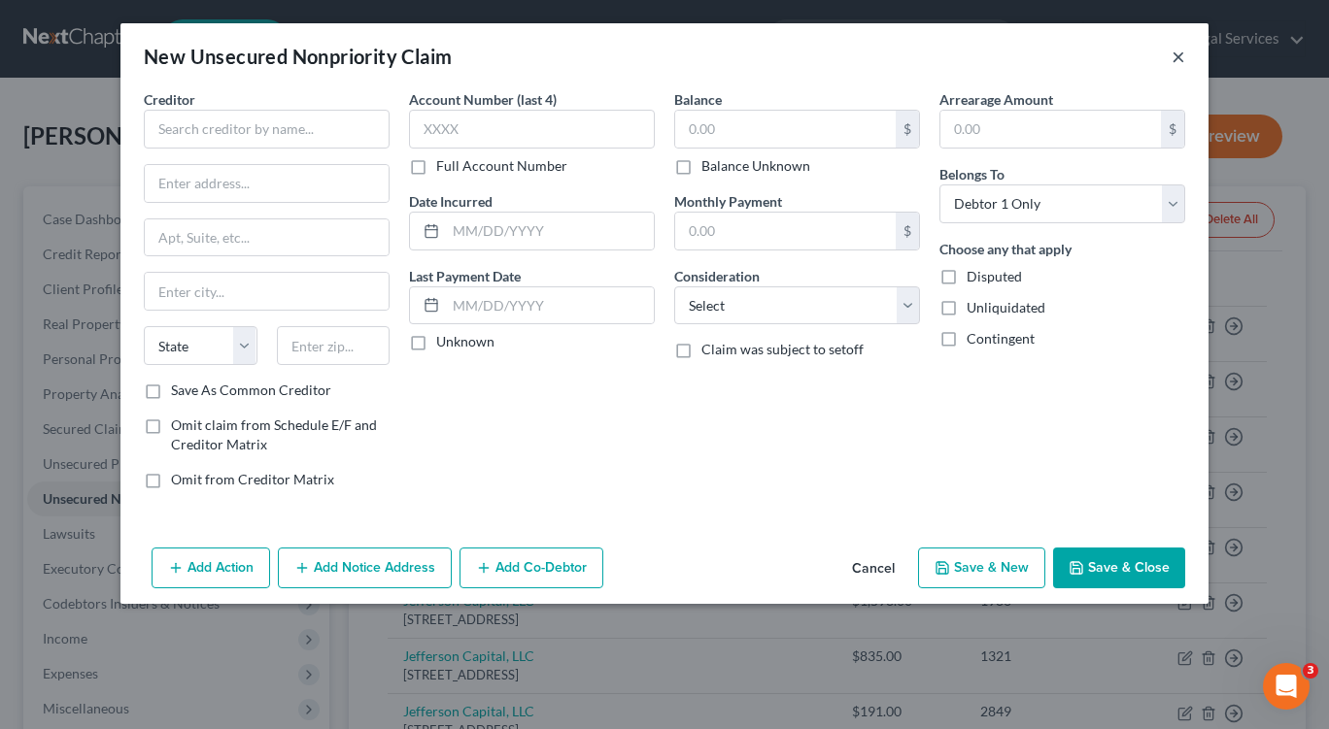
click at [1177, 59] on button "×" at bounding box center [1178, 56] width 14 height 23
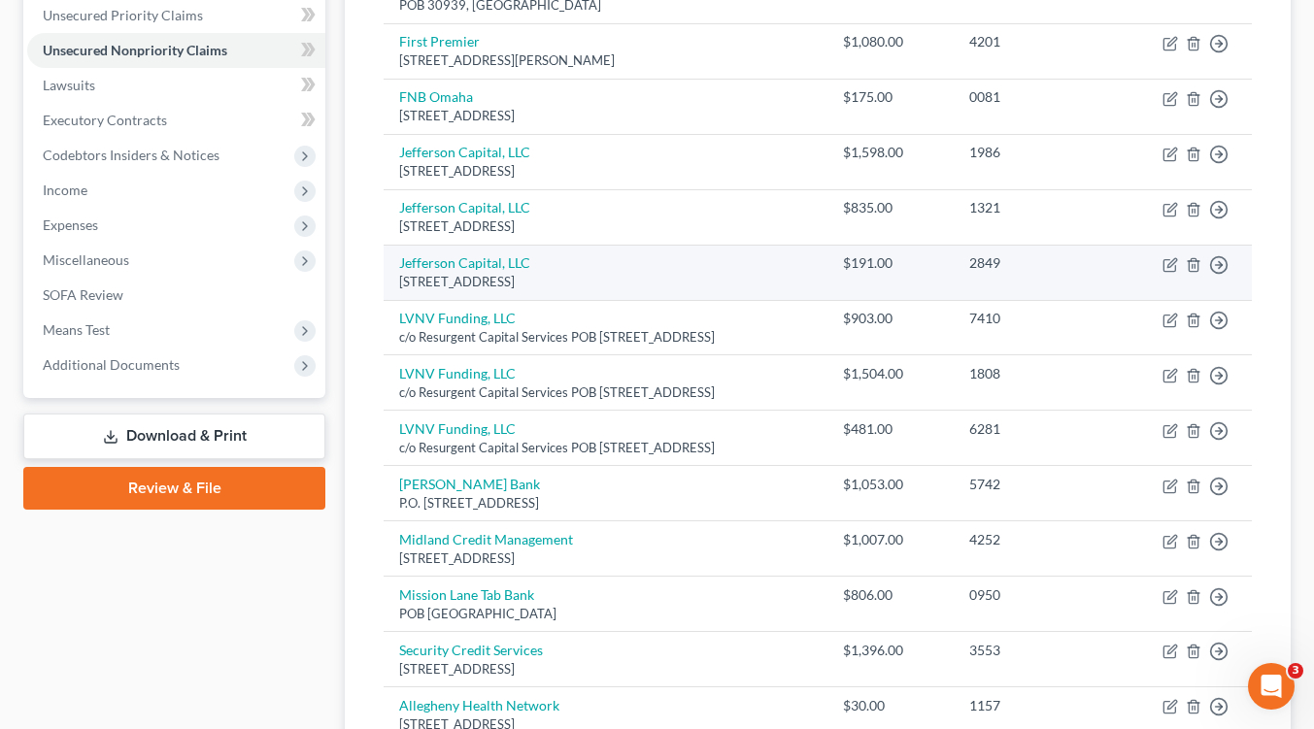
scroll to position [60, 0]
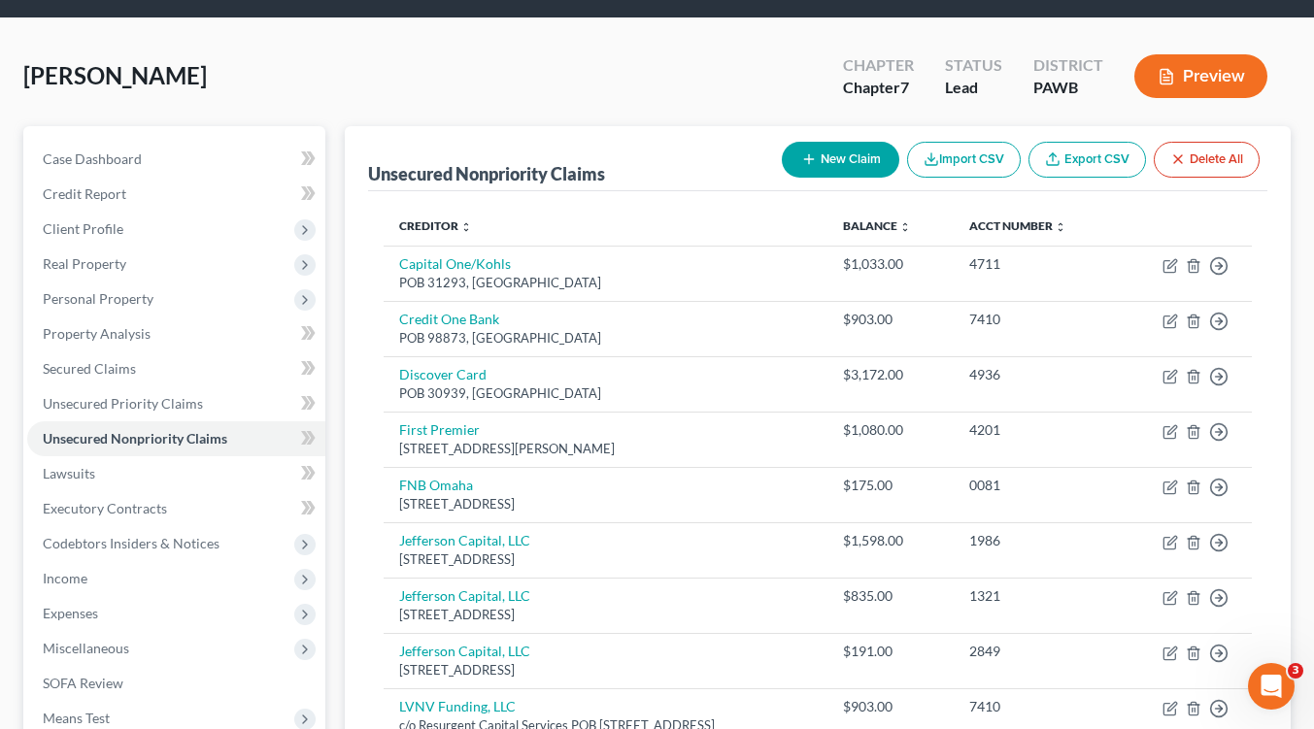
click at [825, 161] on button "New Claim" at bounding box center [841, 160] width 118 height 36
select select "0"
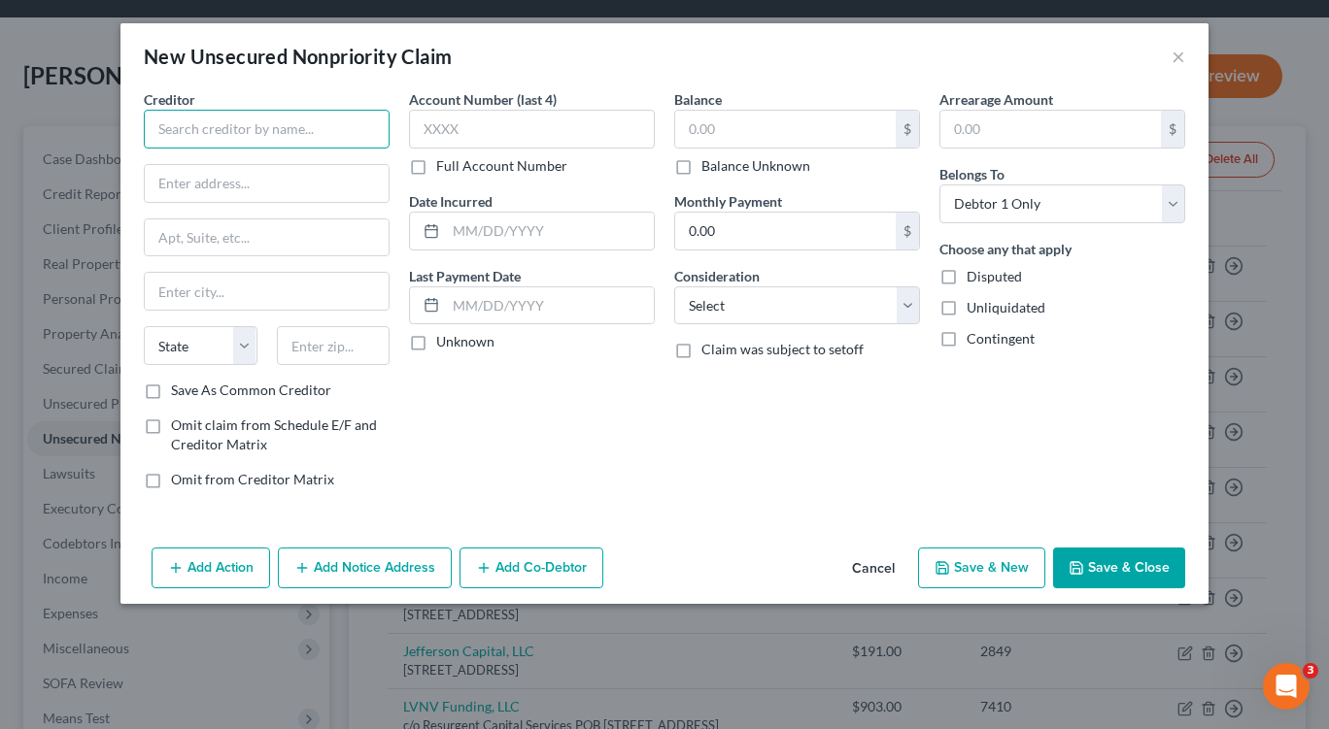
click at [301, 126] on input "text" at bounding box center [267, 129] width 246 height 39
type input "Opportun"
click at [304, 173] on input "text" at bounding box center [267, 183] width 244 height 37
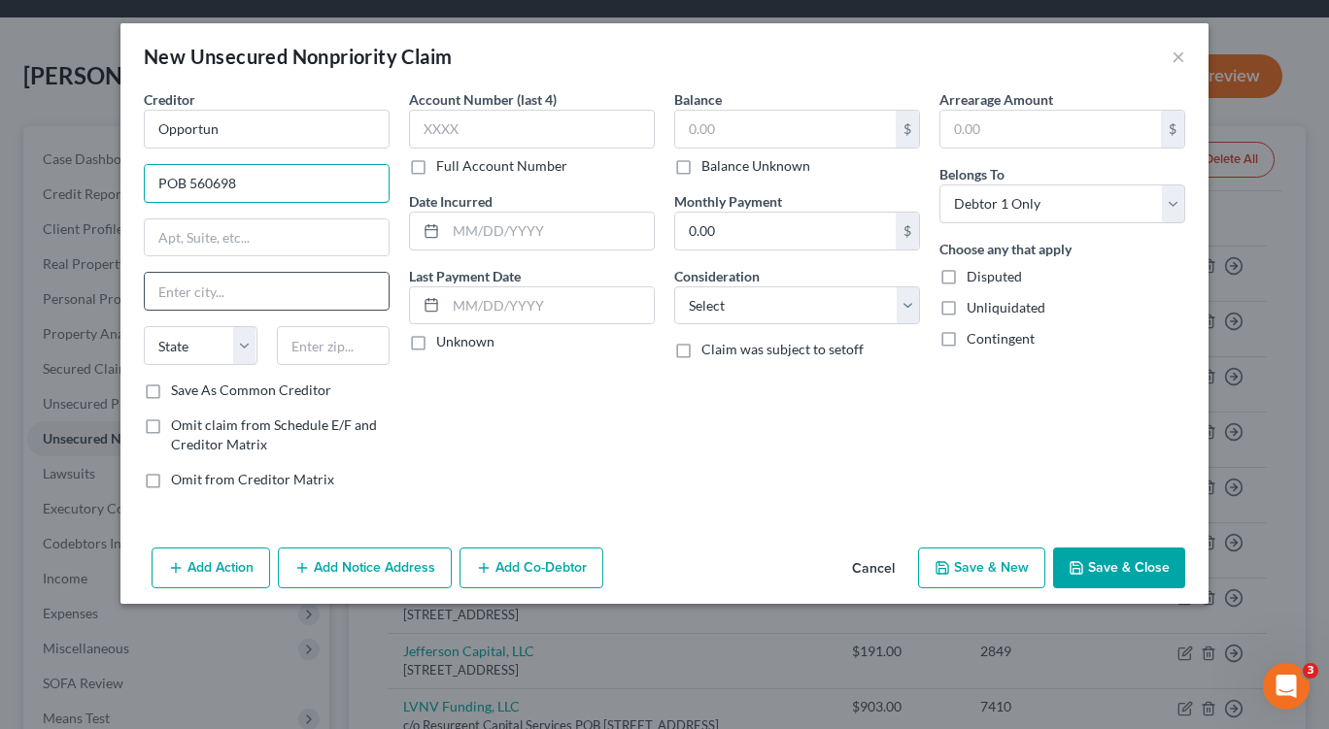
type input "POB 560698"
click at [267, 300] on input "text" at bounding box center [267, 291] width 244 height 37
type input "The Colony"
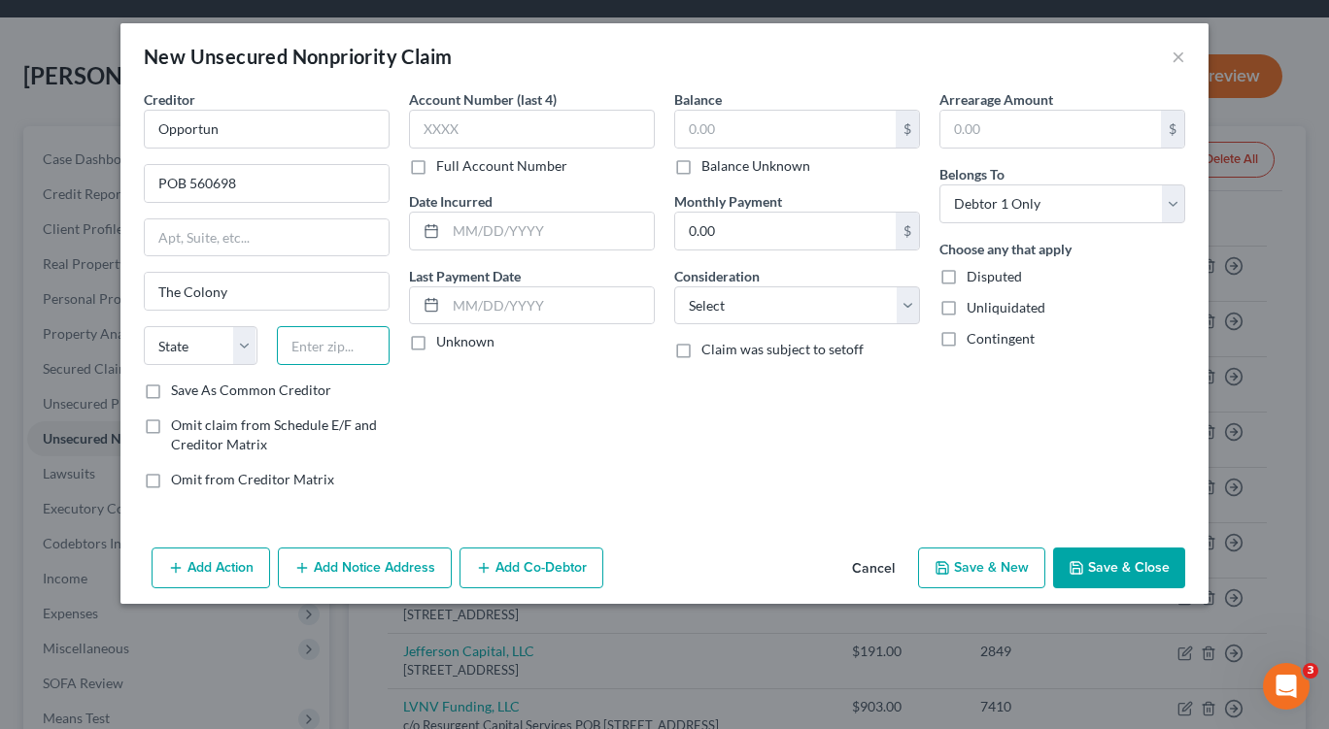
click at [320, 347] on input "text" at bounding box center [334, 345] width 114 height 39
type input "75056"
select select "45"
click at [439, 406] on div "Account Number (last 4) Full Account Number Date Incurred Last Payment Date Unk…" at bounding box center [531, 297] width 265 height 416
click at [474, 132] on input "text" at bounding box center [532, 129] width 246 height 39
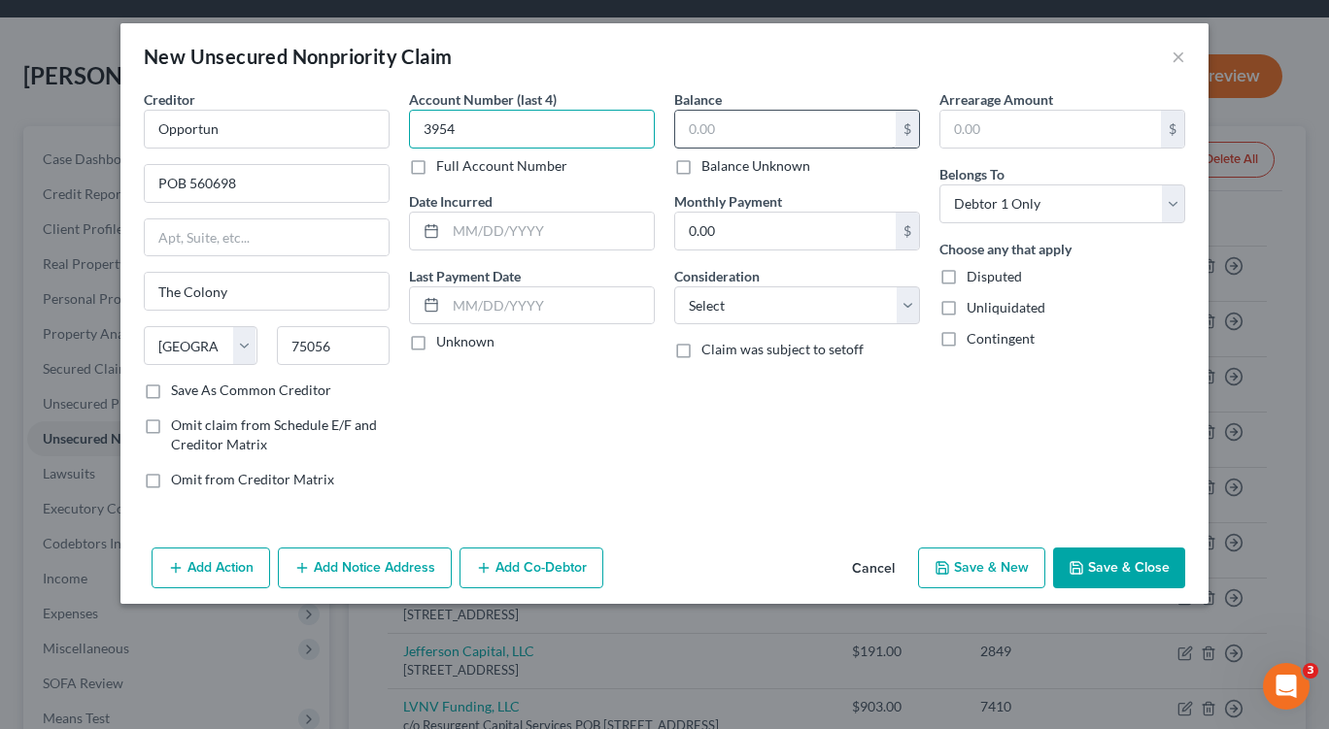
type input "3954"
click at [687, 133] on input "text" at bounding box center [785, 129] width 220 height 37
type input "1,396.00"
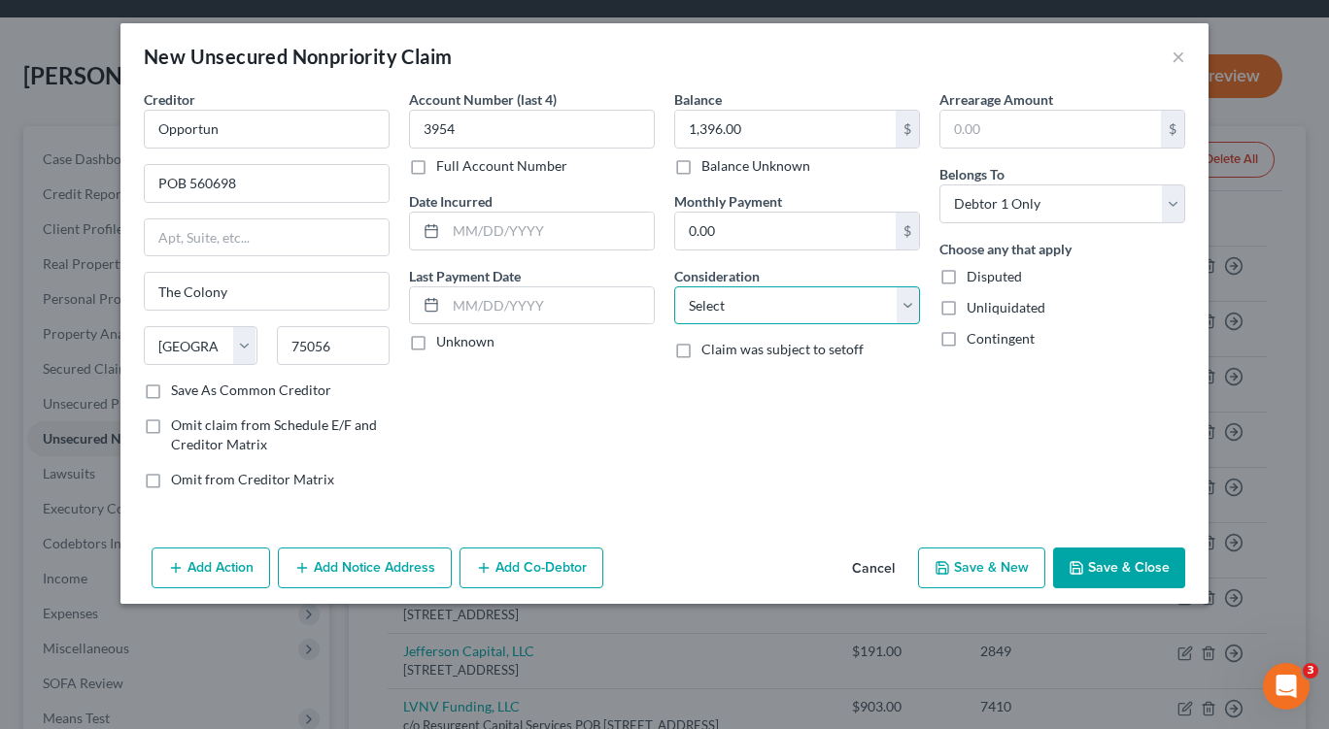
click at [907, 303] on select "Select Cable / Satellite Services Collection Agency Credit Card Debt Debt Couns…" at bounding box center [797, 305] width 246 height 39
select select "1"
click at [674, 286] on select "Select Cable / Satellite Services Collection Agency Credit Card Debt Debt Couns…" at bounding box center [797, 305] width 246 height 39
click at [1115, 564] on button "Save & Close" at bounding box center [1119, 568] width 132 height 41
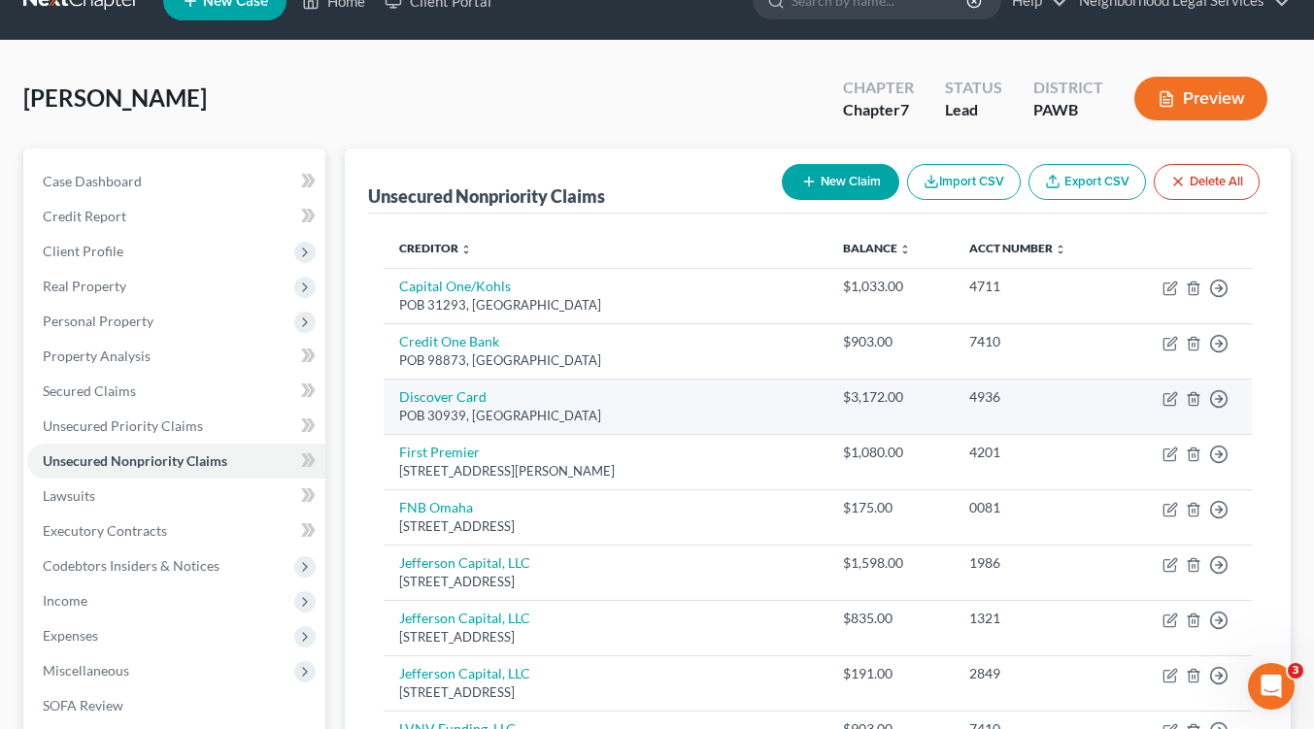
scroll to position [0, 0]
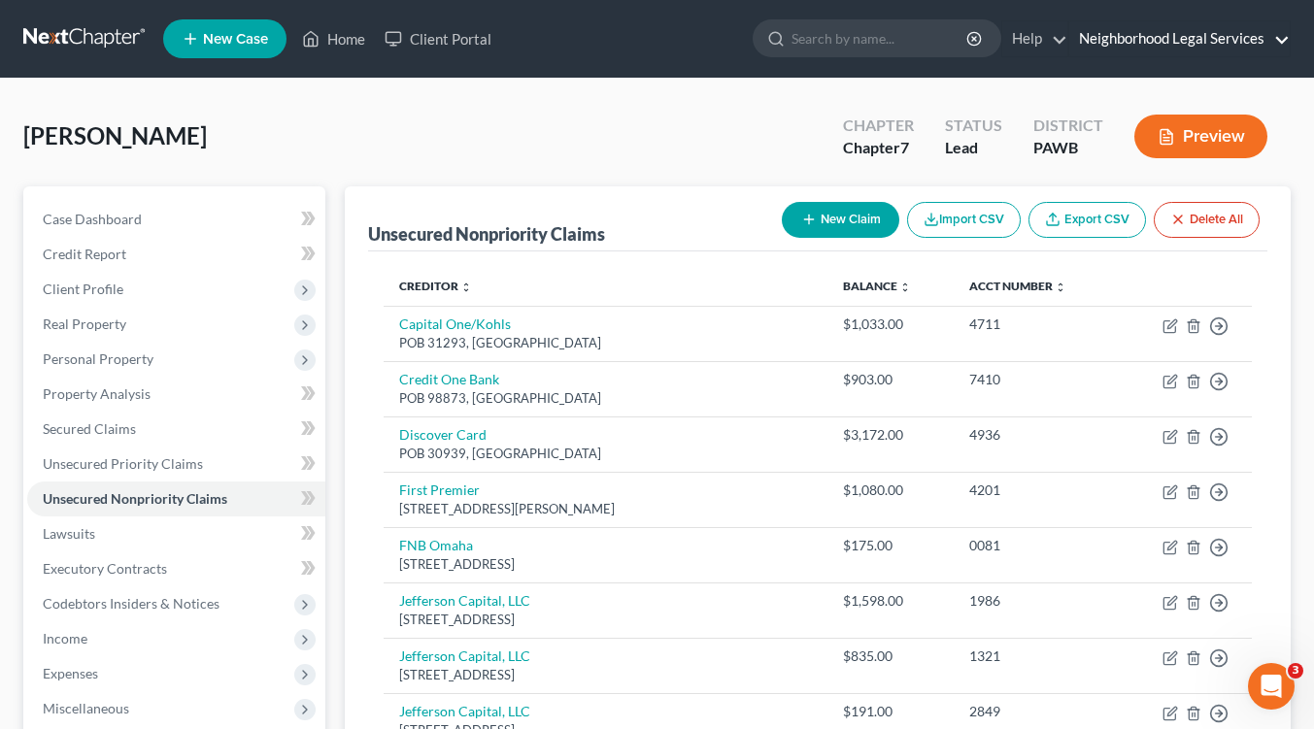
click at [1114, 38] on link "Neighborhood Legal Services" at bounding box center [1179, 38] width 220 height 35
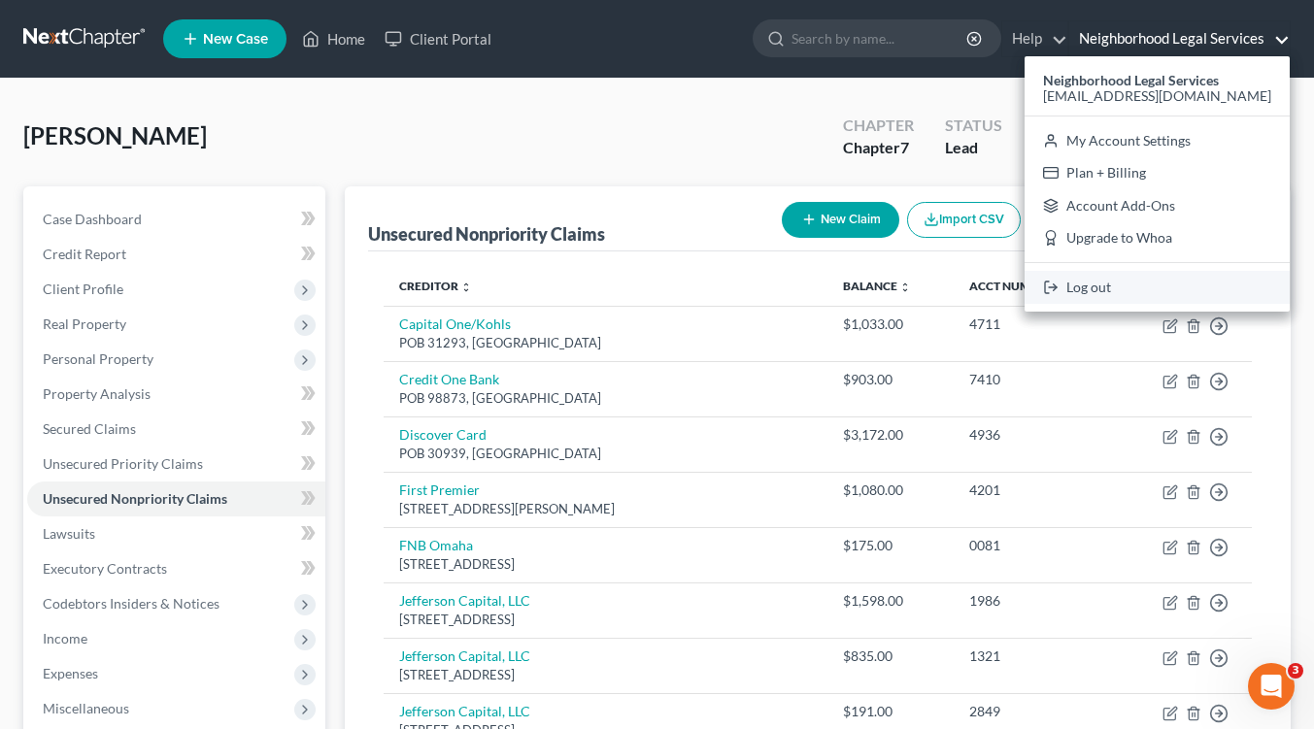
click at [1131, 289] on link "Log out" at bounding box center [1157, 287] width 265 height 33
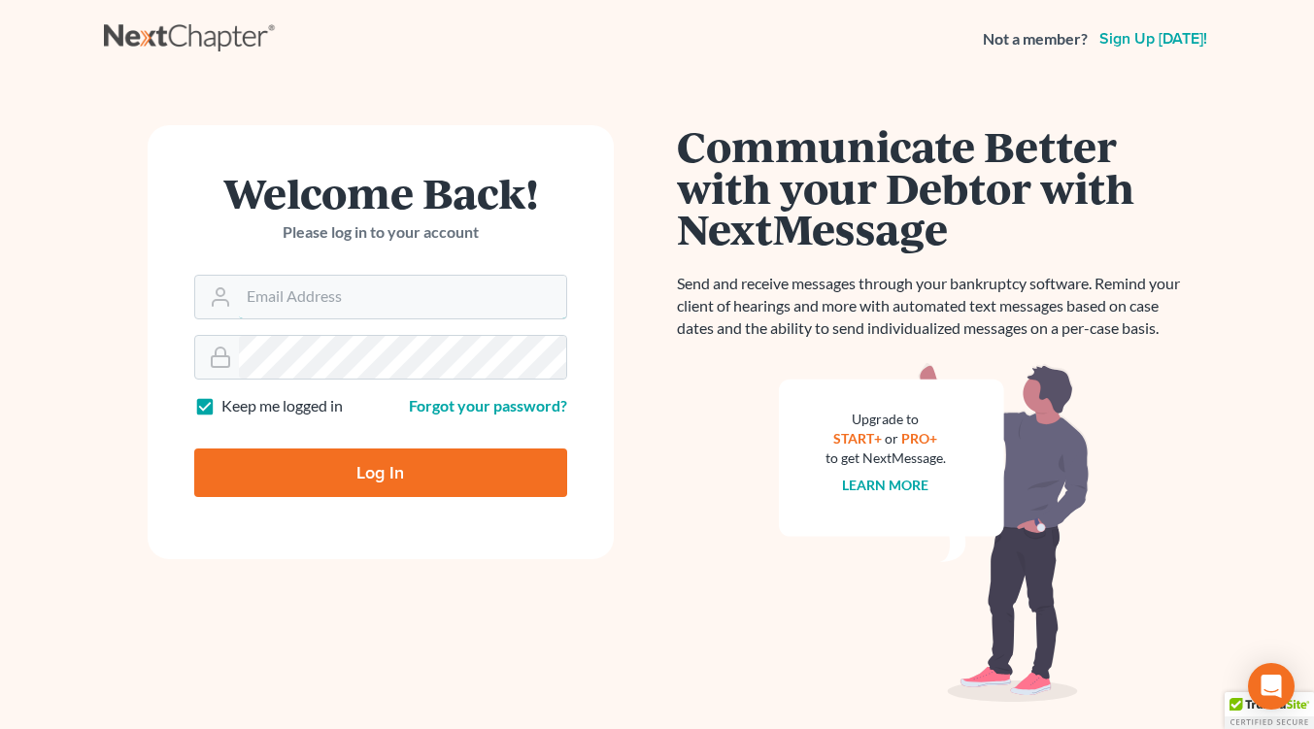
type input "[EMAIL_ADDRESS][DOMAIN_NAME]"
click at [455, 476] on input "Log In" at bounding box center [380, 473] width 373 height 49
type input "Thinking..."
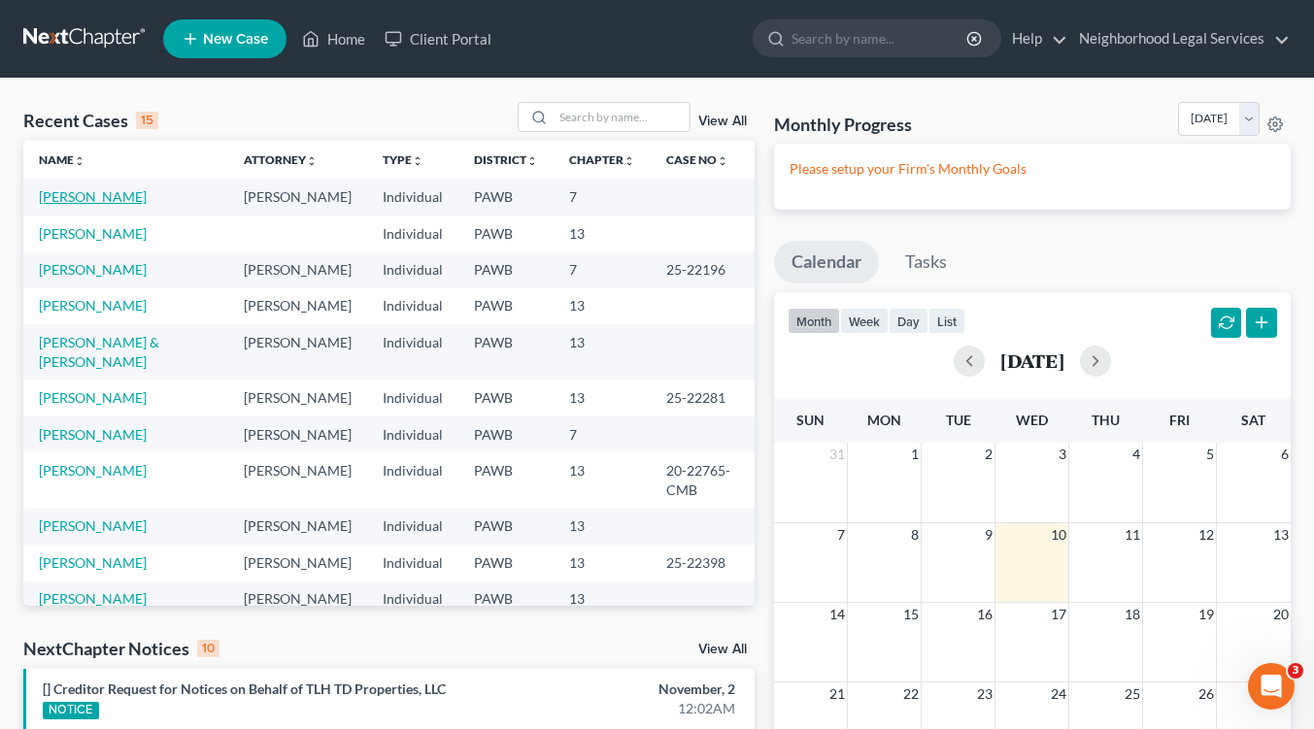
click at [52, 200] on link "Thomas, Lisa" at bounding box center [93, 196] width 108 height 17
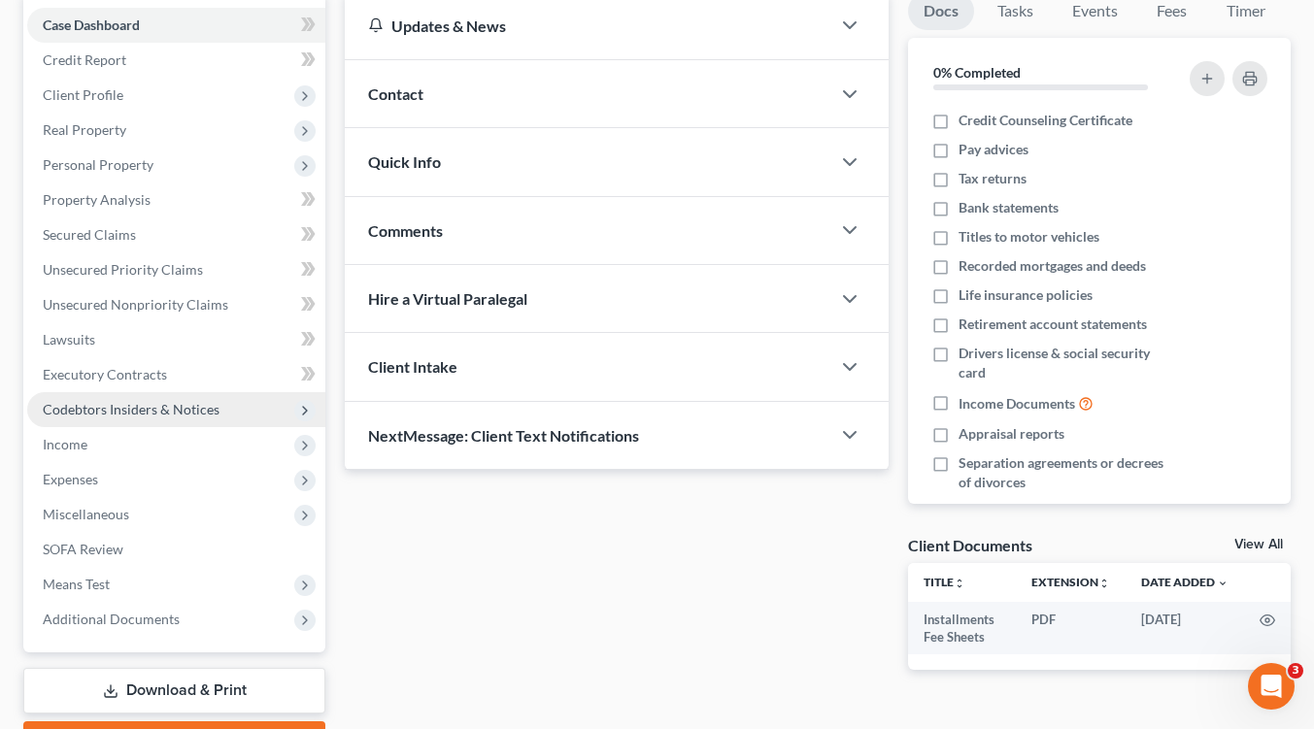
scroll to position [301, 0]
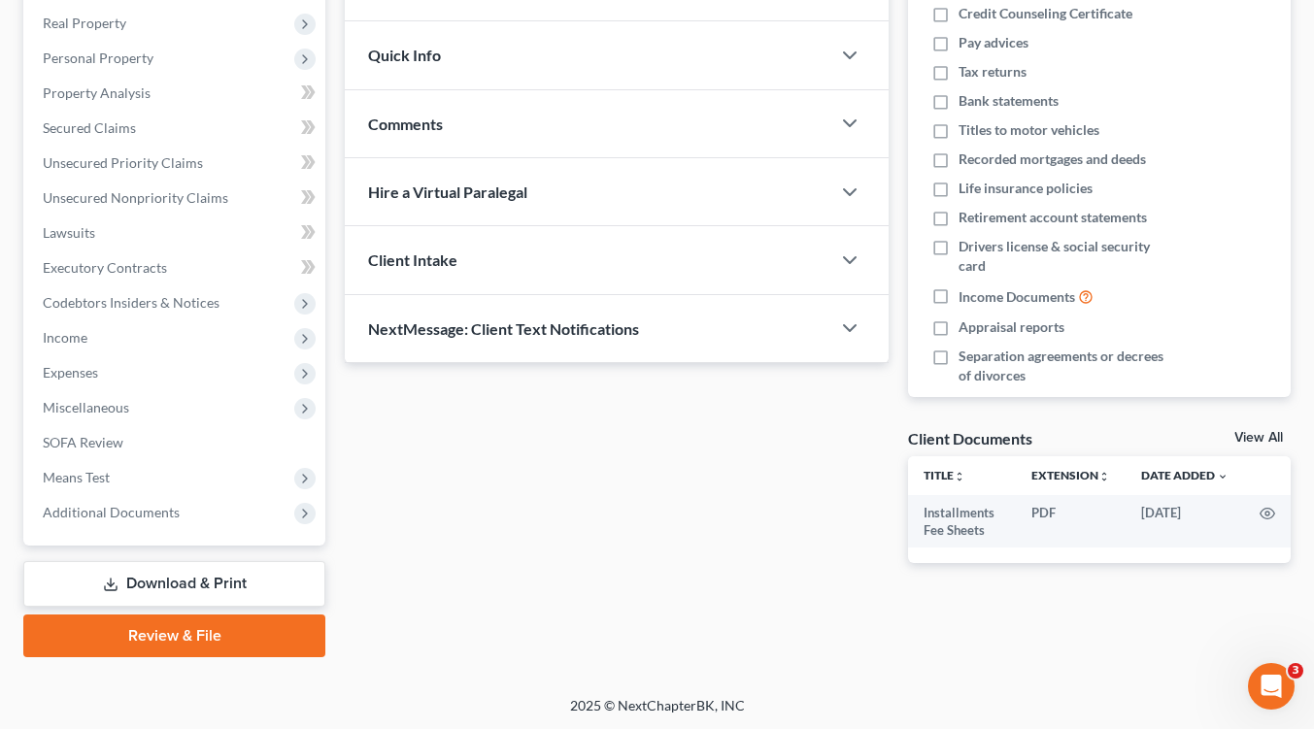
click at [215, 576] on link "Download & Print" at bounding box center [174, 584] width 302 height 46
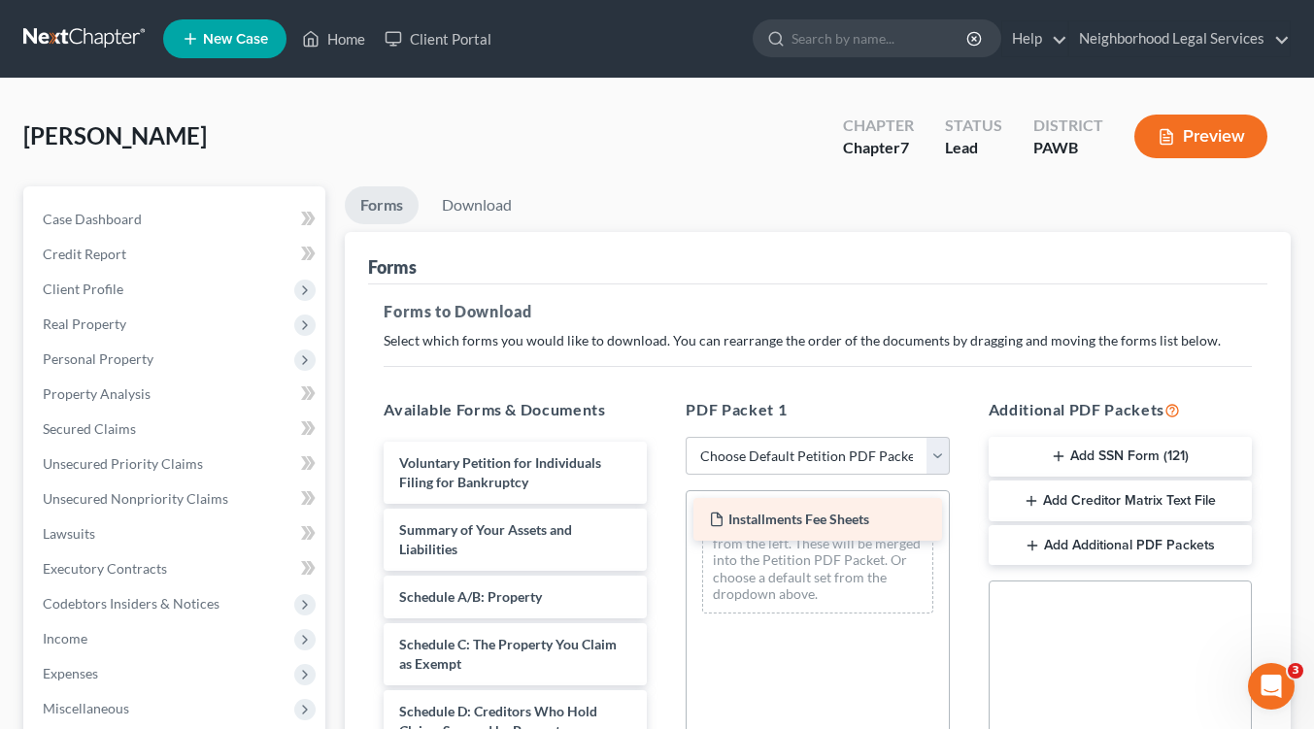
drag, startPoint x: 499, startPoint y: 460, endPoint x: 809, endPoint y: 518, distance: 315.1
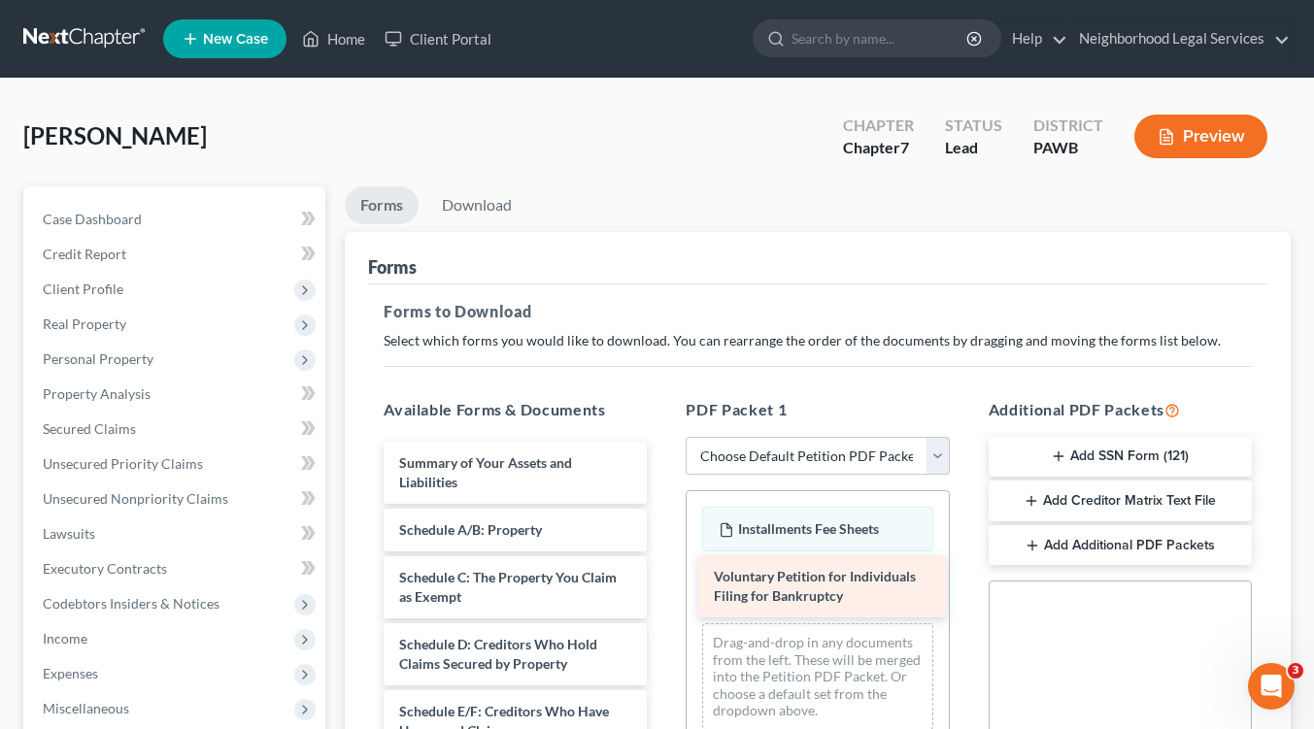
drag, startPoint x: 550, startPoint y: 474, endPoint x: 863, endPoint y: 590, distance: 334.6
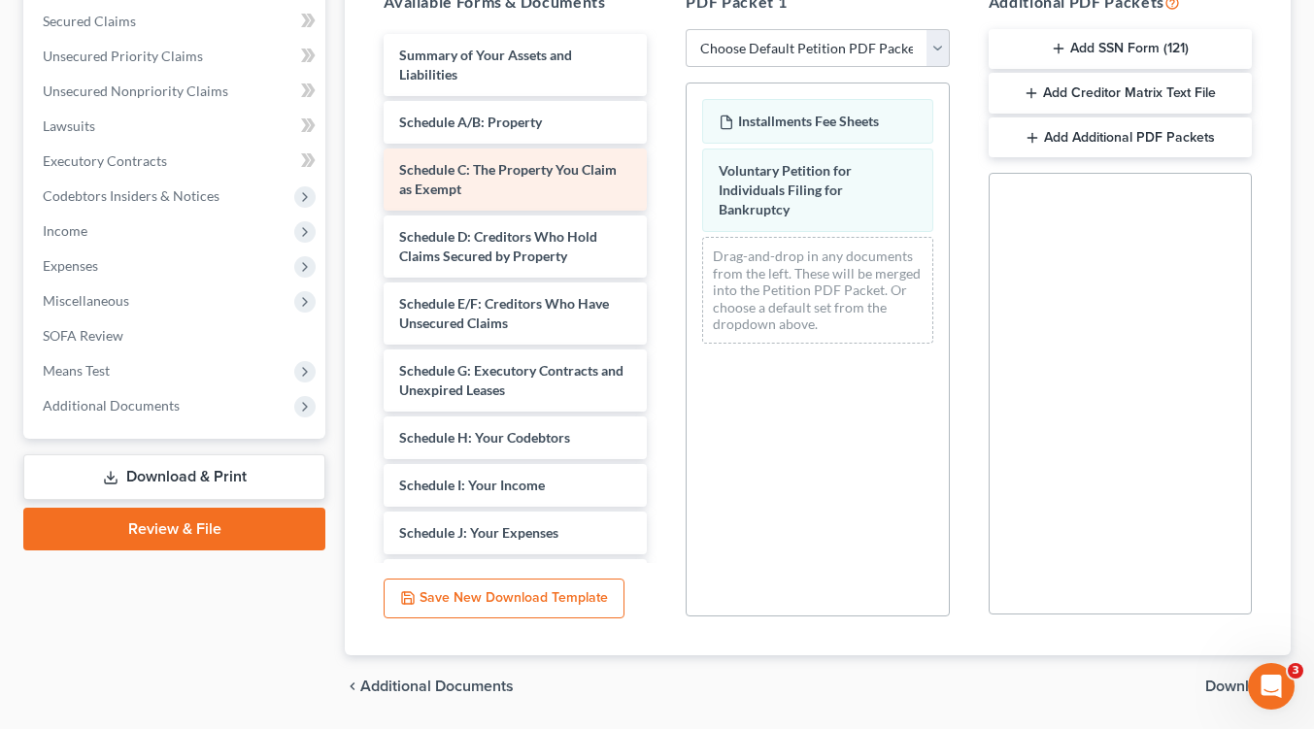
scroll to position [372, 0]
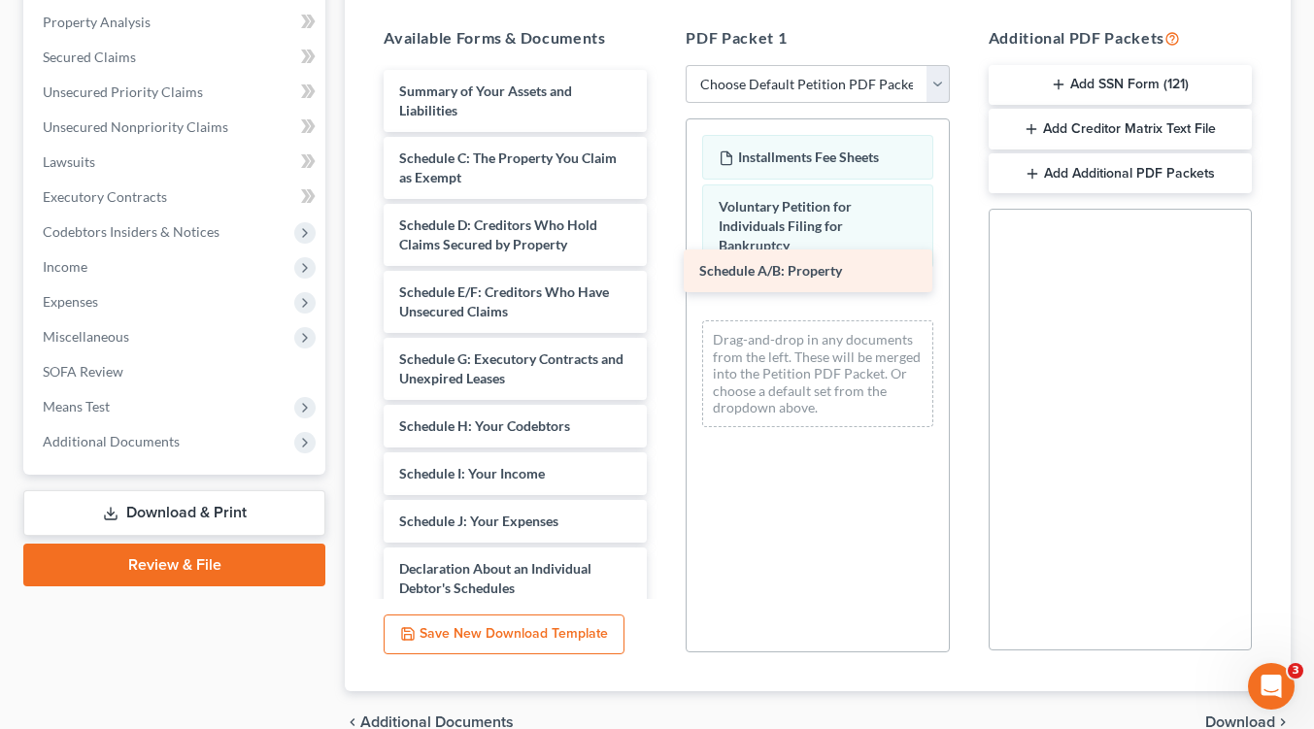
drag, startPoint x: 514, startPoint y: 155, endPoint x: 814, endPoint y: 270, distance: 321.2
click at [662, 270] on div "Schedule A/B: Property Summary of Your Assets and Liabilities Schedule A/B: Pro…" at bounding box center [515, 565] width 294 height 990
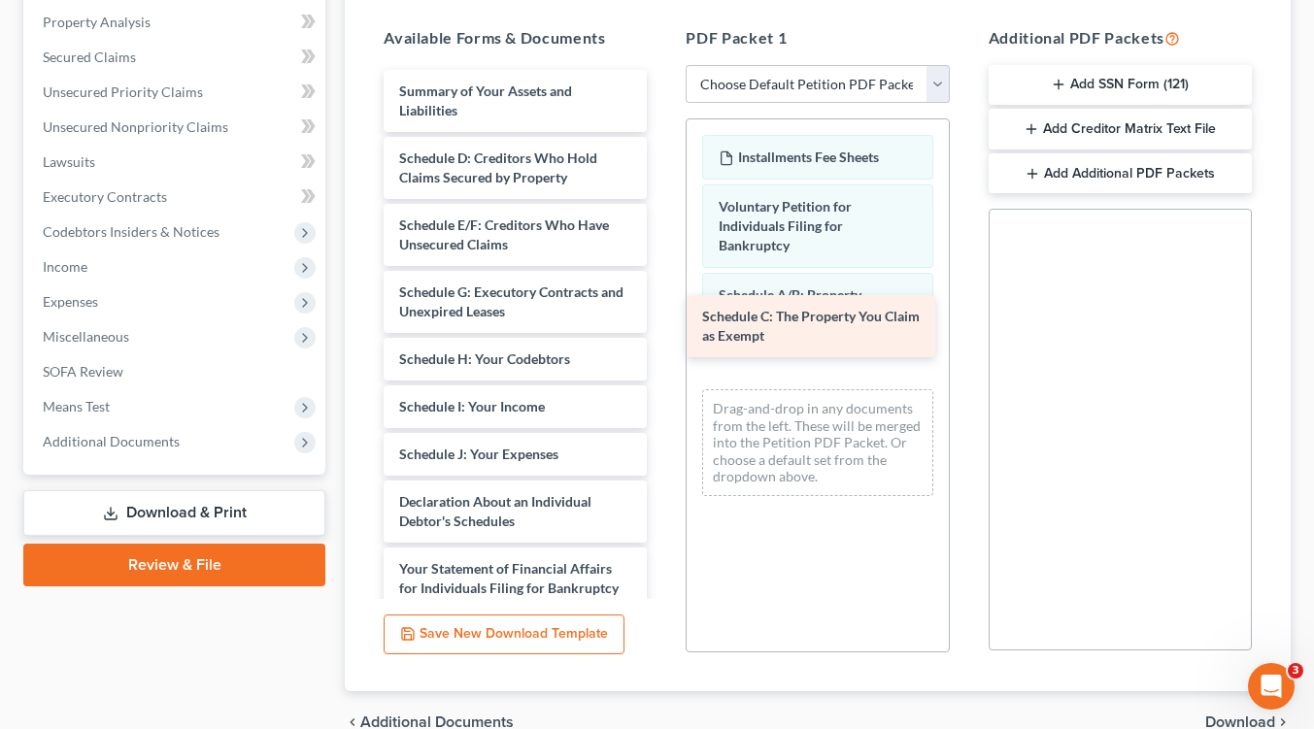
drag, startPoint x: 550, startPoint y: 163, endPoint x: 853, endPoint y: 323, distance: 342.8
click at [662, 323] on div "Schedule C: The Property You Claim as Exempt Summary of Your Assets and Liabili…" at bounding box center [515, 531] width 294 height 923
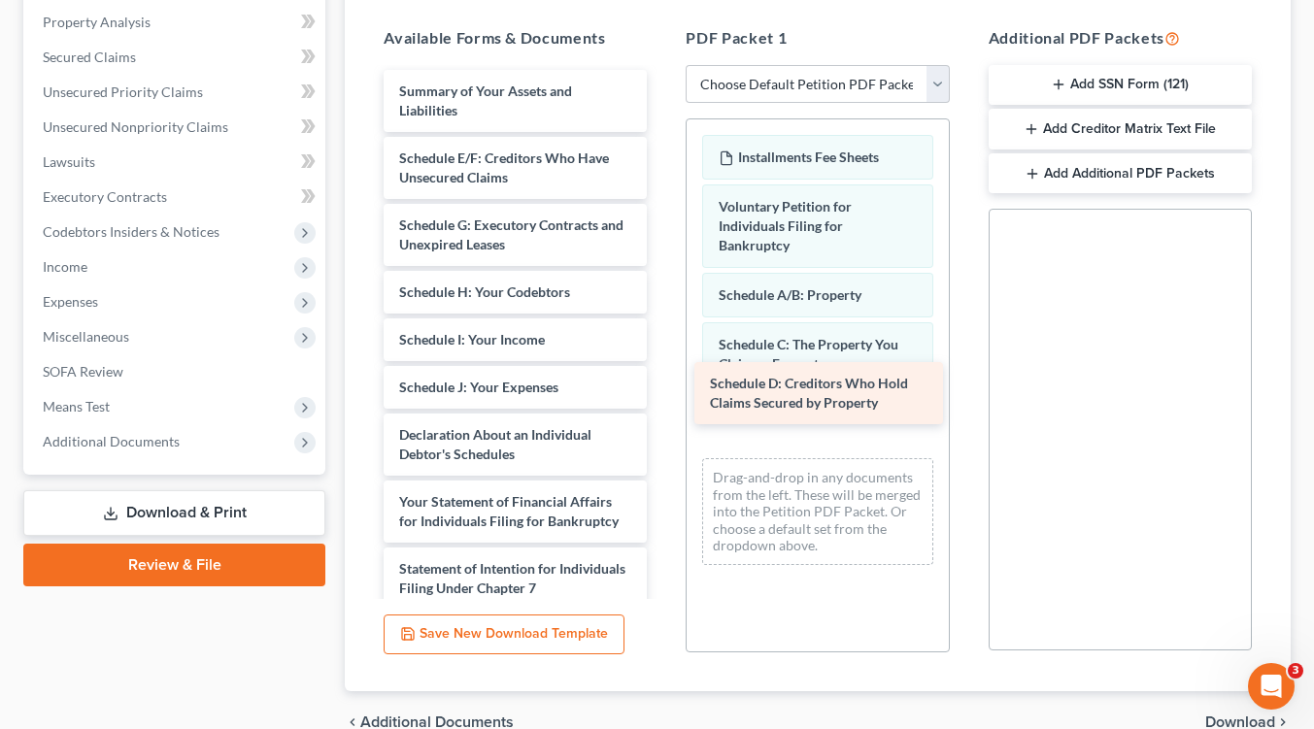
drag, startPoint x: 527, startPoint y: 153, endPoint x: 838, endPoint y: 381, distance: 385.0
click at [662, 381] on div "Schedule D: Creditors Who Hold Claims Secured by Property Summary of Your Asset…" at bounding box center [515, 498] width 294 height 856
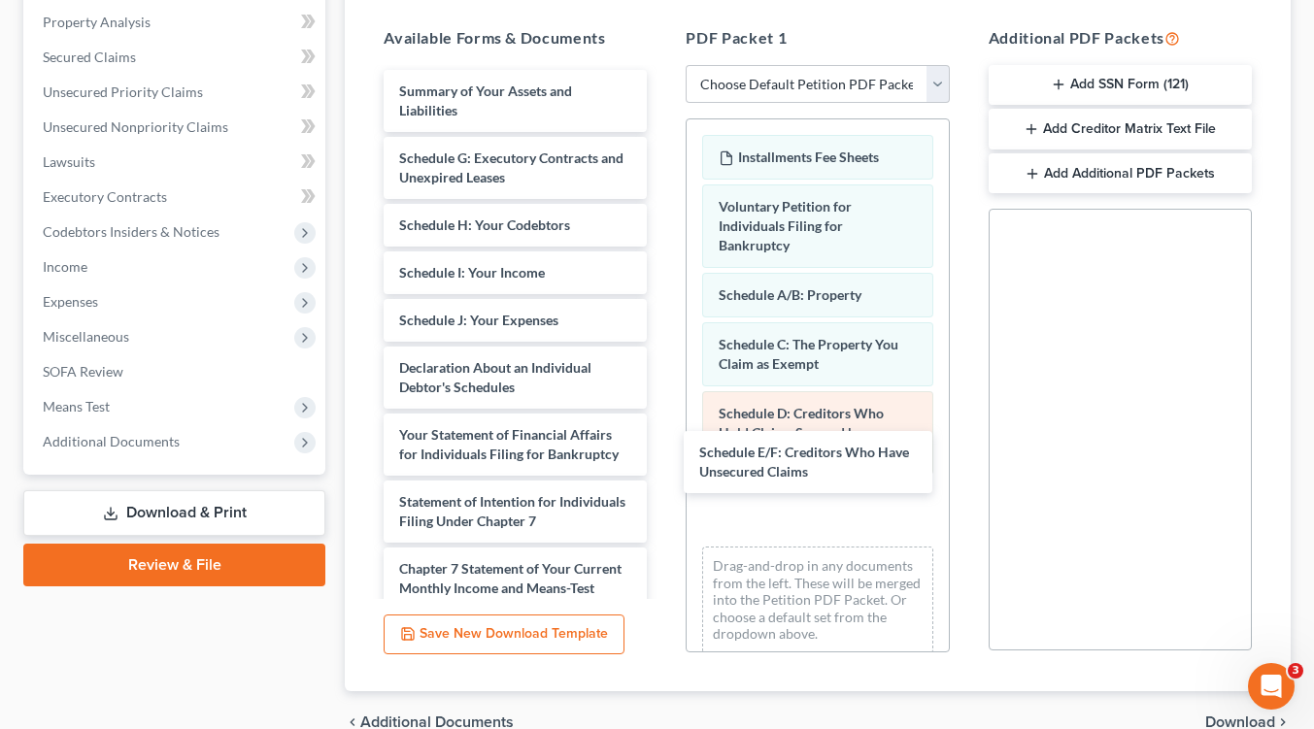
drag, startPoint x: 541, startPoint y: 178, endPoint x: 802, endPoint y: 426, distance: 360.6
click at [662, 475] on div "Schedule E/F: Creditors Who Have Unsecured Claims Summary of Your Assets and Li…" at bounding box center [515, 464] width 294 height 789
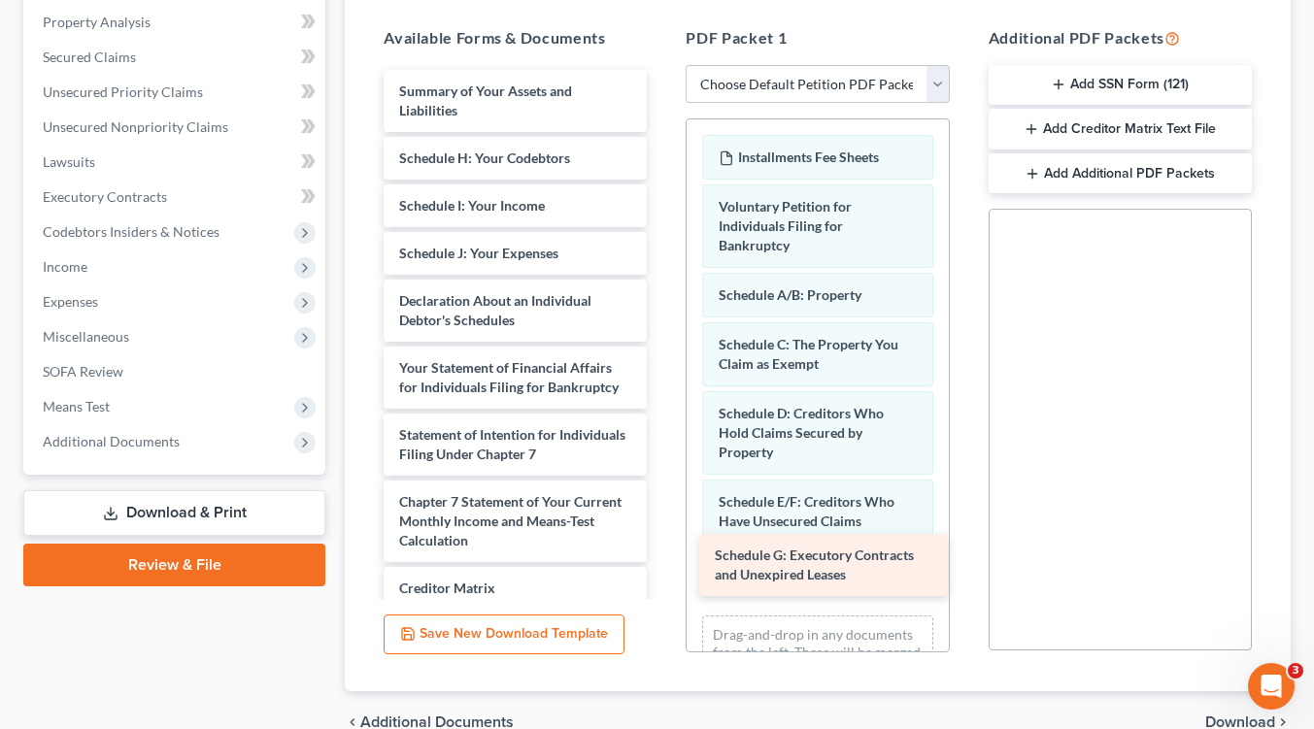
drag, startPoint x: 498, startPoint y: 172, endPoint x: 814, endPoint y: 571, distance: 508.9
click at [662, 571] on div "Schedule G: Executory Contracts and Unexpired Leases Summary of Your Assets and…" at bounding box center [515, 431] width 294 height 722
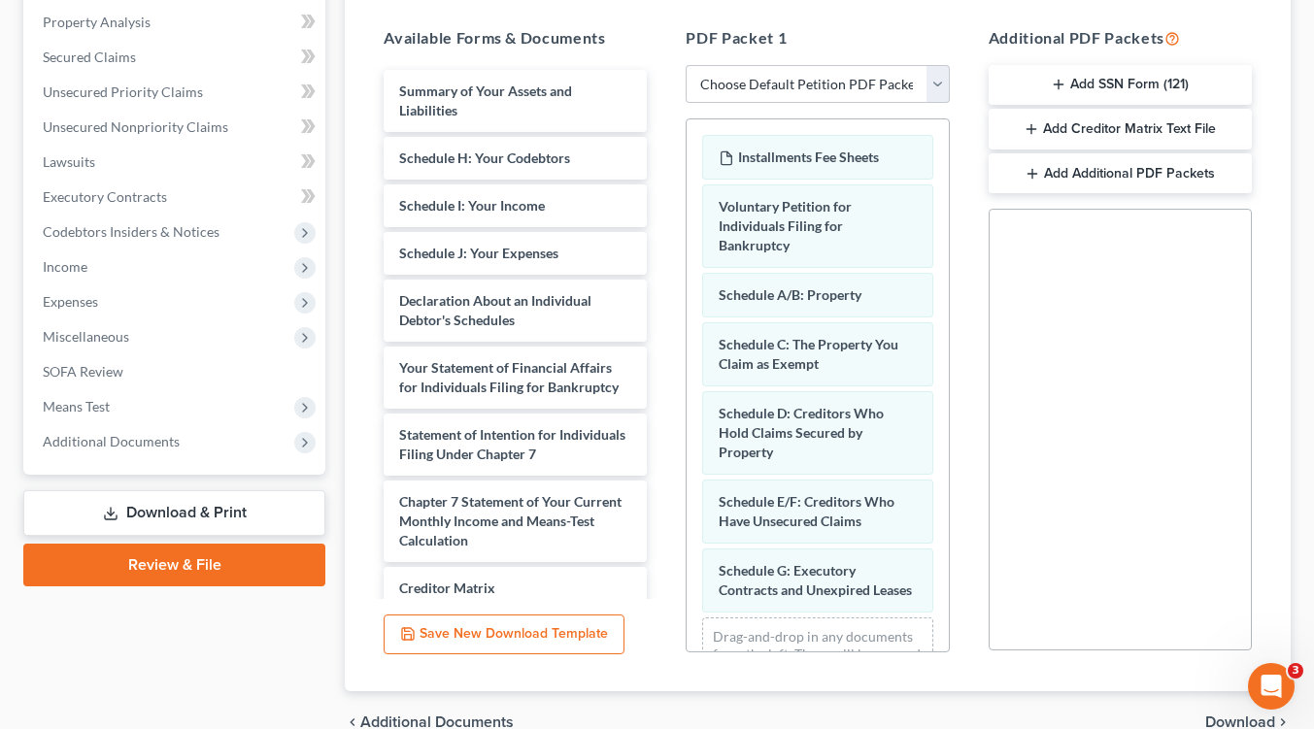
scroll to position [107, 0]
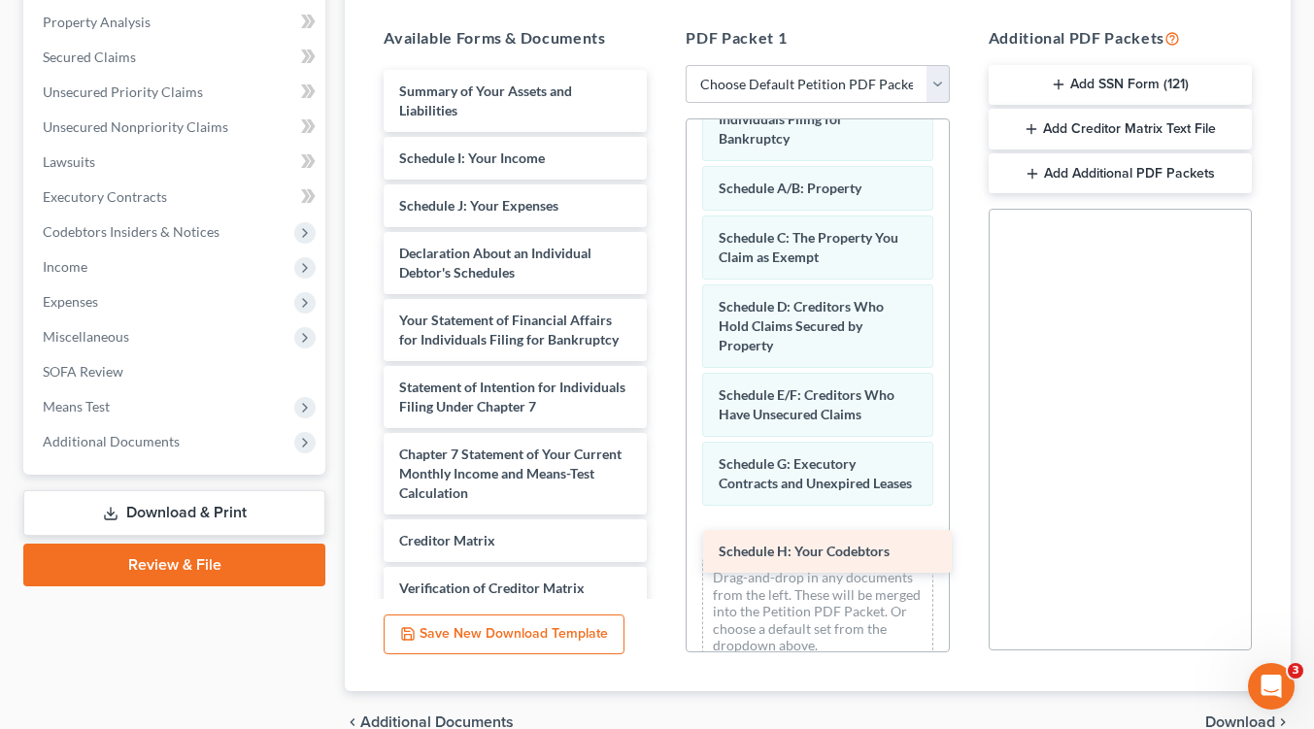
drag, startPoint x: 504, startPoint y: 159, endPoint x: 824, endPoint y: 555, distance: 508.3
click at [662, 555] on div "Schedule H: Your Codebtors Summary of Your Assets and Liabilities Schedule H: Y…" at bounding box center [515, 407] width 294 height 674
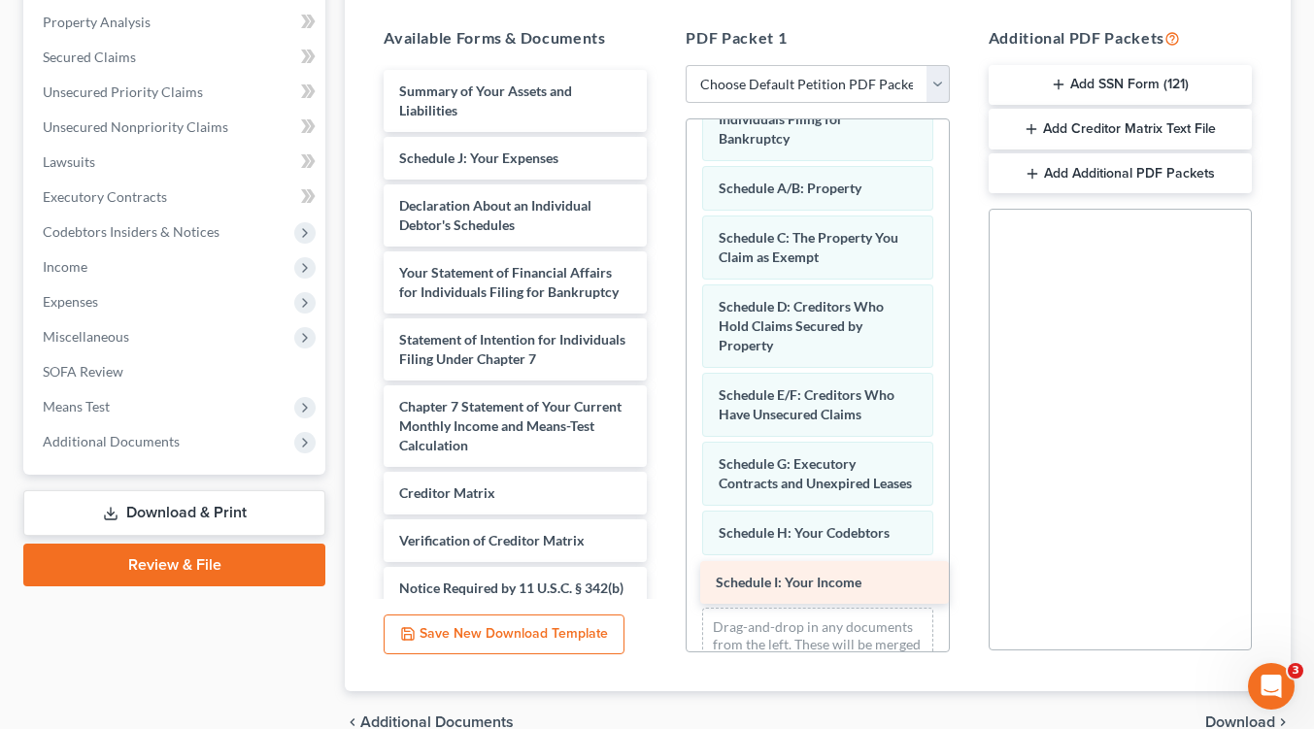
drag, startPoint x: 502, startPoint y: 162, endPoint x: 819, endPoint y: 587, distance: 529.5
click at [662, 587] on div "Schedule I: Your Income Summary of Your Assets and Liabilities Schedule I: Your…" at bounding box center [515, 383] width 294 height 626
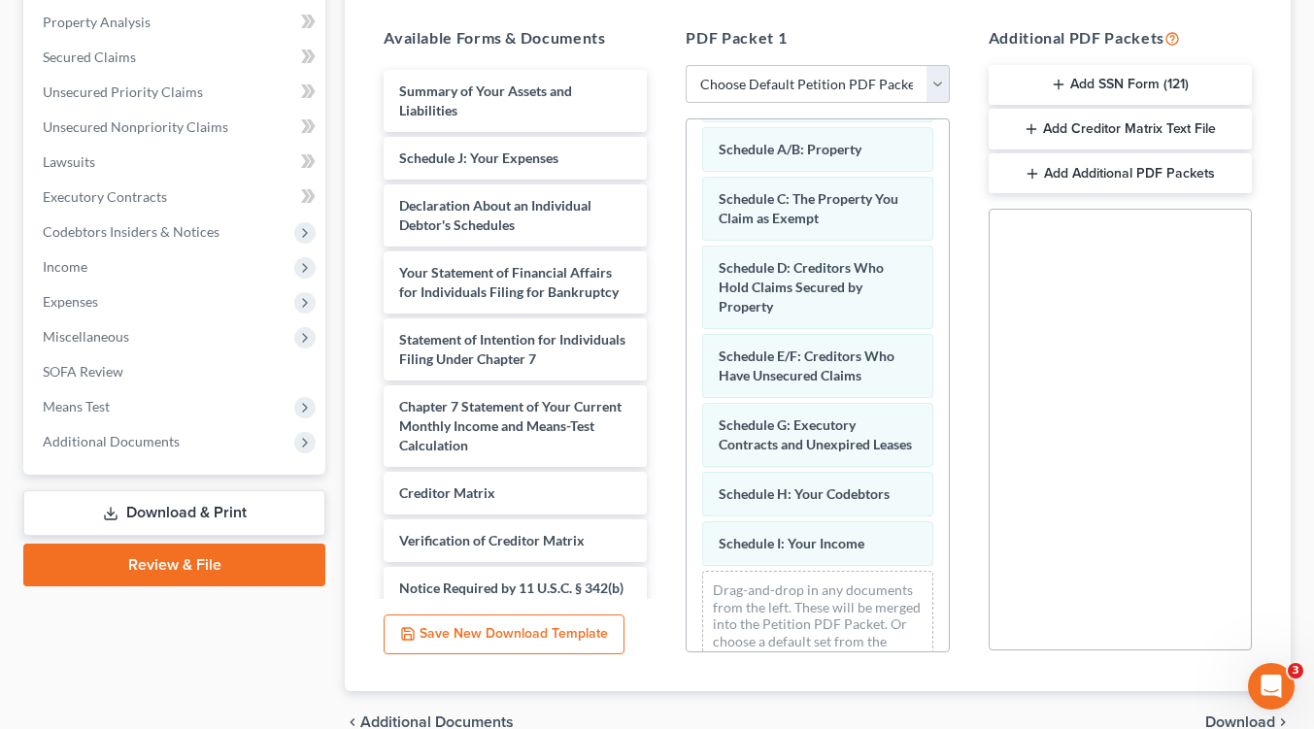
scroll to position [206, 0]
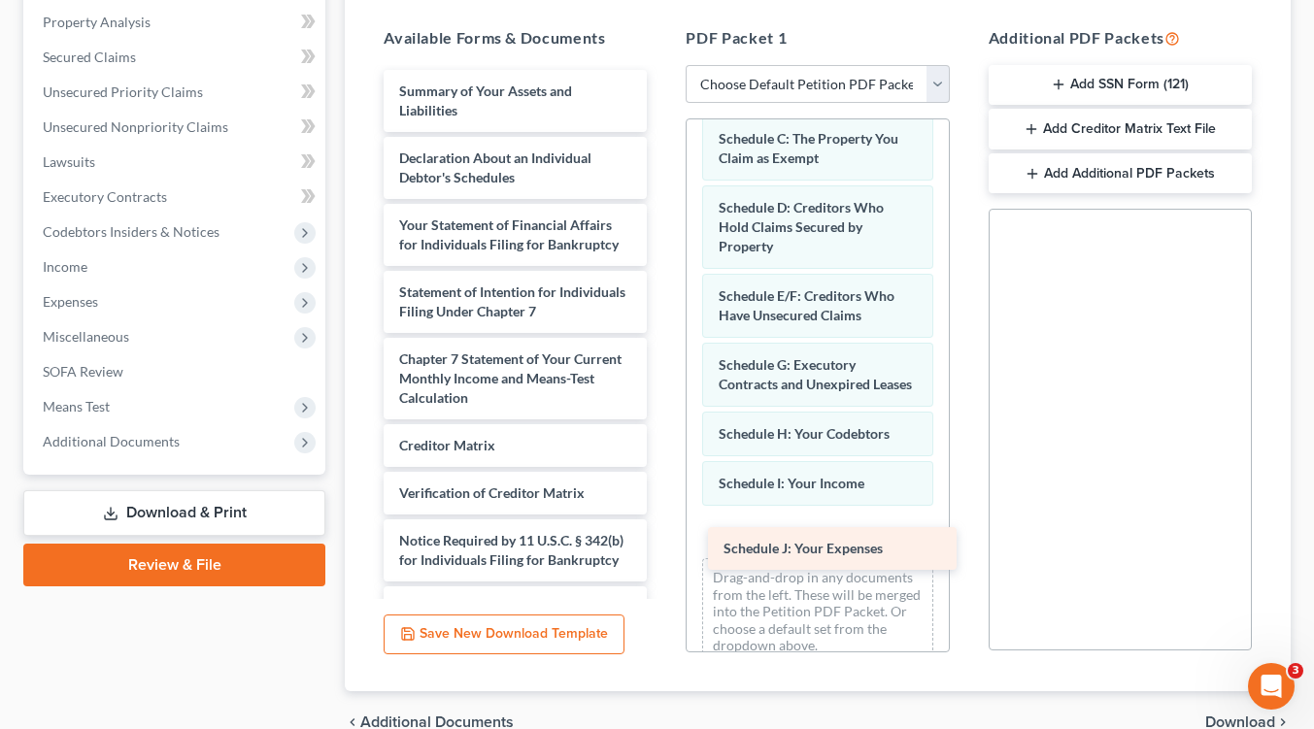
drag, startPoint x: 399, startPoint y: 161, endPoint x: 724, endPoint y: 554, distance: 509.1
click at [662, 554] on div "Schedule J: Your Expenses Summary of Your Assets and Liabilities Schedule J: Yo…" at bounding box center [515, 359] width 294 height 579
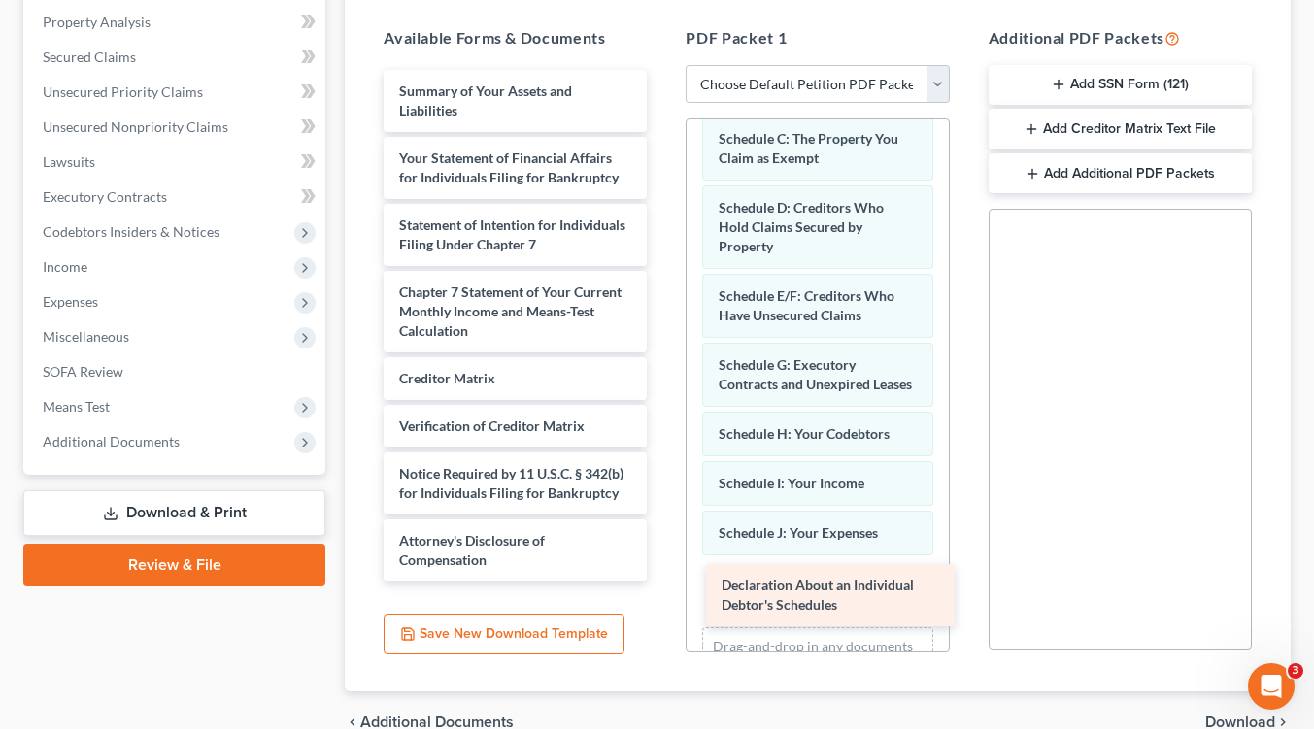
drag, startPoint x: 405, startPoint y: 177, endPoint x: 727, endPoint y: 606, distance: 536.9
click at [662, 582] on div "Declaration About an Individual Debtor's Schedules Summary of Your Assets and L…" at bounding box center [515, 326] width 294 height 512
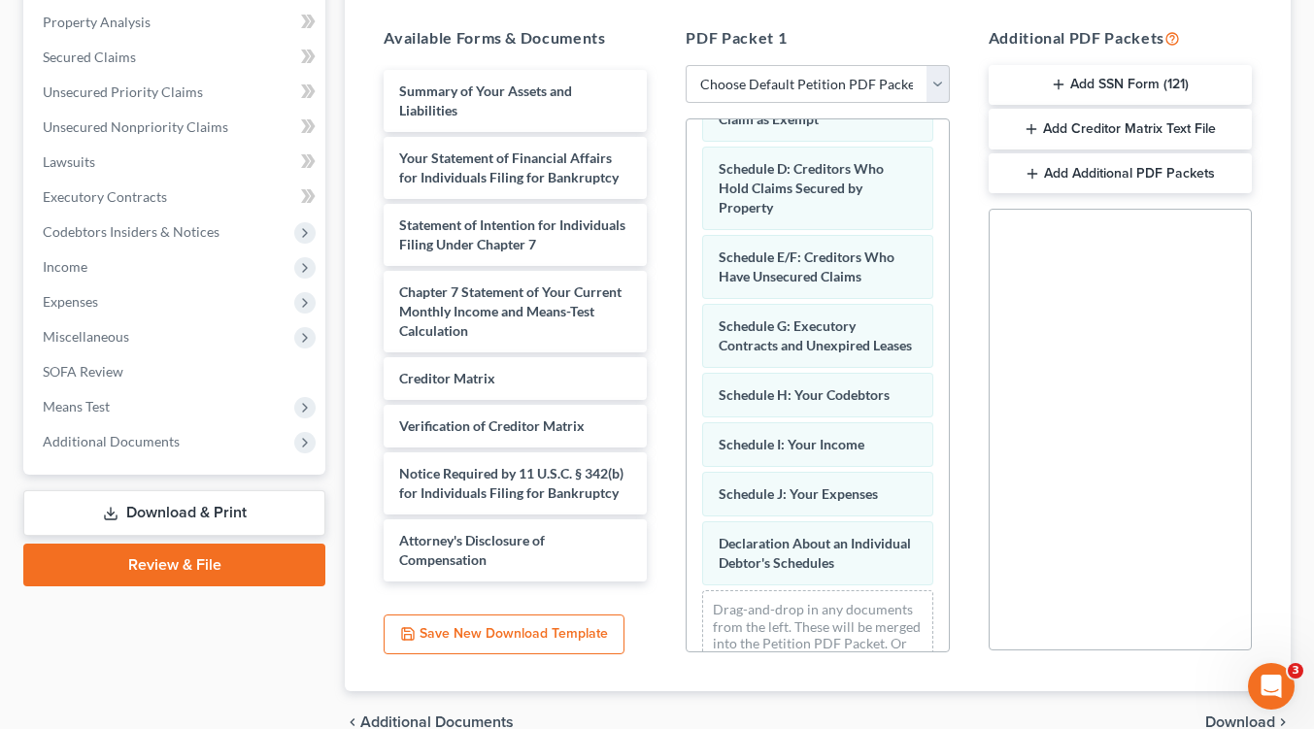
scroll to position [324, 0]
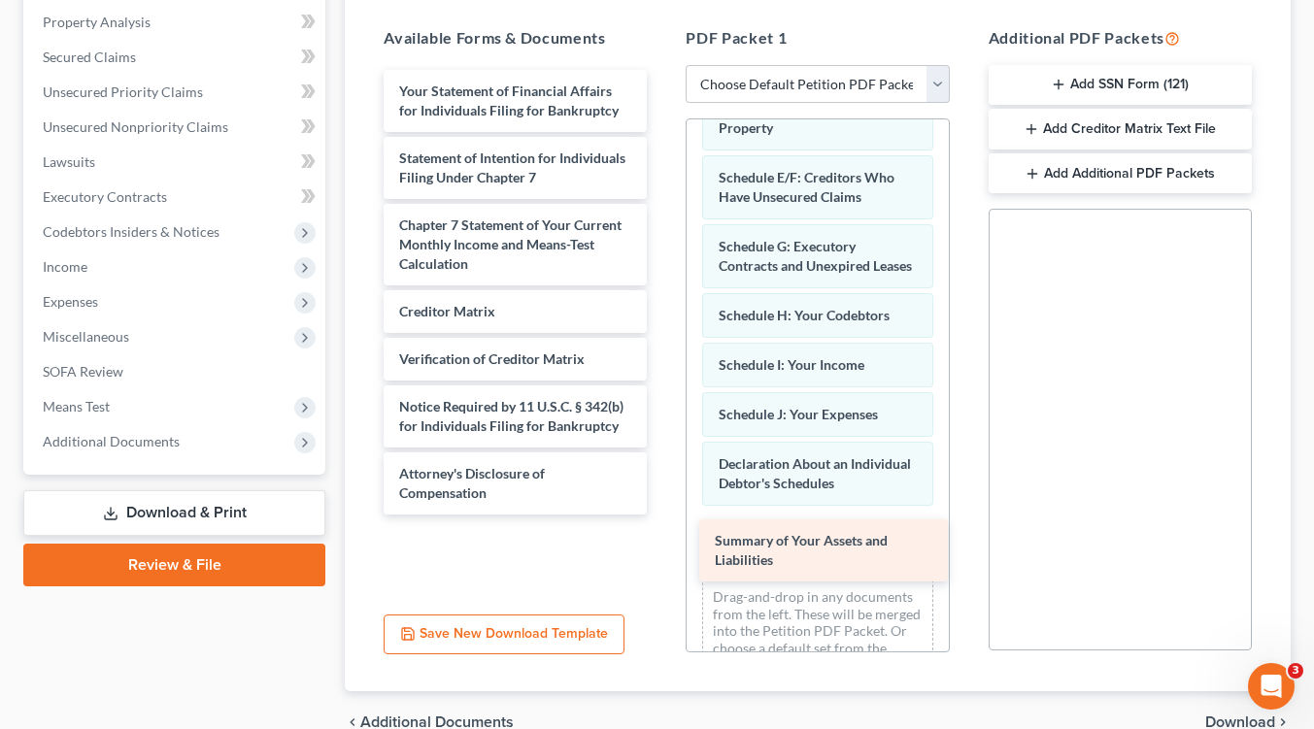
drag, startPoint x: 523, startPoint y: 106, endPoint x: 839, endPoint y: 557, distance: 551.0
click at [662, 515] on div "Summary of Your Assets and Liabilities Summary of Your Assets and Liabilities Y…" at bounding box center [515, 292] width 294 height 445
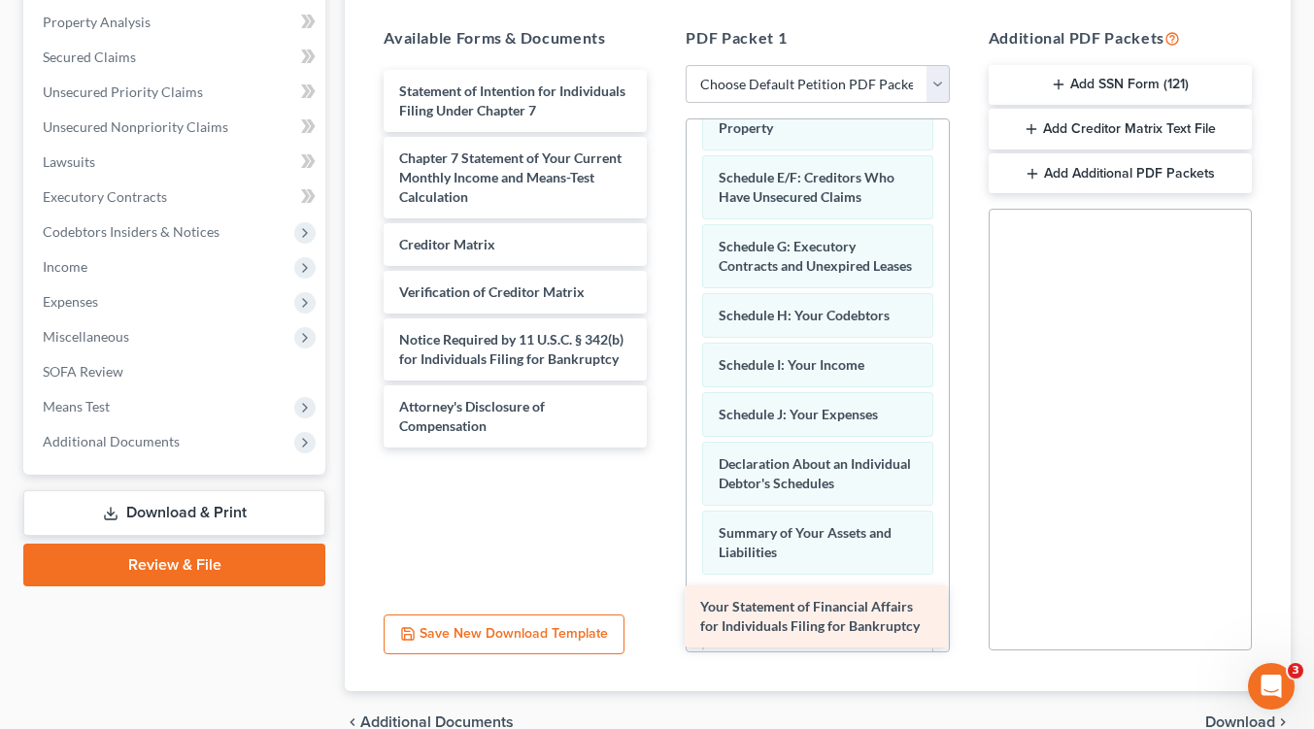
drag, startPoint x: 581, startPoint y: 88, endPoint x: 882, endPoint y: 606, distance: 598.8
click at [662, 448] on div "Your Statement of Financial Affairs for Individuals Filing for Bankruptcy Your …" at bounding box center [515, 259] width 294 height 378
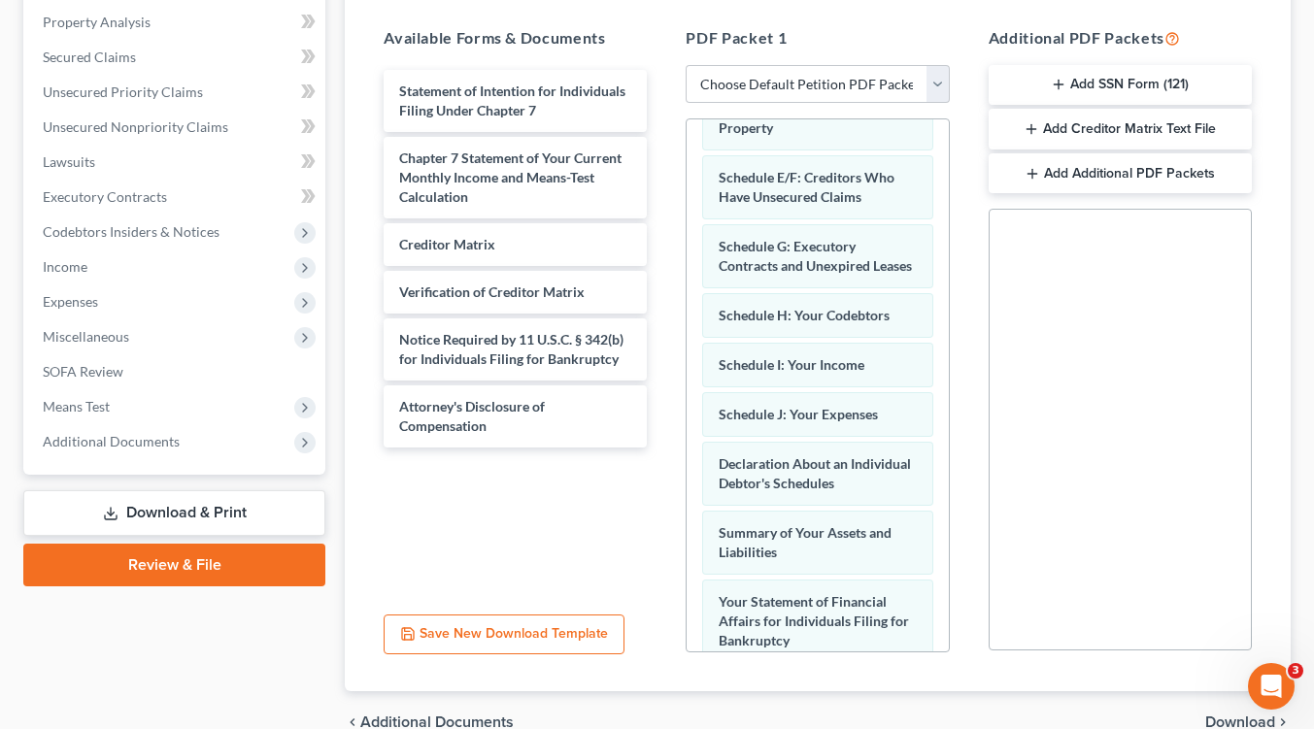
click at [945, 651] on div "Installments Fee Sheets Voluntary Petition for Individuals Filing for Bankruptc…" at bounding box center [817, 385] width 263 height 534
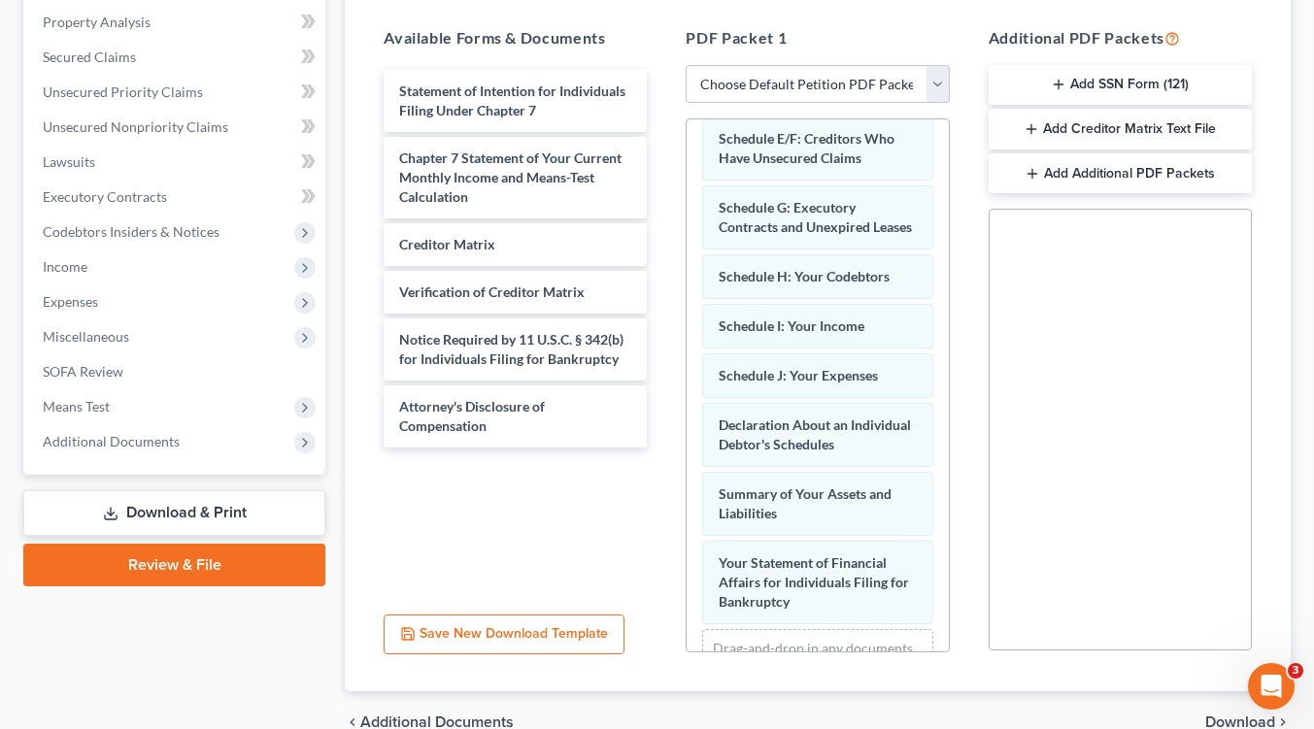
scroll to position [482, 0]
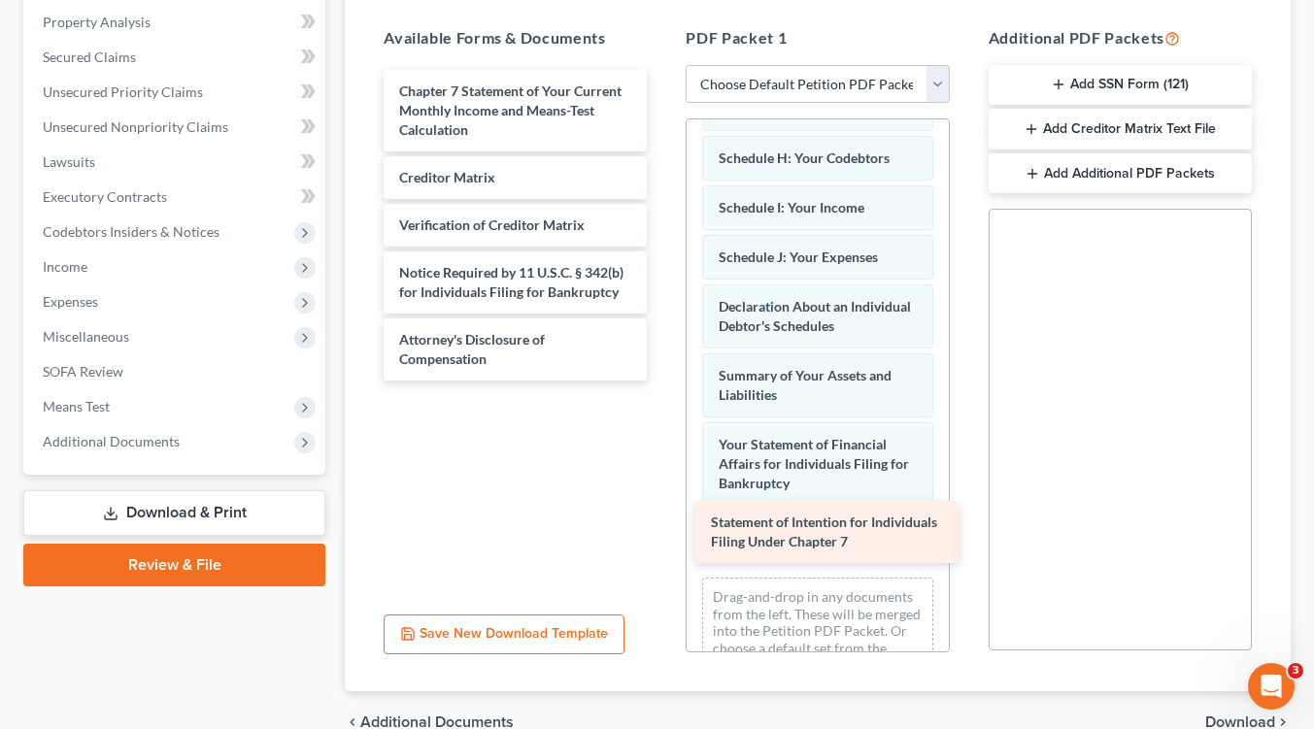
drag, startPoint x: 524, startPoint y: 86, endPoint x: 836, endPoint y: 520, distance: 533.7
click at [662, 381] on div "Statement of Intention for Individuals Filing Under Chapter 7 Statement of Inte…" at bounding box center [515, 225] width 294 height 311
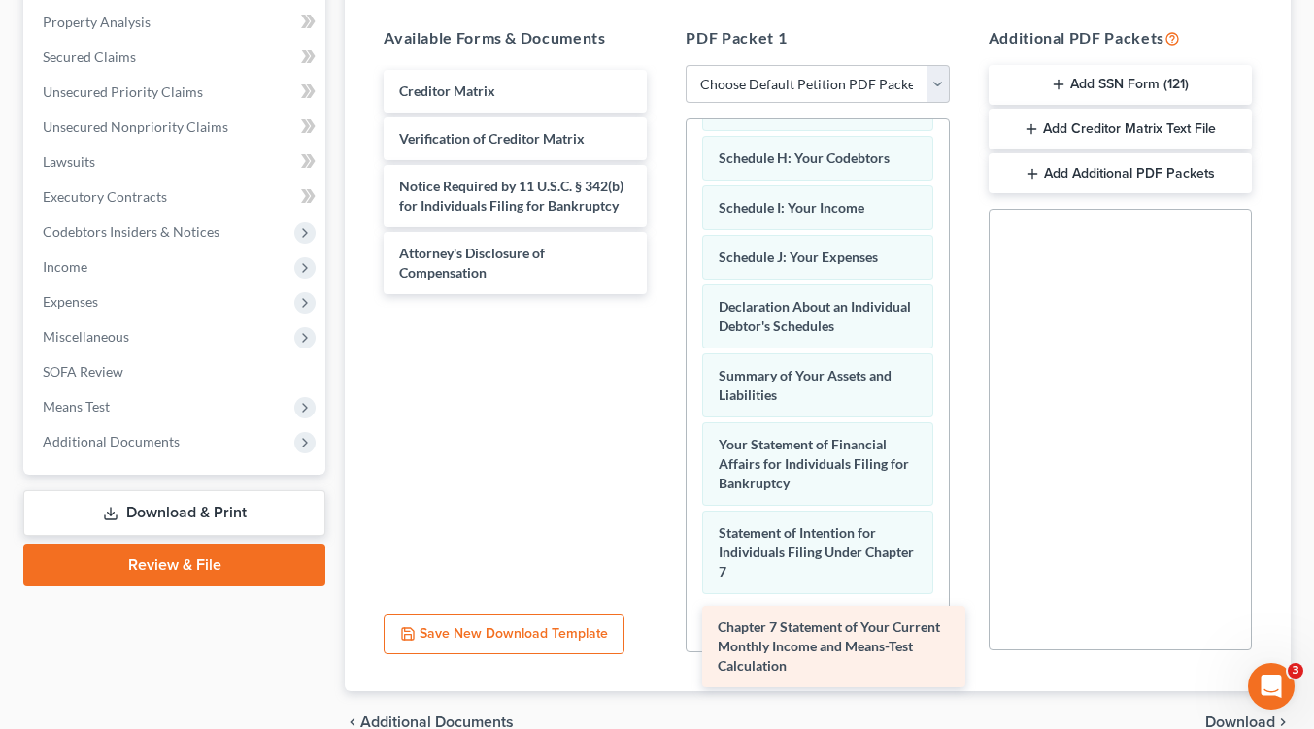
drag, startPoint x: 496, startPoint y: 117, endPoint x: 811, endPoint y: 655, distance: 623.3
click at [662, 294] on div "Chapter 7 Statement of Your Current Monthly Income and Means-Test Calculation C…" at bounding box center [515, 182] width 294 height 224
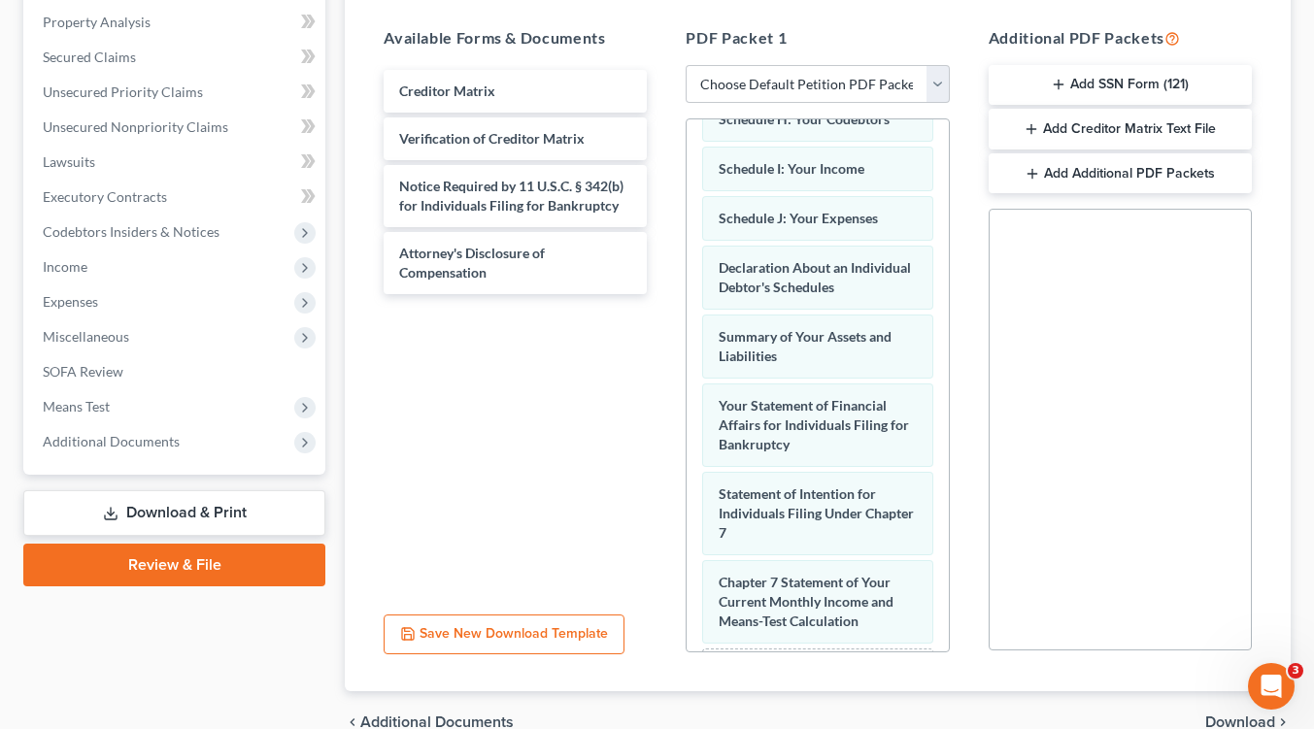
scroll to position [658, 0]
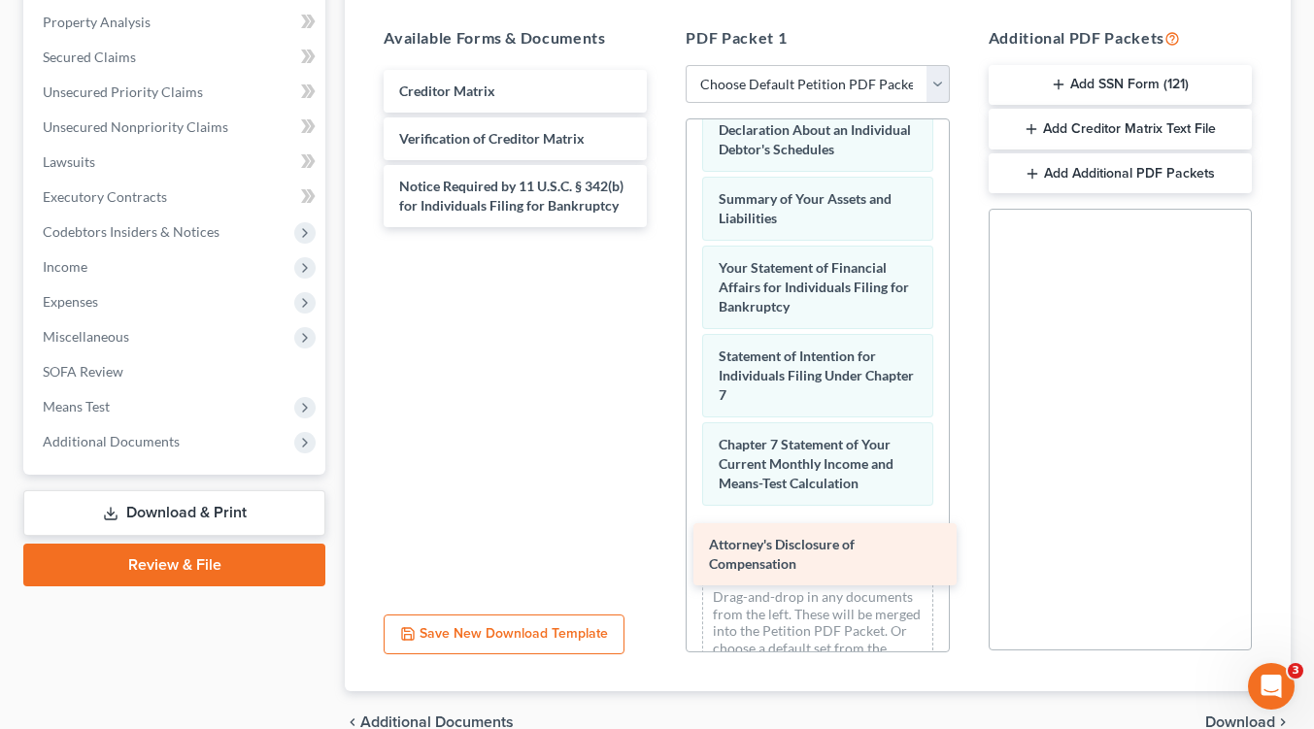
drag, startPoint x: 553, startPoint y: 275, endPoint x: 861, endPoint y: 561, distance: 421.3
click at [662, 227] on div "Attorney's Disclosure of Compensation Creditor Matrix Verification of Creditor …" at bounding box center [515, 148] width 294 height 157
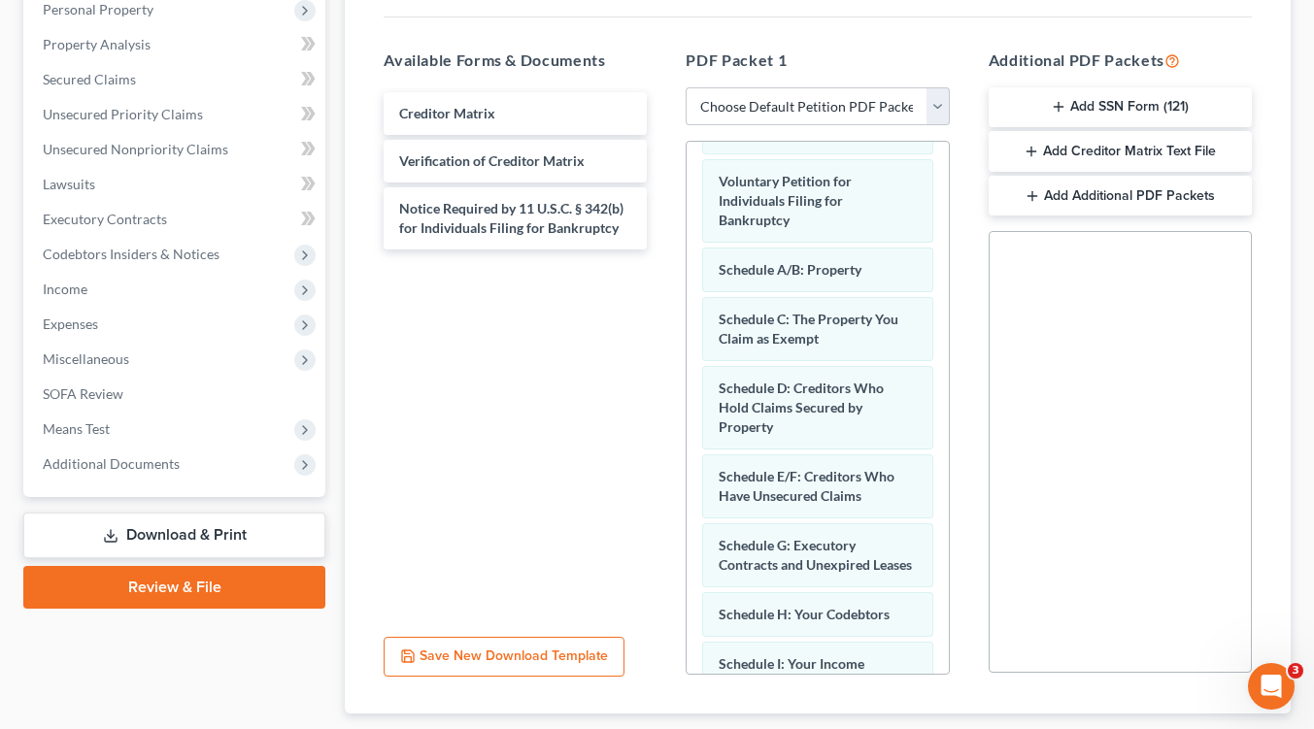
scroll to position [81, 0]
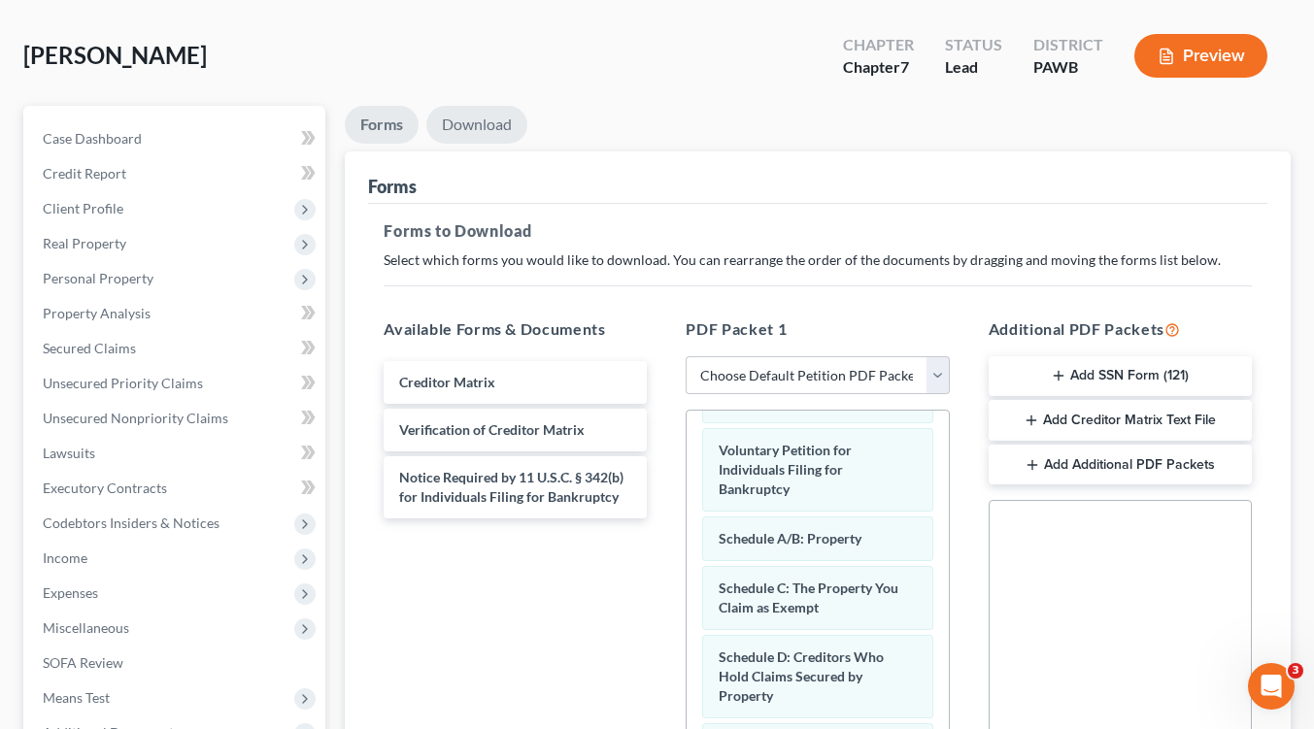
click at [446, 118] on link "Download" at bounding box center [476, 125] width 101 height 38
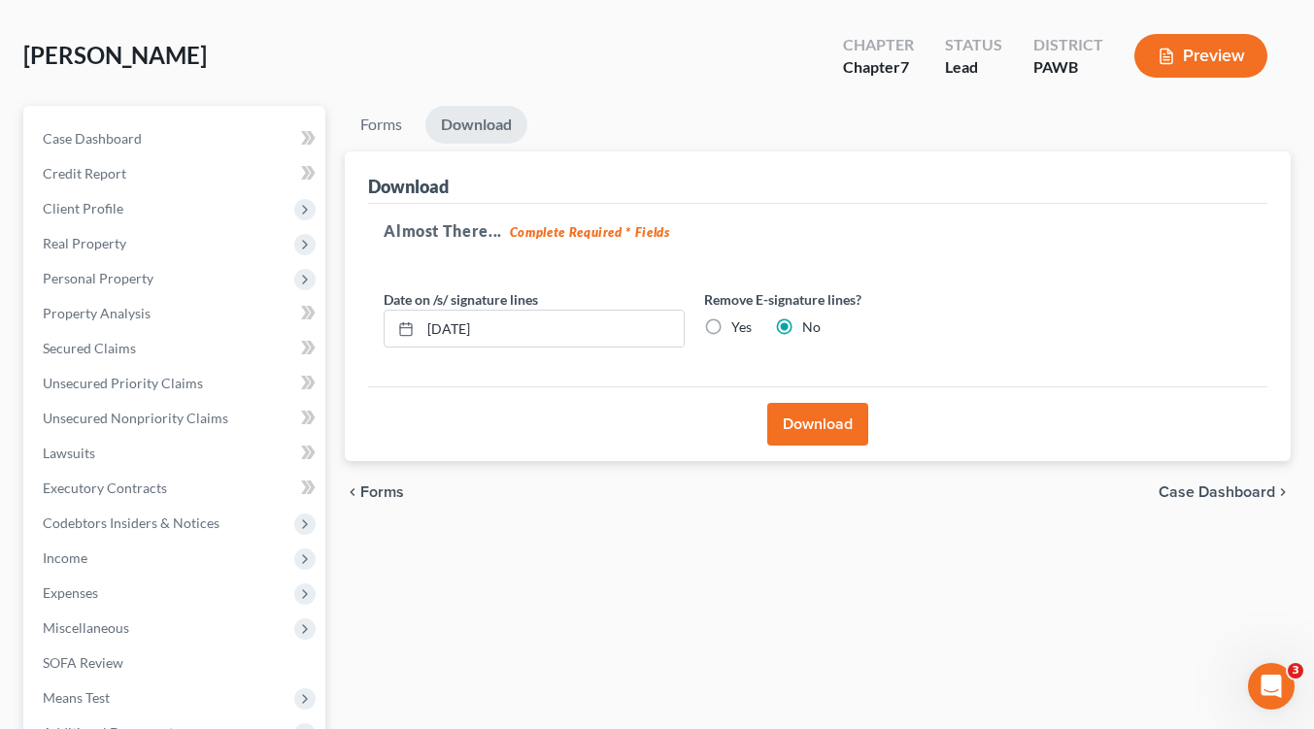
click at [830, 417] on button "Download" at bounding box center [817, 424] width 101 height 43
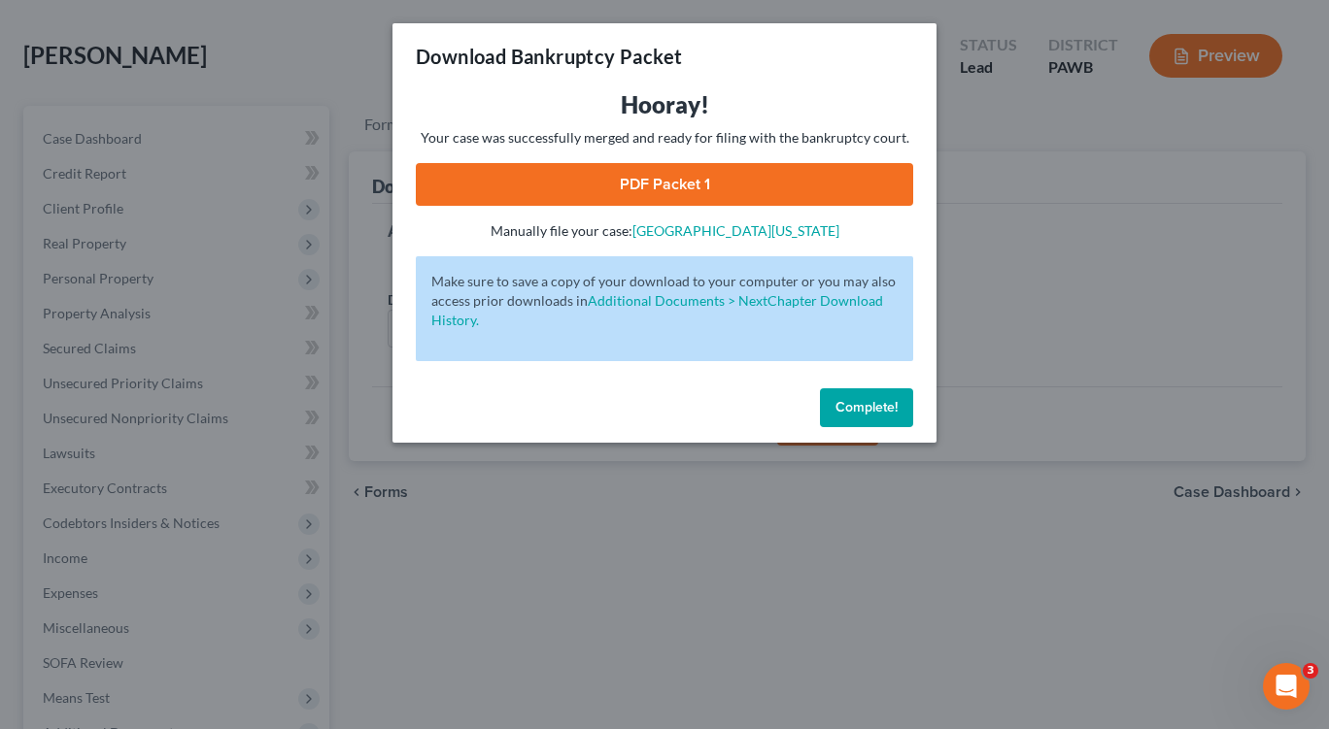
click at [601, 194] on link "PDF Packet 1" at bounding box center [664, 184] width 497 height 43
click at [870, 406] on span "Complete!" at bounding box center [866, 407] width 62 height 17
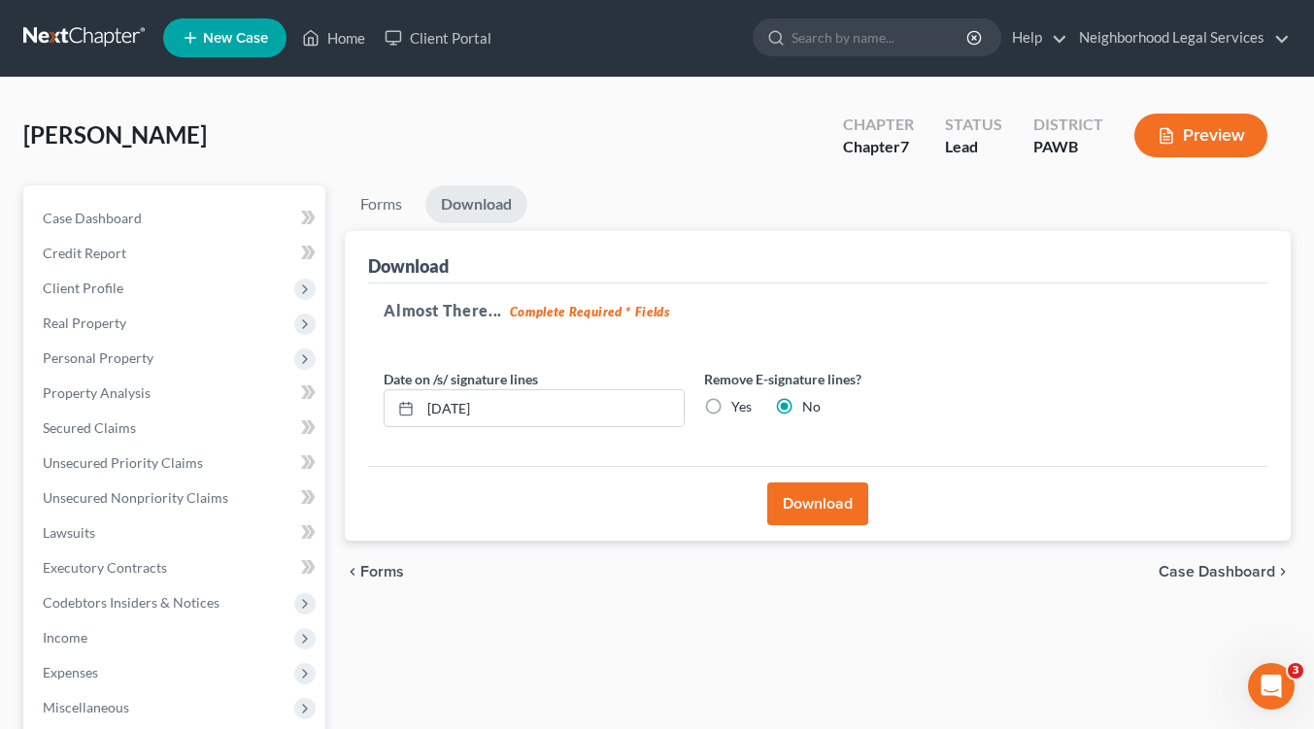
scroll to position [0, 0]
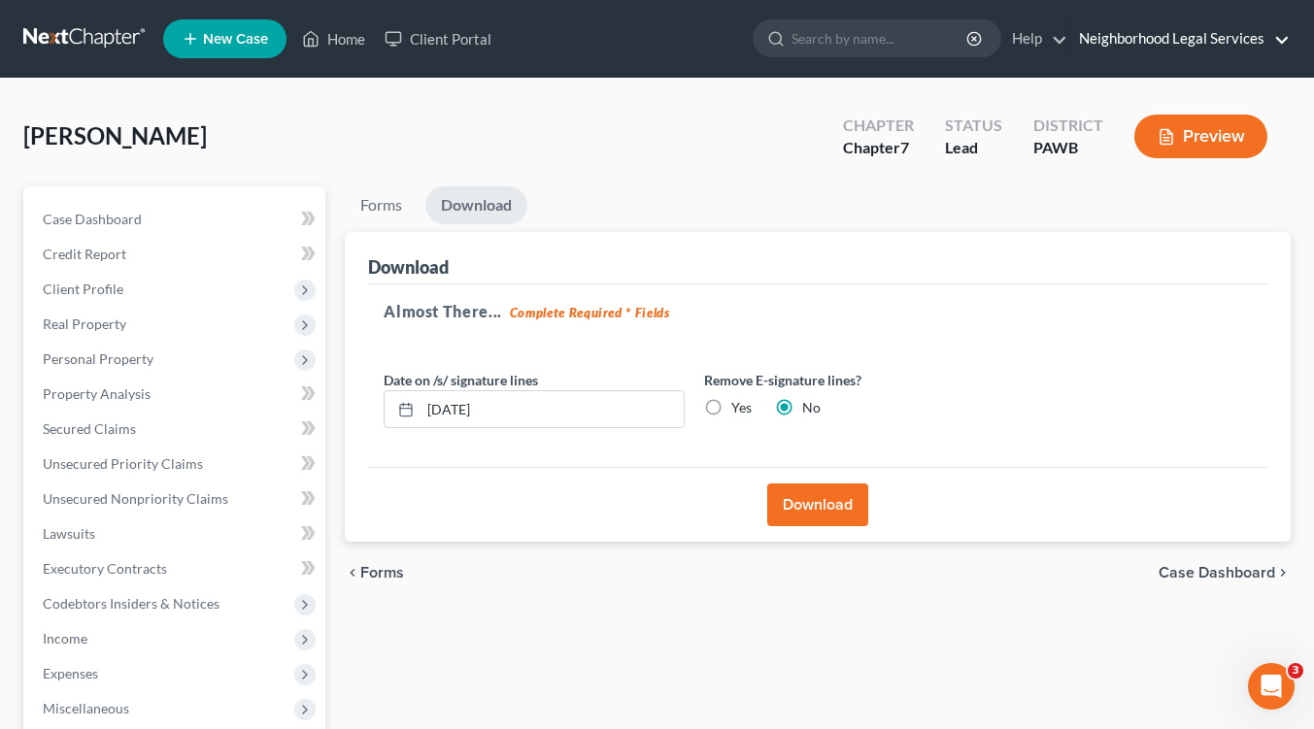
click at [1084, 42] on link "Neighborhood Legal Services" at bounding box center [1179, 38] width 220 height 35
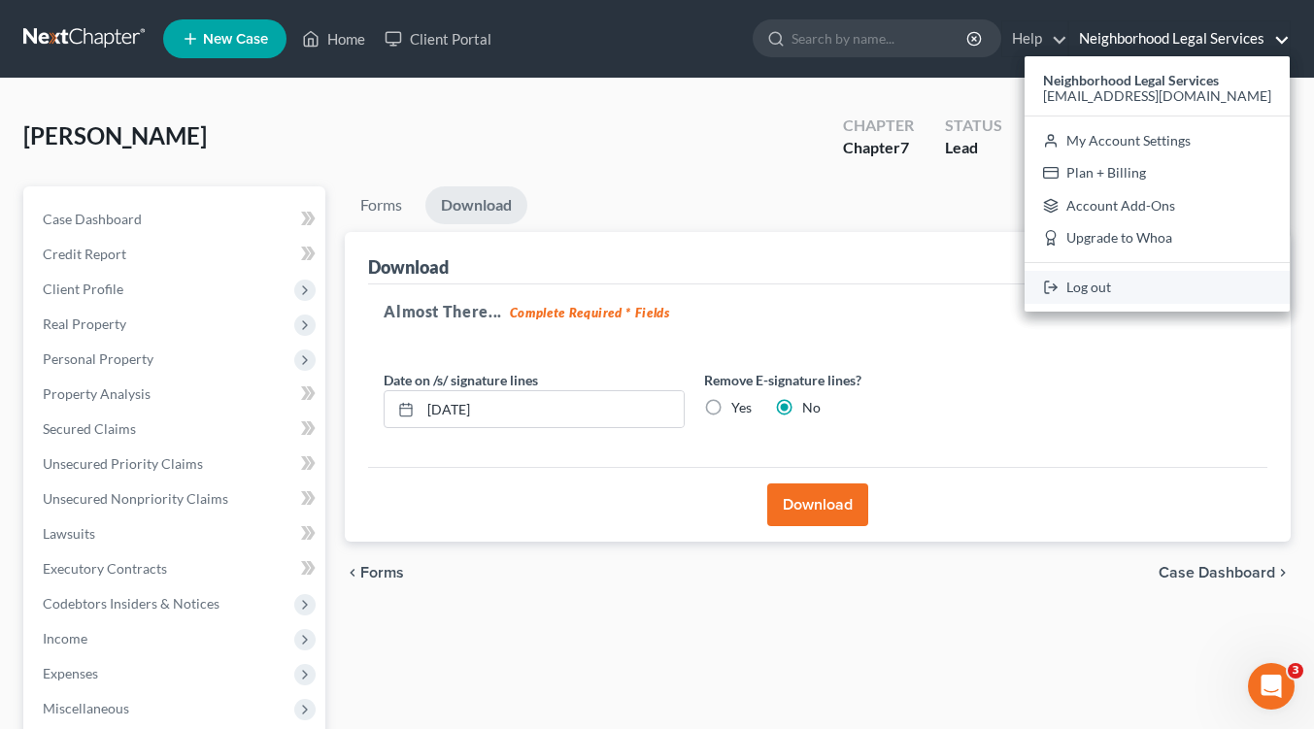
click at [1059, 293] on icon at bounding box center [1051, 287] width 16 height 23
